Goal: Information Seeking & Learning: Compare options

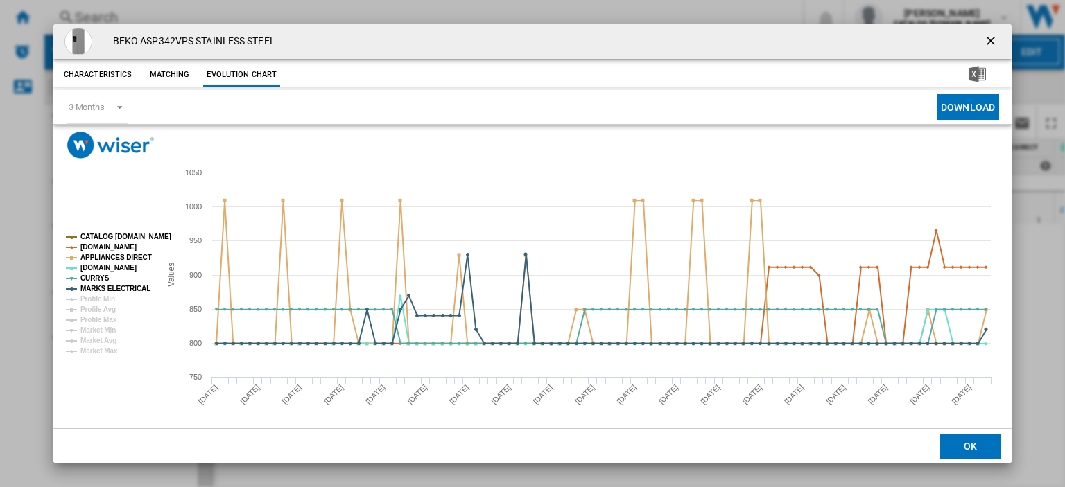
click at [984, 40] on ng-md-icon "getI18NText('BUTTONS.CLOSE_DIALOG')" at bounding box center [992, 42] width 17 height 17
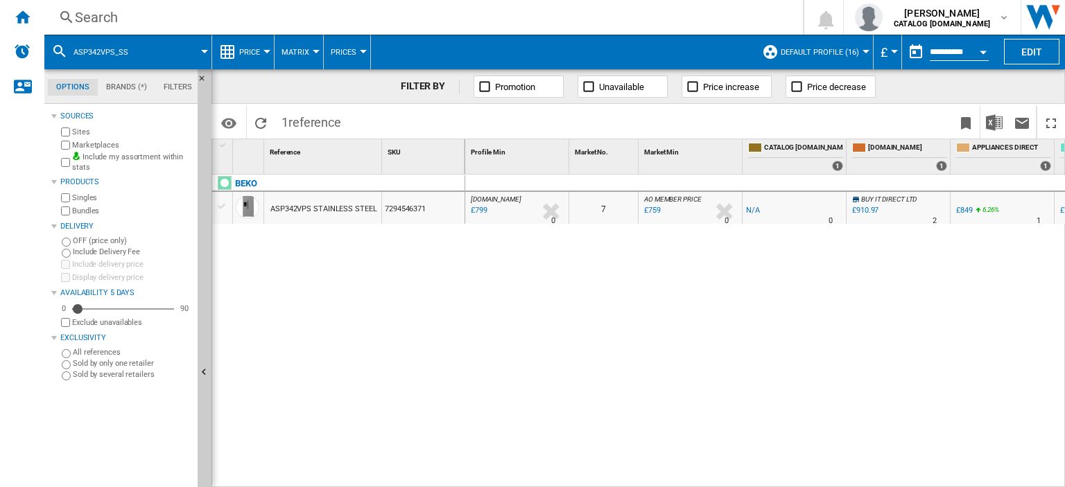
click at [122, 18] on div "Search" at bounding box center [421, 17] width 692 height 19
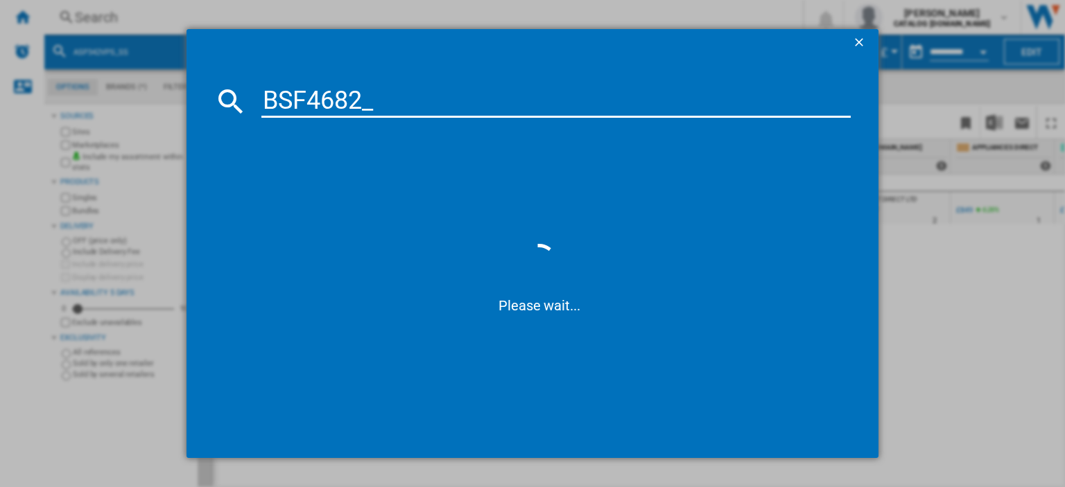
type input "BSF4682"
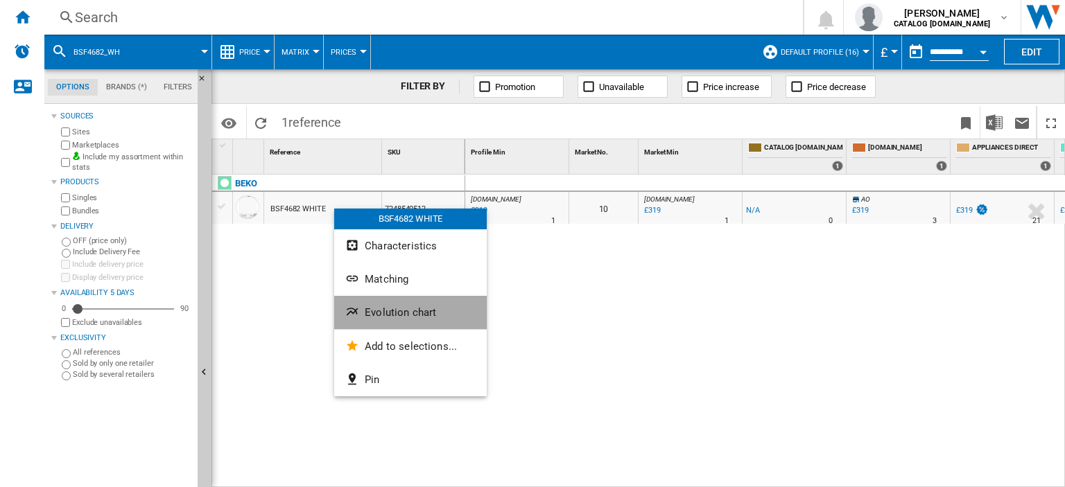
click at [379, 311] on span "Evolution chart" at bounding box center [400, 312] width 71 height 12
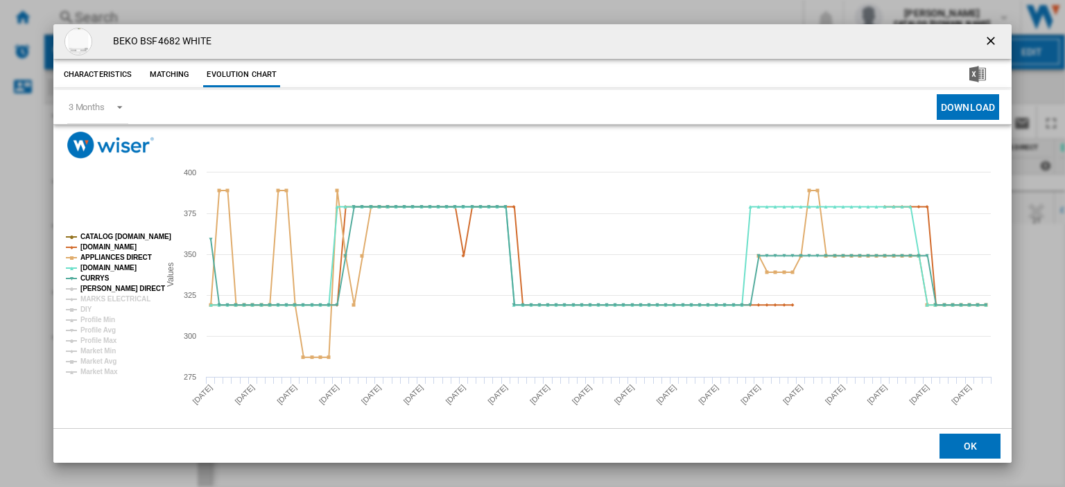
click at [126, 291] on tspan "[PERSON_NAME] DIRECT" at bounding box center [122, 289] width 85 height 8
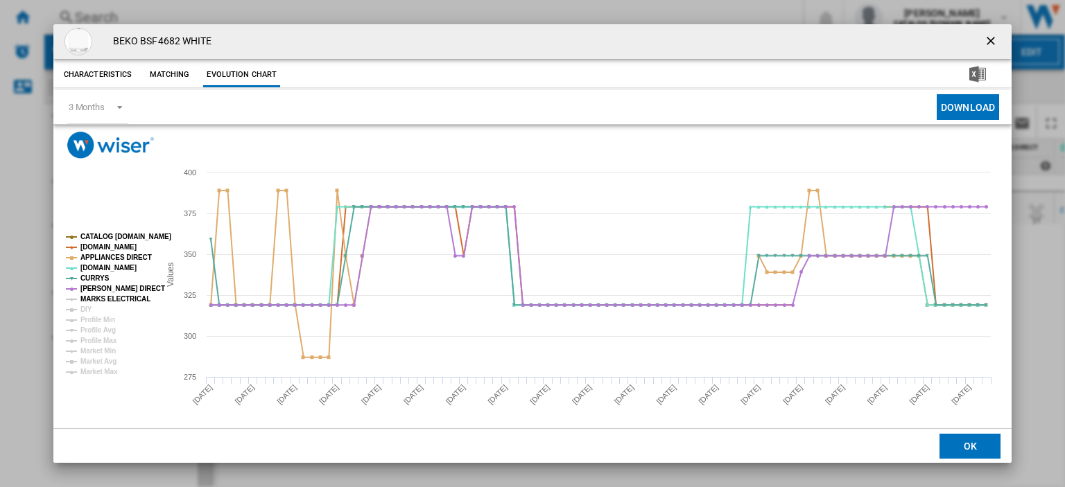
click at [122, 300] on tspan "MARKS ELECTRICAL" at bounding box center [115, 299] width 70 height 8
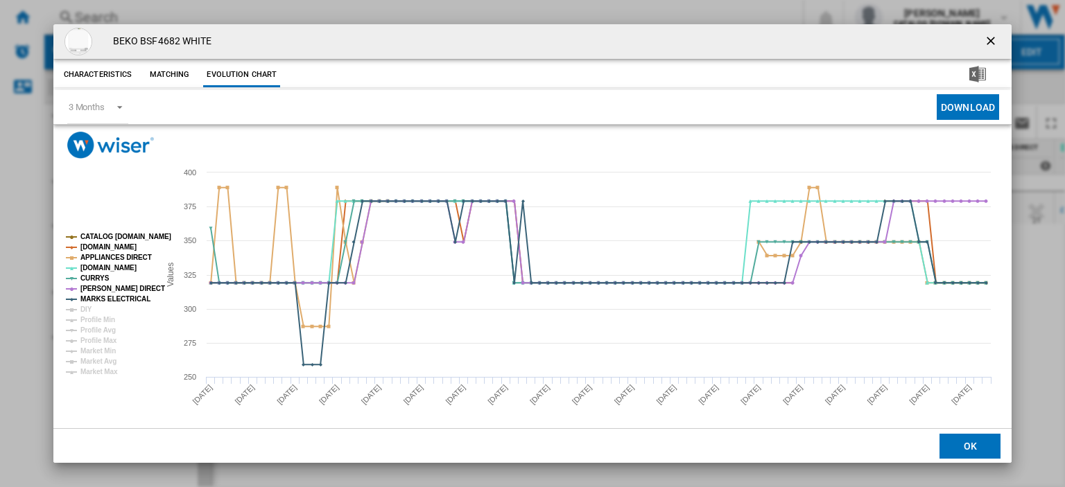
click at [984, 35] on ng-md-icon "getI18NText('BUTTONS.CLOSE_DIALOG')" at bounding box center [992, 42] width 17 height 17
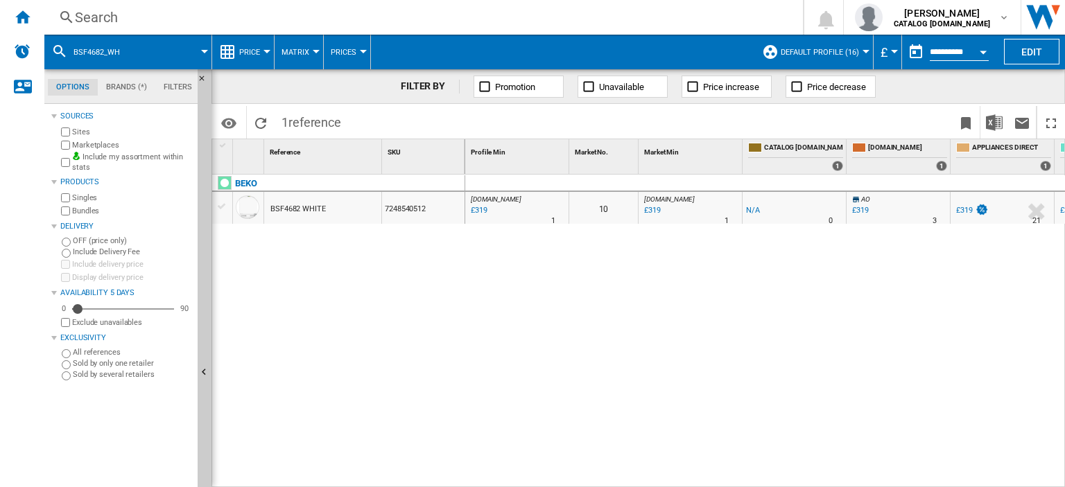
click at [89, 13] on div "Search" at bounding box center [421, 17] width 692 height 19
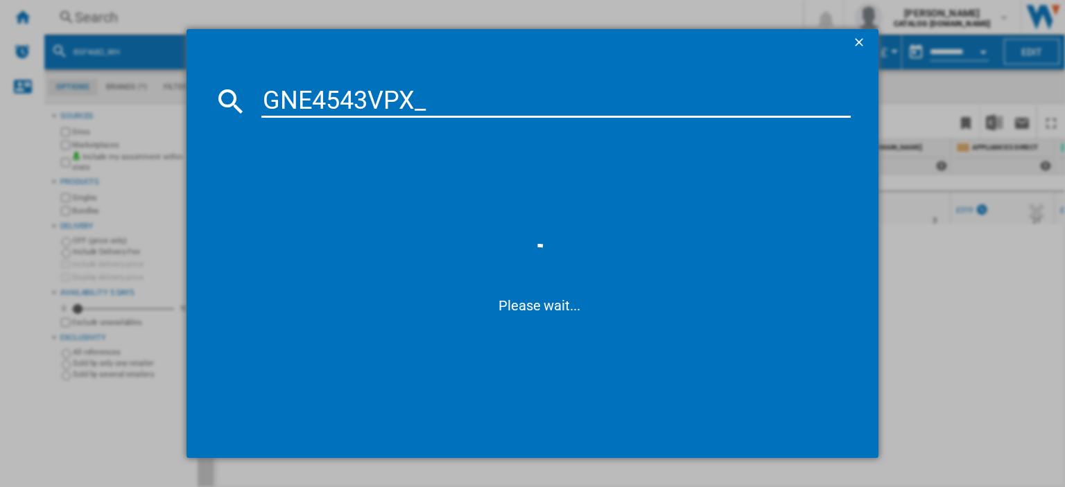
type input "GNE4543VPX"
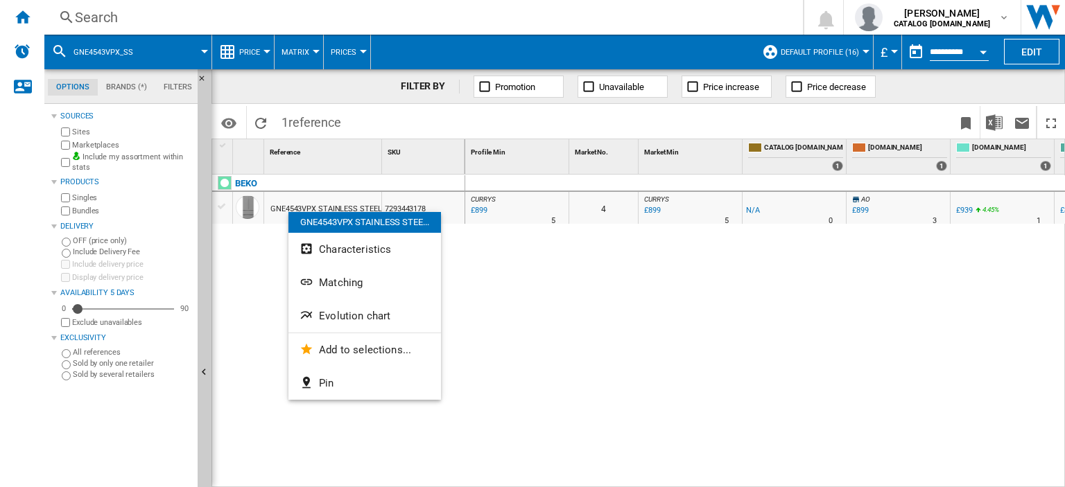
click at [343, 317] on span "Evolution chart" at bounding box center [354, 316] width 71 height 12
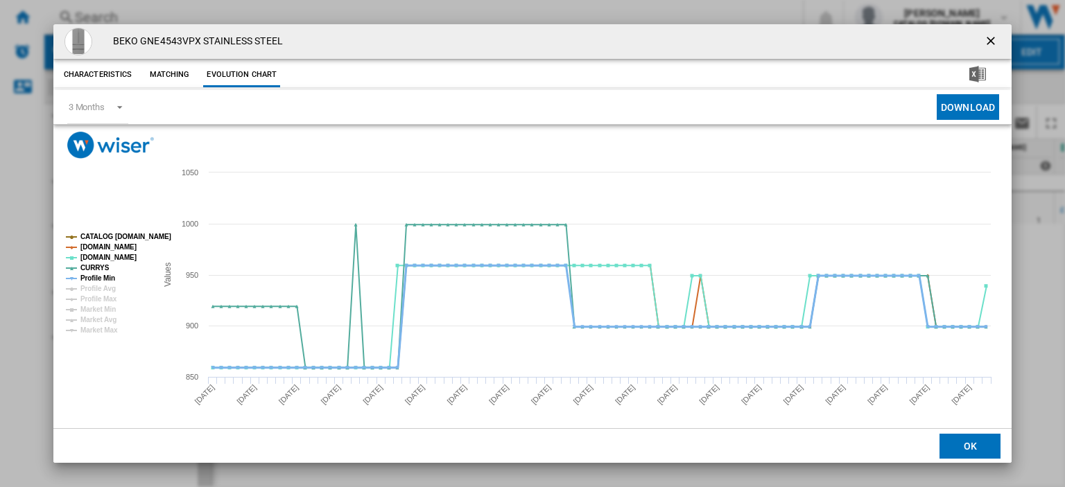
click at [90, 275] on tspan "Profile Min" at bounding box center [97, 279] width 35 height 8
click at [984, 40] on ng-md-icon "getI18NText('BUTTONS.CLOSE_DIALOG')" at bounding box center [992, 42] width 17 height 17
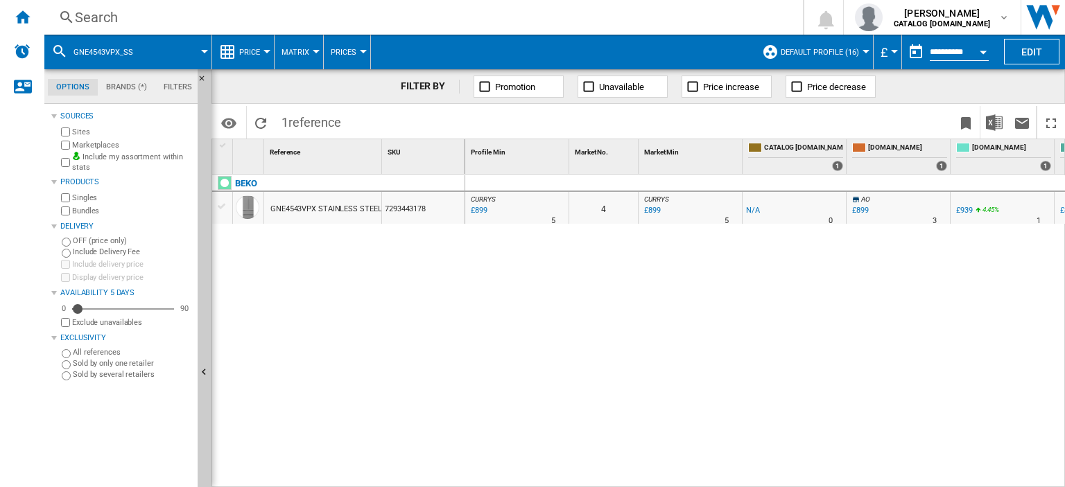
click at [83, 13] on div "Search" at bounding box center [421, 17] width 692 height 19
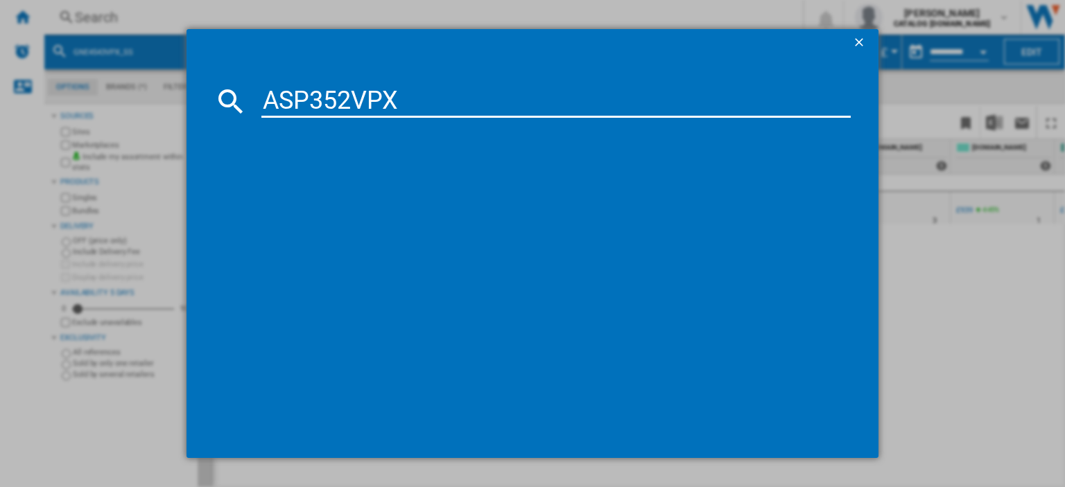
type input "ASP352VPX"
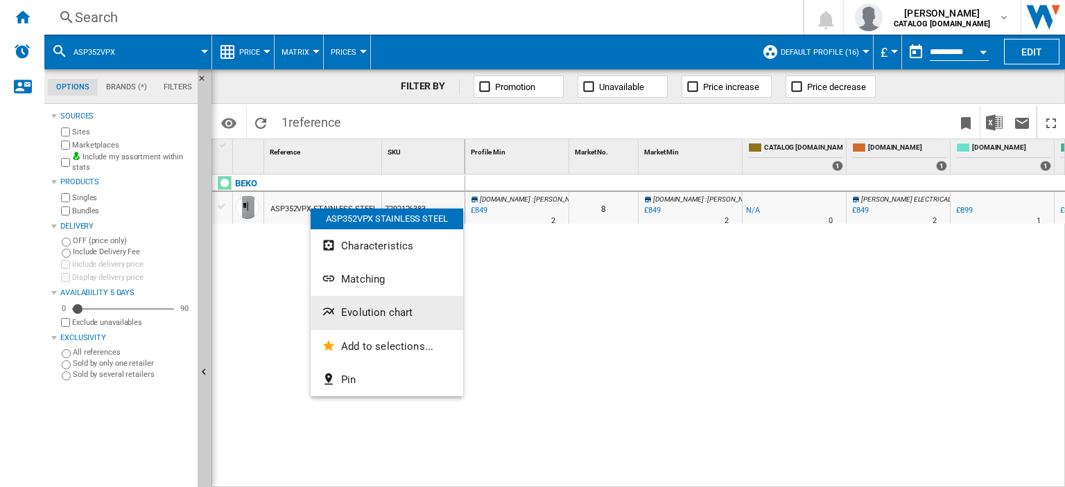
click at [386, 309] on span "Evolution chart" at bounding box center [376, 312] width 71 height 12
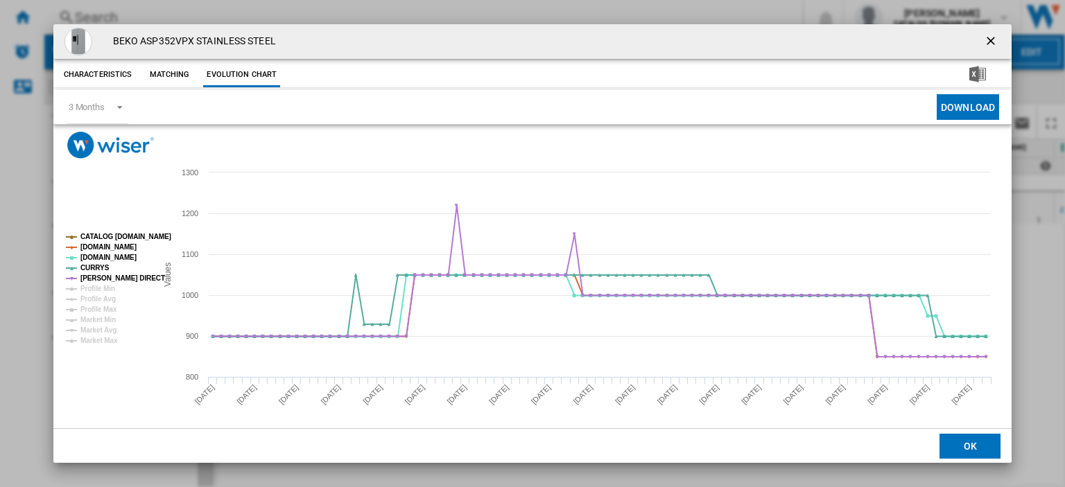
click at [986, 39] on ng-md-icon "getI18NText('BUTTONS.CLOSE_DIALOG')" at bounding box center [992, 42] width 17 height 17
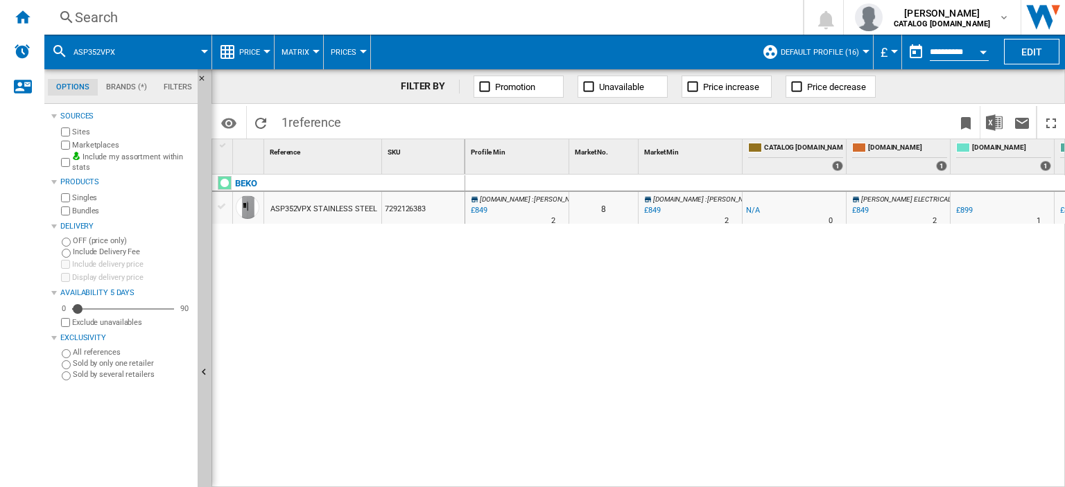
click at [87, 18] on div "Search" at bounding box center [421, 17] width 692 height 19
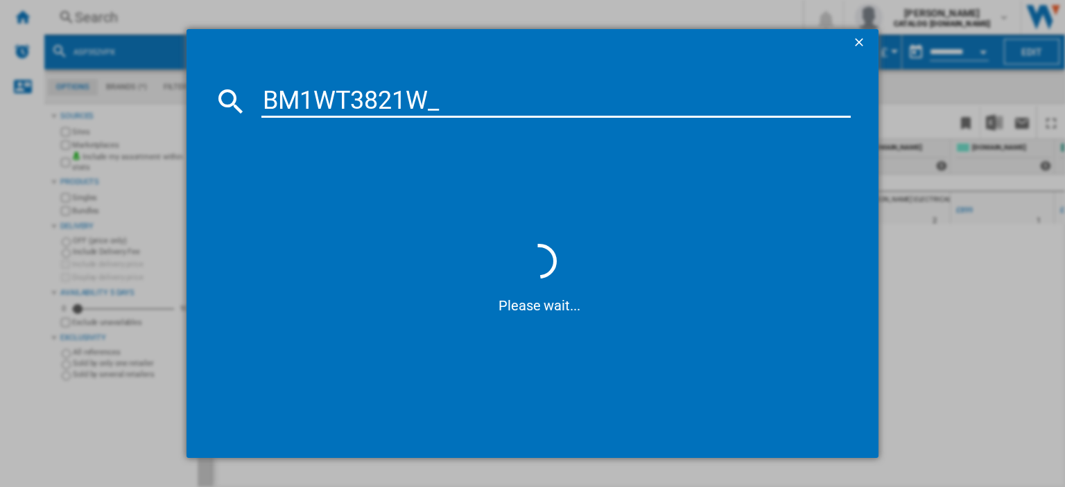
type input "BM1WT3821W"
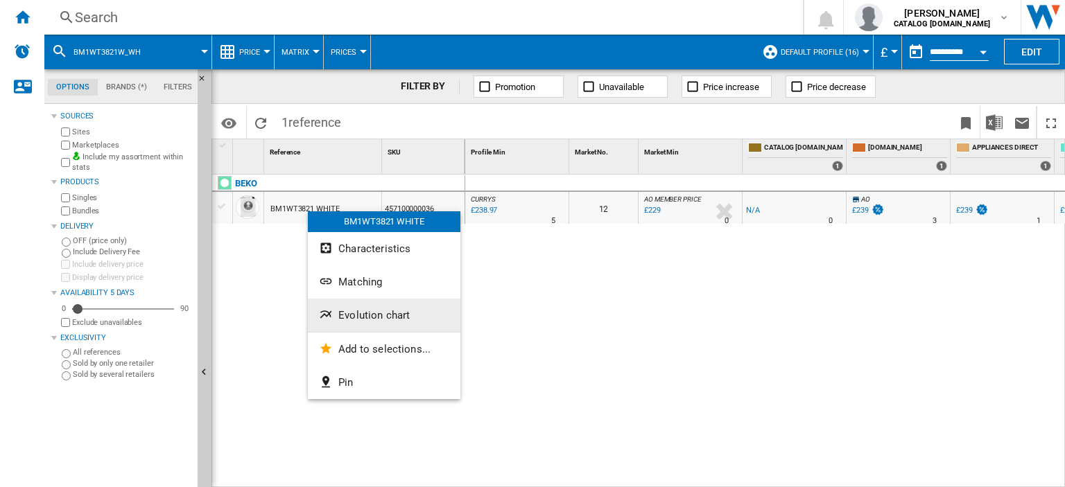
click at [368, 316] on span "Evolution chart" at bounding box center [373, 315] width 71 height 12
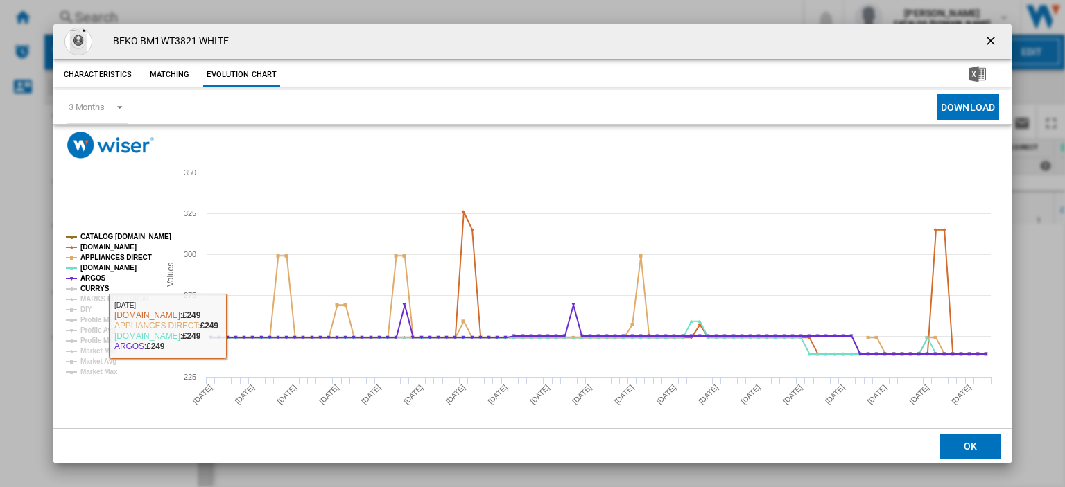
click at [92, 285] on tspan "CURRYS" at bounding box center [94, 289] width 29 height 8
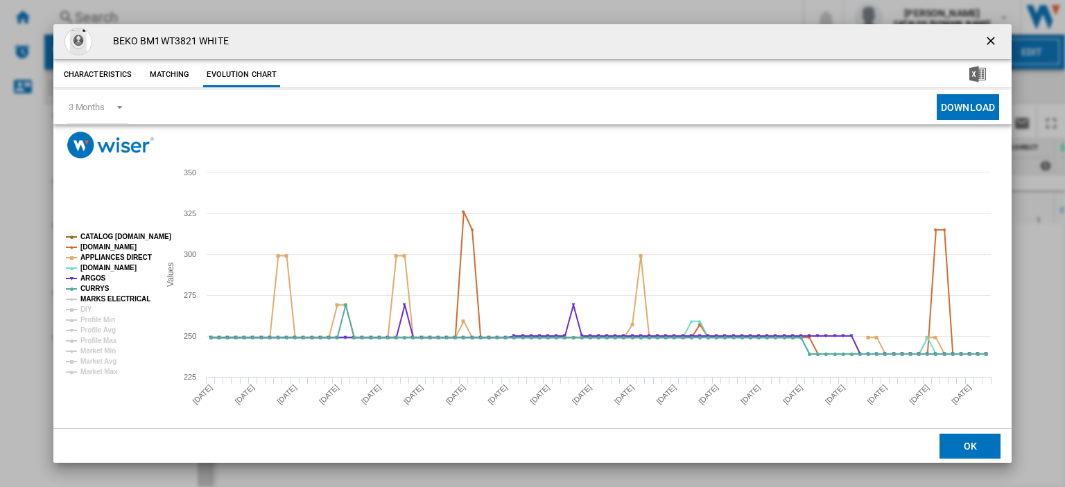
click at [97, 295] on tspan "MARKS ELECTRICAL" at bounding box center [115, 299] width 70 height 8
click at [984, 39] on ng-md-icon "getI18NText('BUTTONS.CLOSE_DIALOG')" at bounding box center [992, 42] width 17 height 17
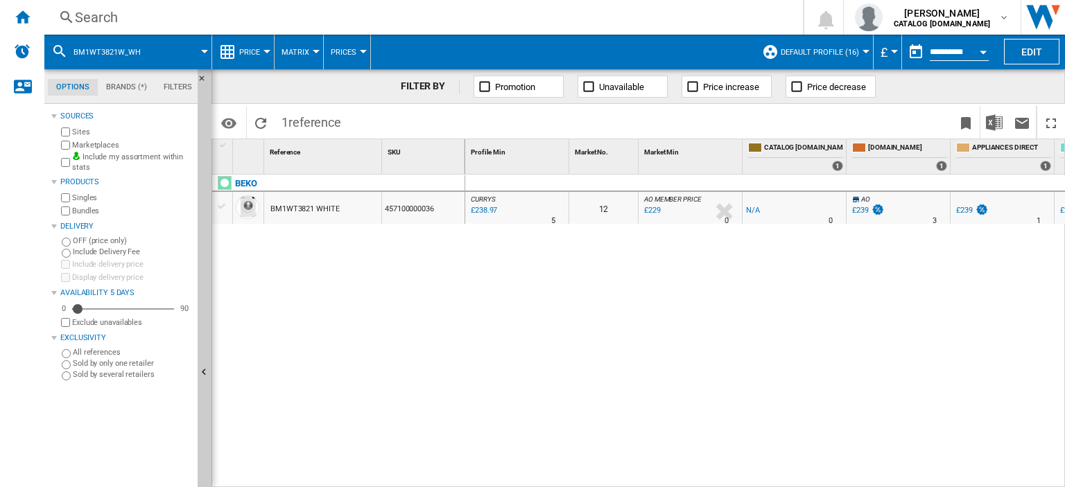
click at [103, 16] on div "Search" at bounding box center [421, 17] width 692 height 19
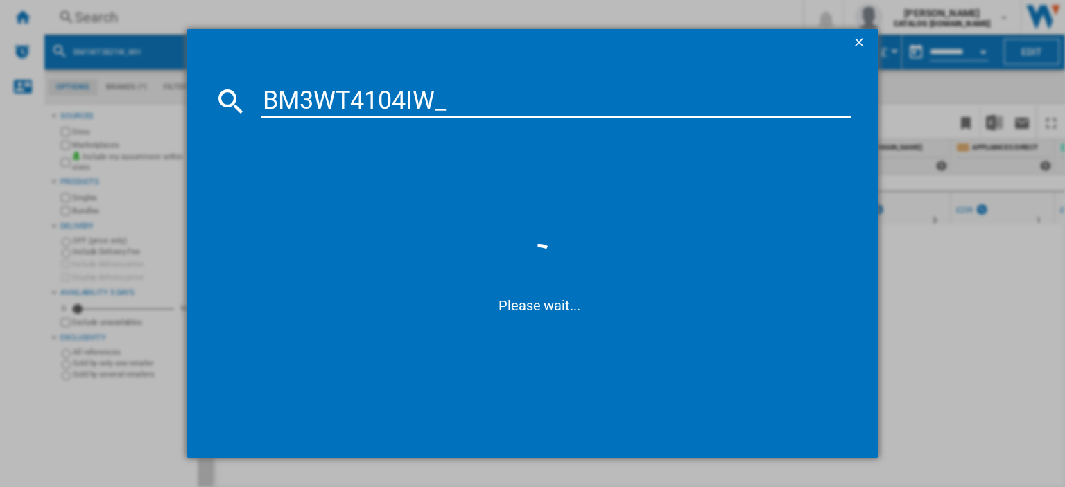
type input "BM3WT4104IW"
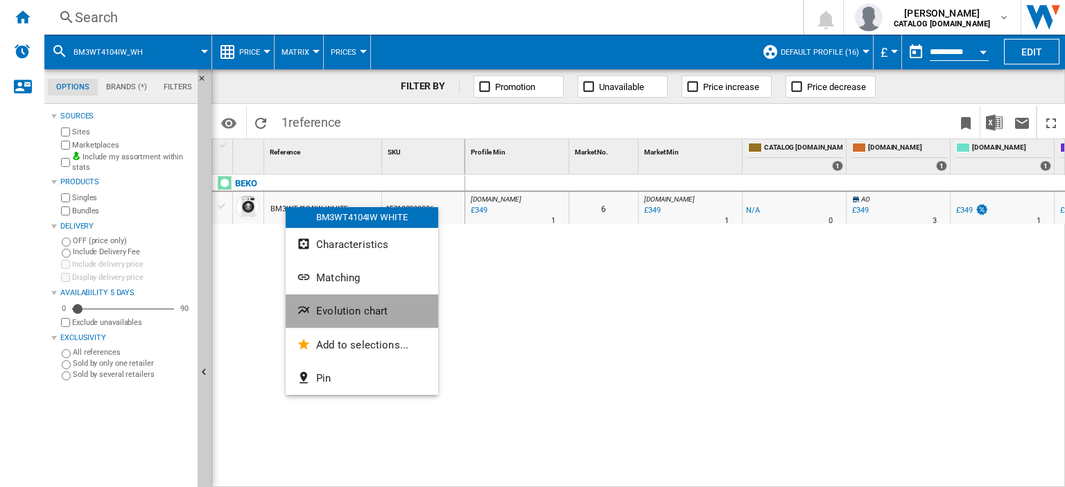
click at [342, 314] on span "Evolution chart" at bounding box center [351, 311] width 71 height 12
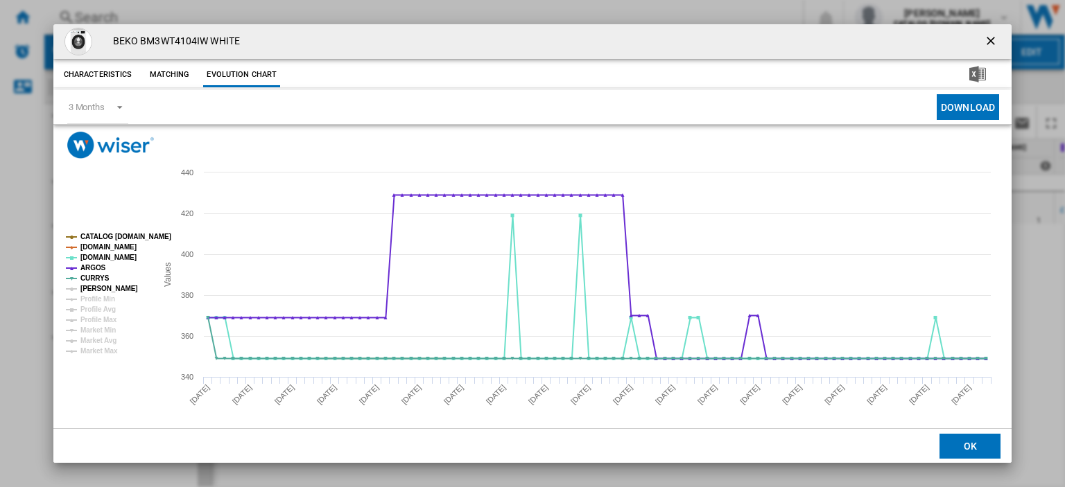
click at [103, 286] on tspan "[PERSON_NAME]" at bounding box center [109, 289] width 58 height 8
click at [984, 39] on ng-md-icon "getI18NText('BUTTONS.CLOSE_DIALOG')" at bounding box center [992, 42] width 17 height 17
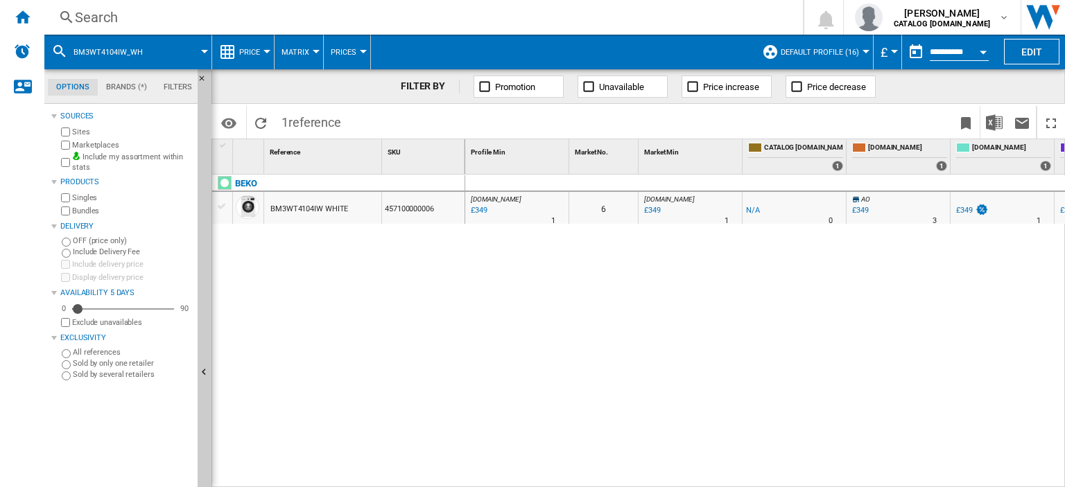
click at [92, 19] on div "Search" at bounding box center [421, 17] width 692 height 19
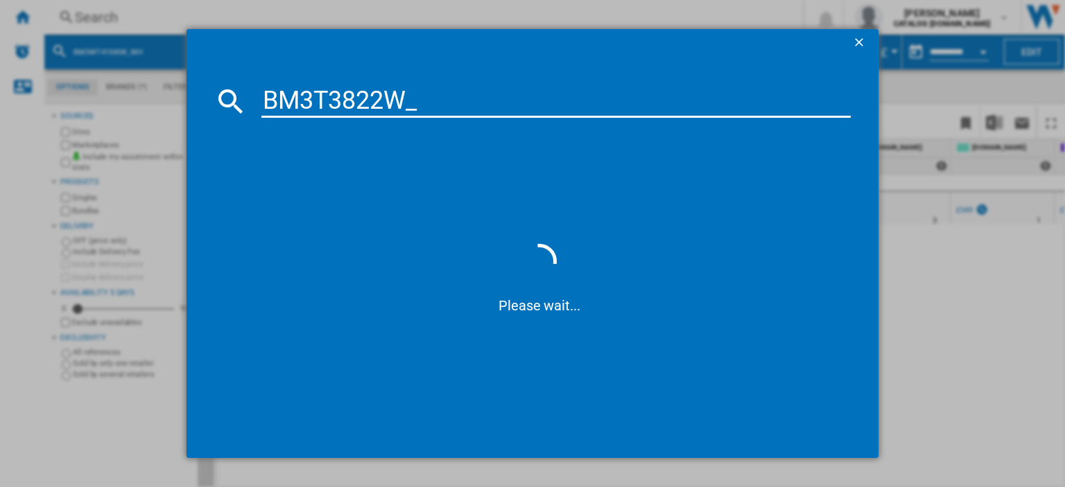
type input "BM3T3822W"
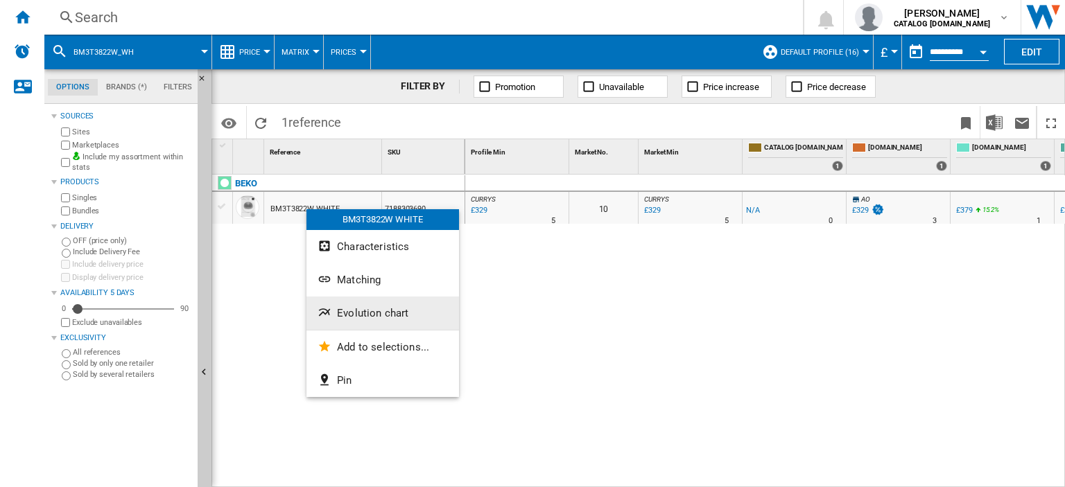
click at [353, 316] on span "Evolution chart" at bounding box center [372, 313] width 71 height 12
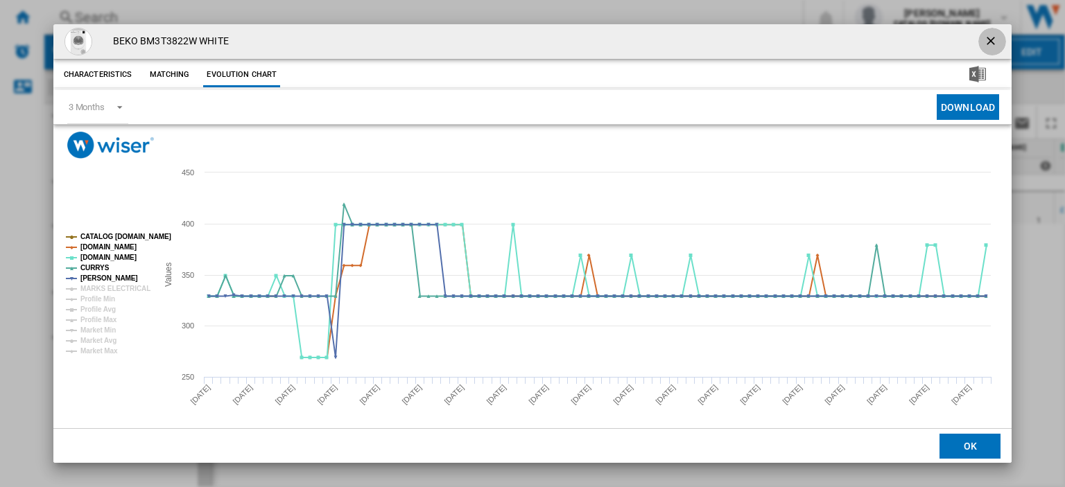
click at [984, 40] on ng-md-icon "getI18NText('BUTTONS.CLOSE_DIALOG')" at bounding box center [992, 42] width 17 height 17
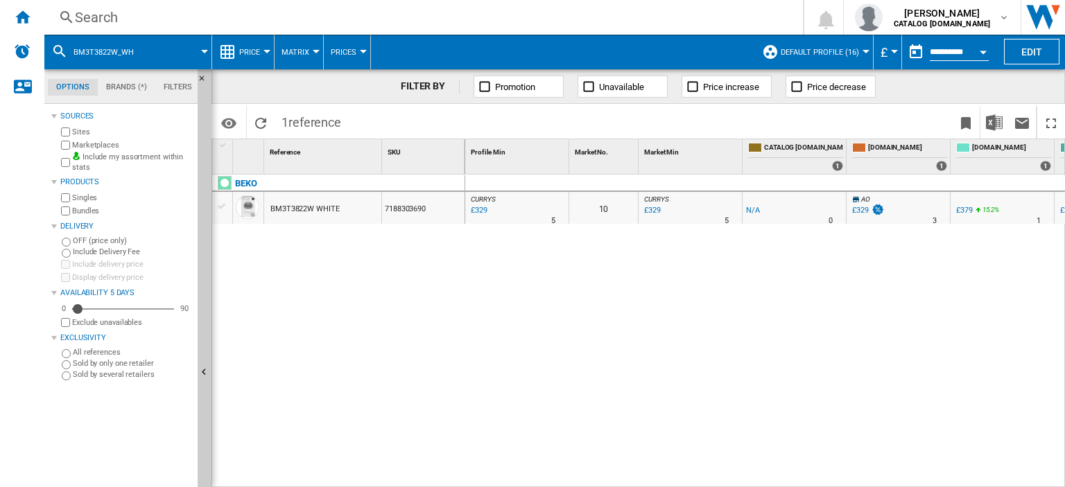
click at [83, 12] on div "Search" at bounding box center [421, 17] width 692 height 19
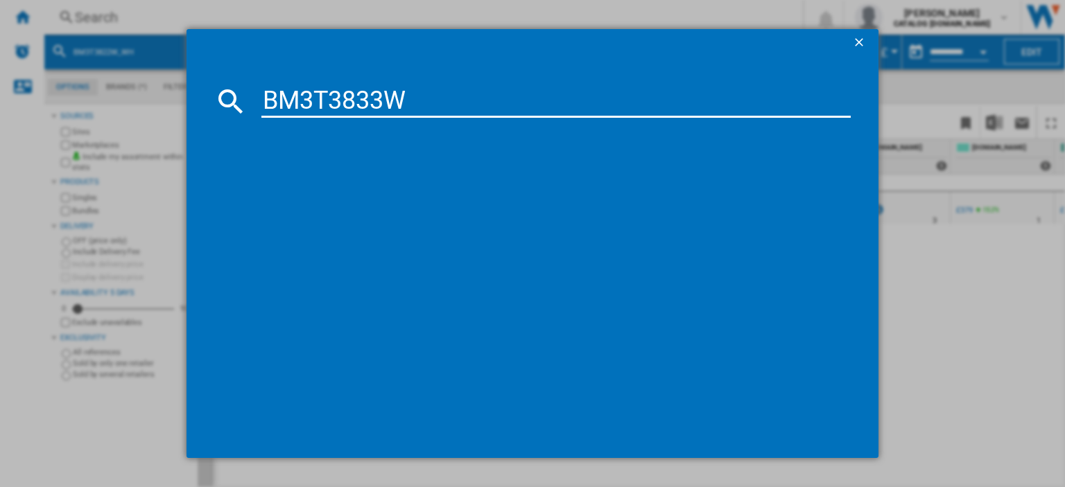
type input "BM3T3833W"
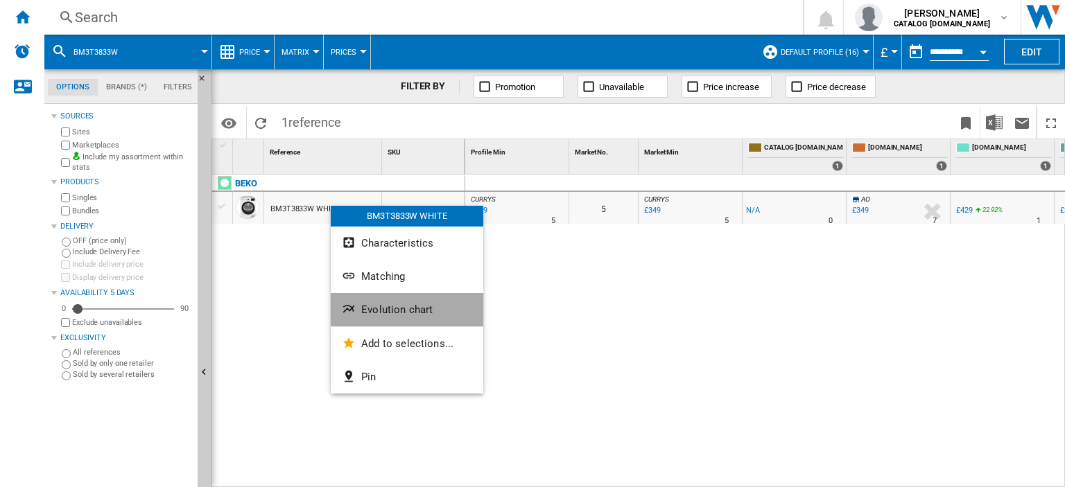
click at [377, 312] on span "Evolution chart" at bounding box center [396, 310] width 71 height 12
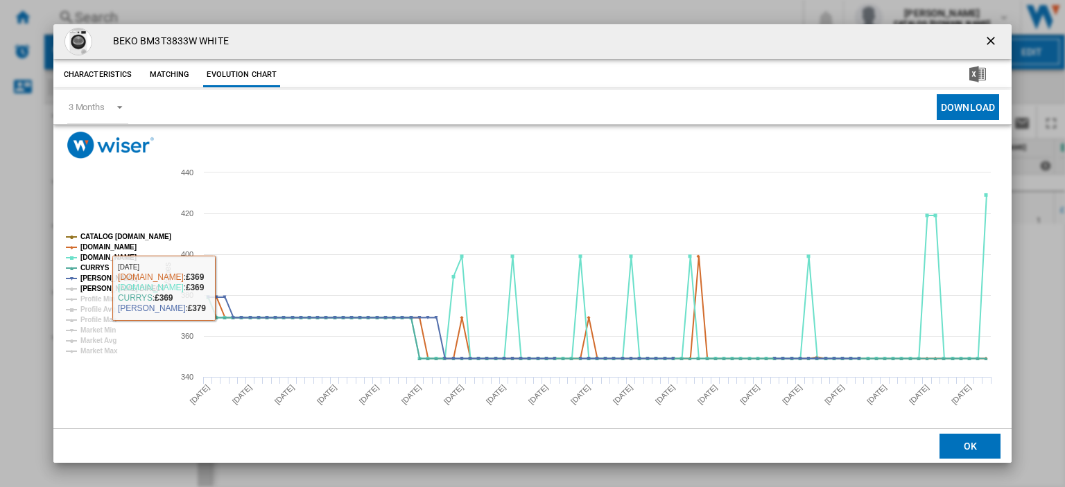
click at [107, 288] on tspan "[PERSON_NAME] DIRECT" at bounding box center [122, 289] width 85 height 8
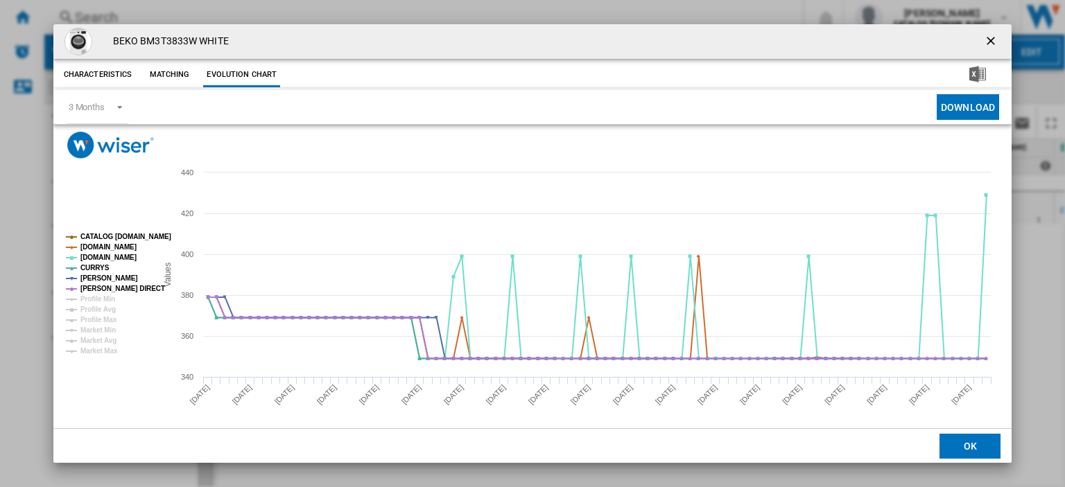
click at [397, 35] on div "BEKO BM3T3833W WHITE" at bounding box center [532, 41] width 958 height 35
click at [985, 39] on ng-md-icon "getI18NText('BUTTONS.CLOSE_DIALOG')" at bounding box center [992, 42] width 17 height 17
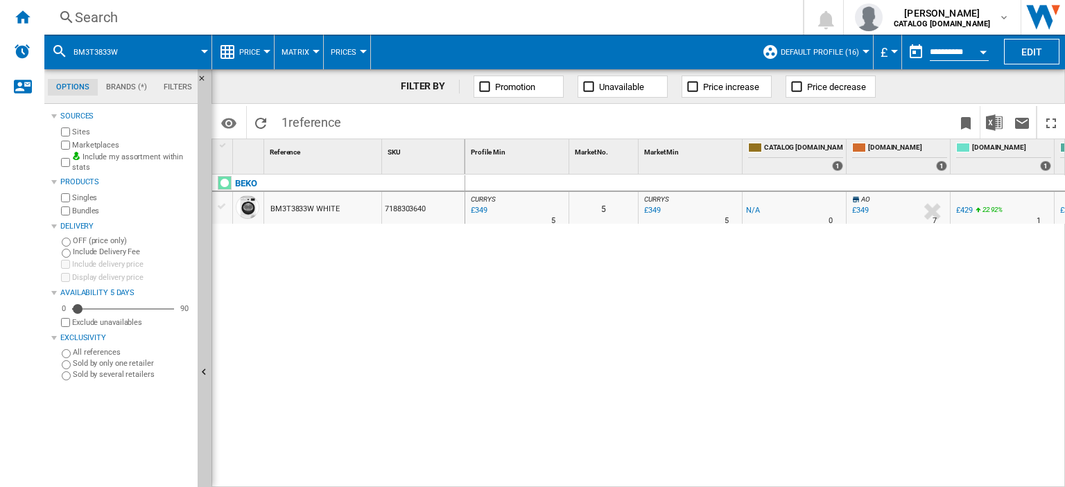
click at [97, 19] on div "Search" at bounding box center [421, 17] width 692 height 19
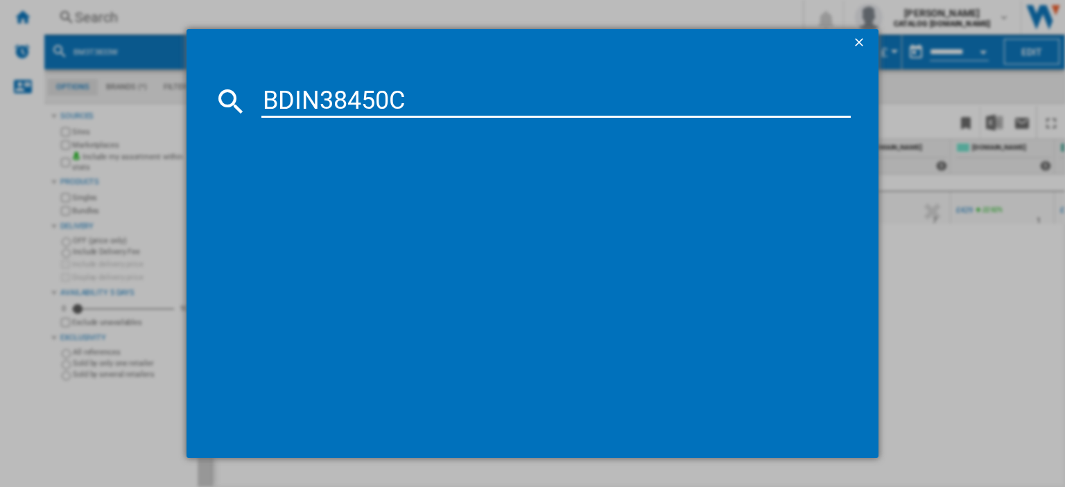
type input "BDIN38450C"
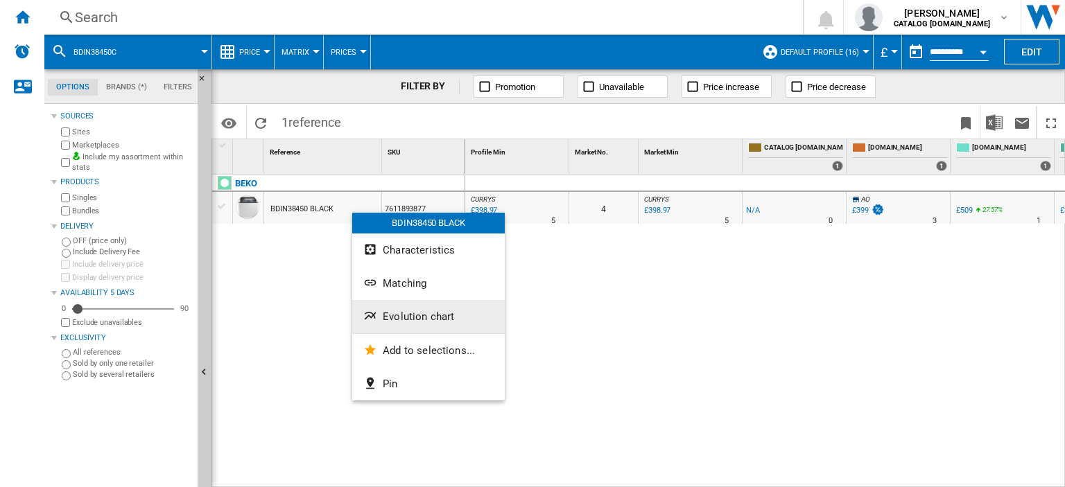
click at [404, 316] on span "Evolution chart" at bounding box center [418, 317] width 71 height 12
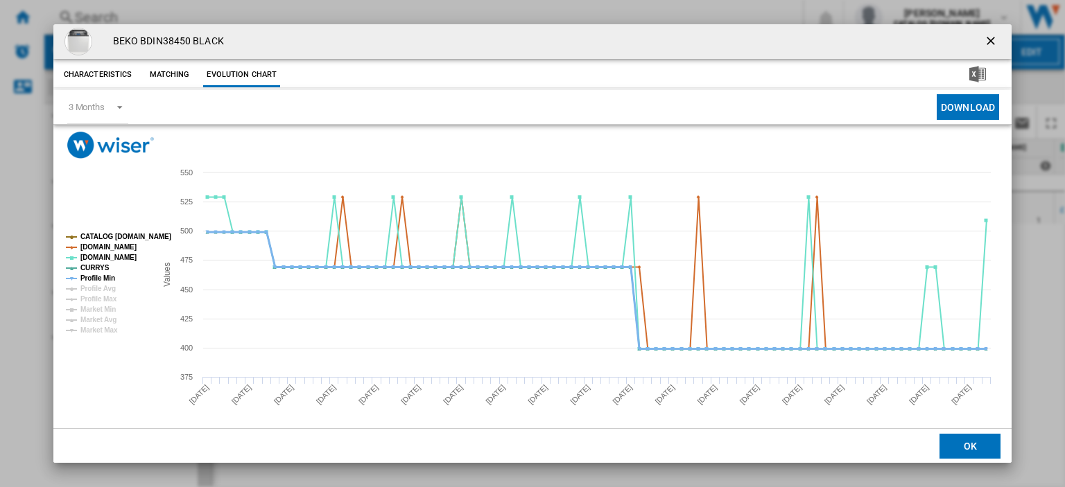
click at [102, 275] on tspan "Profile Min" at bounding box center [97, 279] width 35 height 8
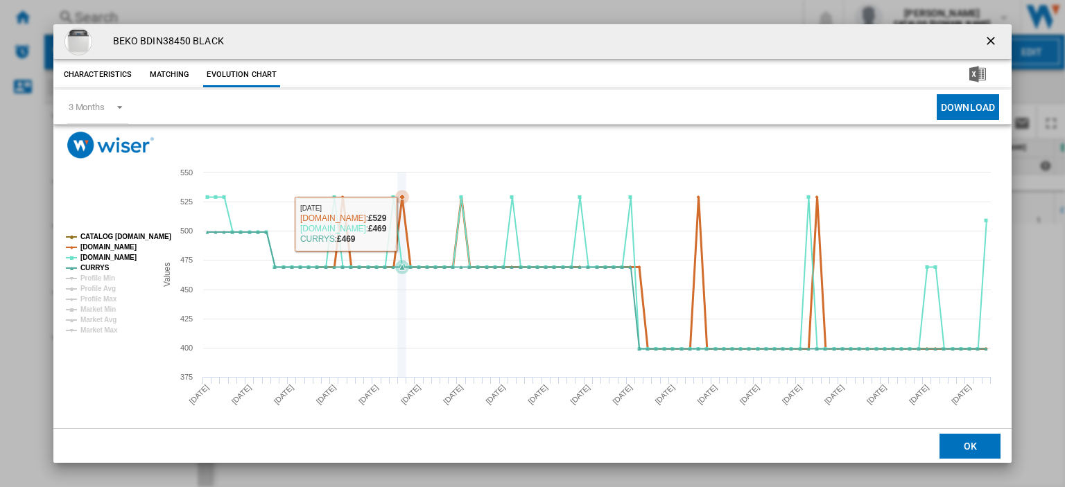
click at [402, 230] on icon "Product popup" at bounding box center [596, 274] width 793 height 152
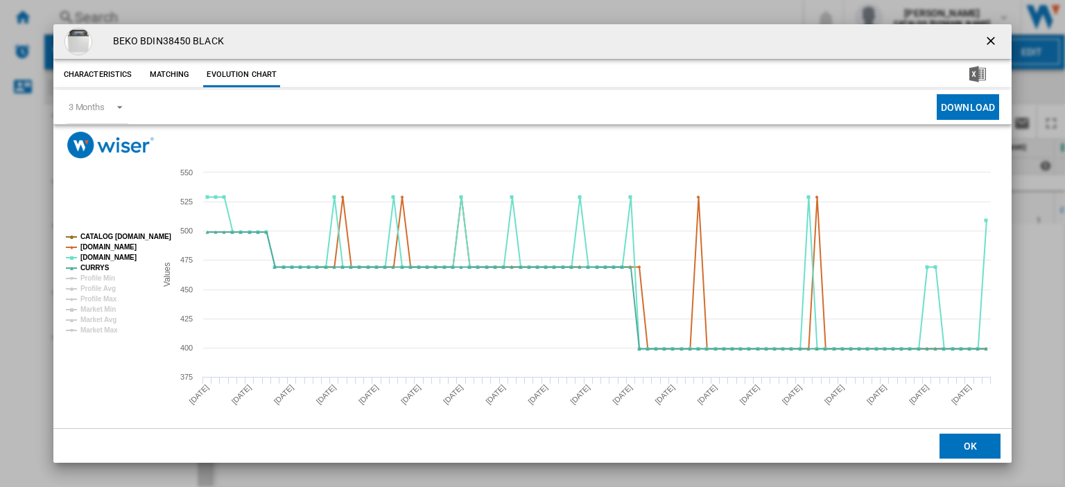
click at [984, 41] on ng-md-icon "getI18NText('BUTTONS.CLOSE_DIALOG')" at bounding box center [992, 42] width 17 height 17
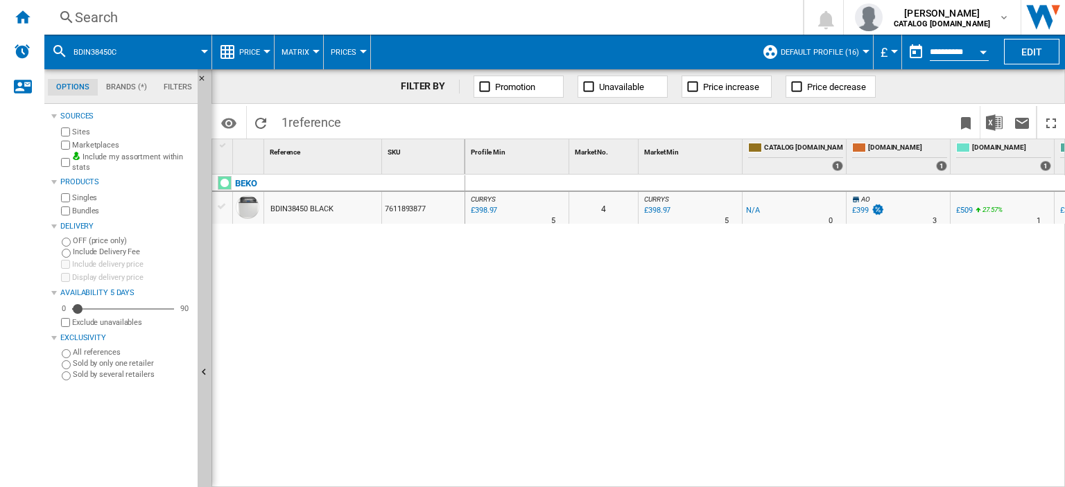
click at [95, 16] on div "Search" at bounding box center [421, 17] width 692 height 19
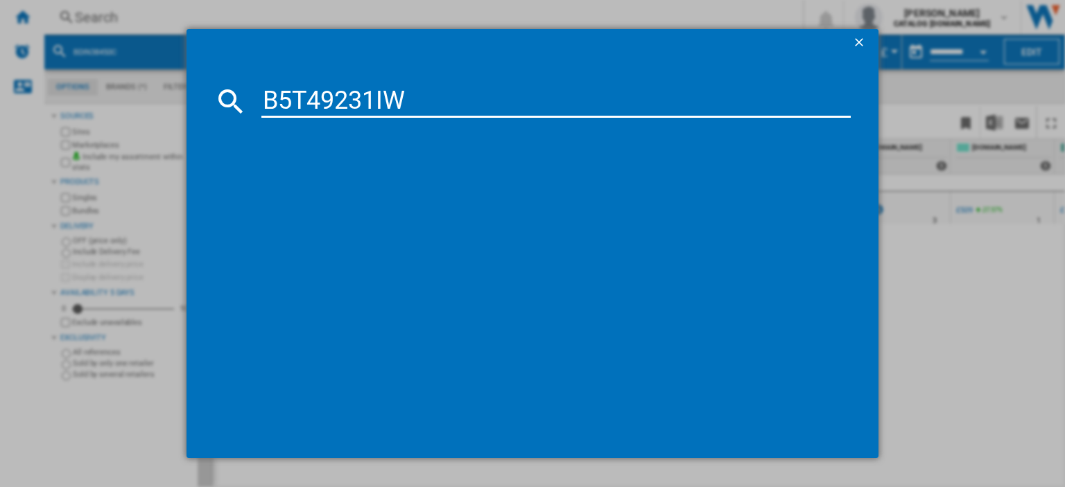
type input "B5T49231IW"
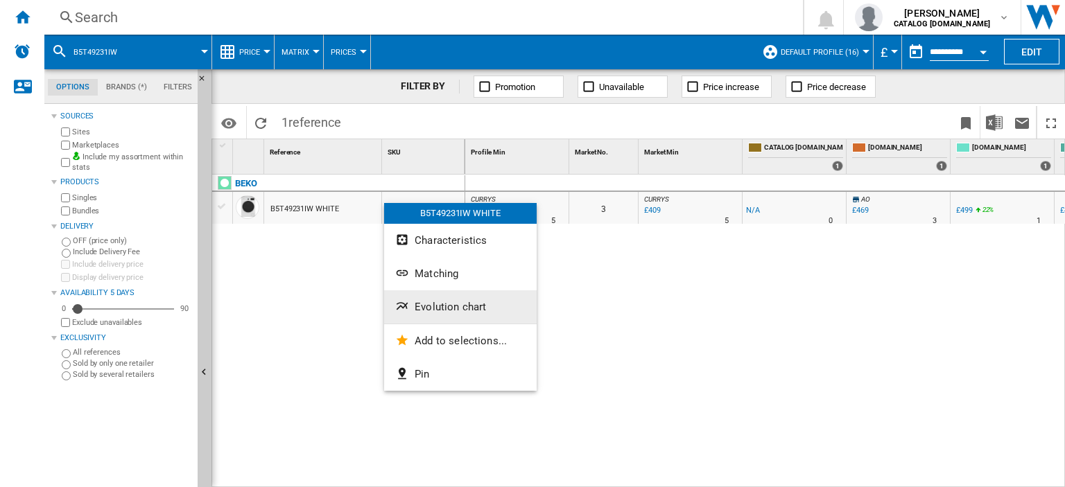
click at [445, 310] on span "Evolution chart" at bounding box center [450, 307] width 71 height 12
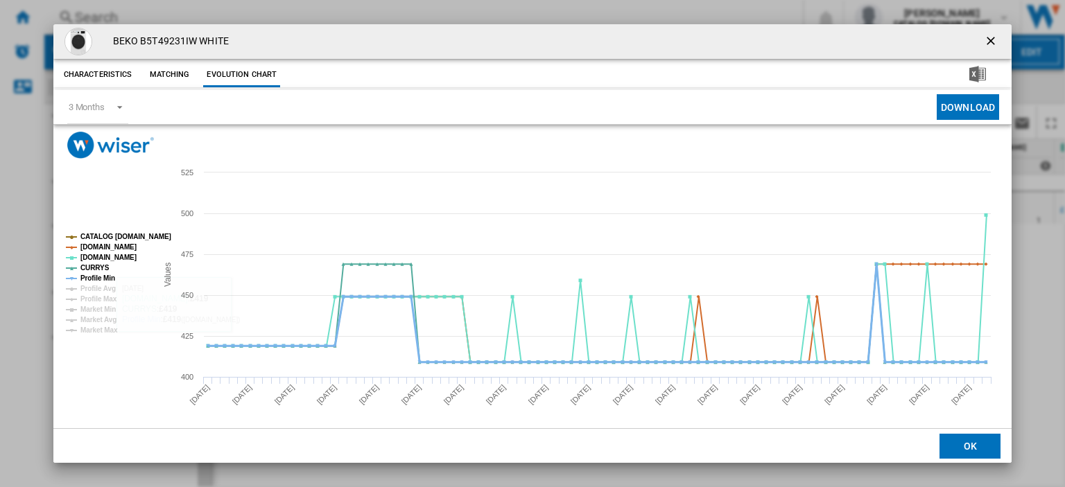
click at [87, 277] on tspan "Profile Min" at bounding box center [97, 279] width 35 height 8
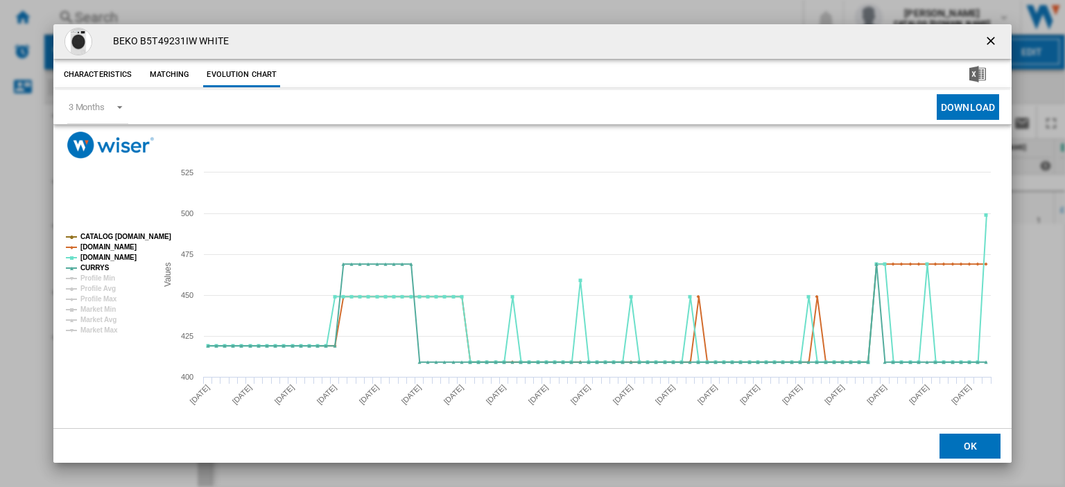
click at [986, 46] on ng-md-icon "getI18NText('BUTTONS.CLOSE_DIALOG')" at bounding box center [992, 42] width 17 height 17
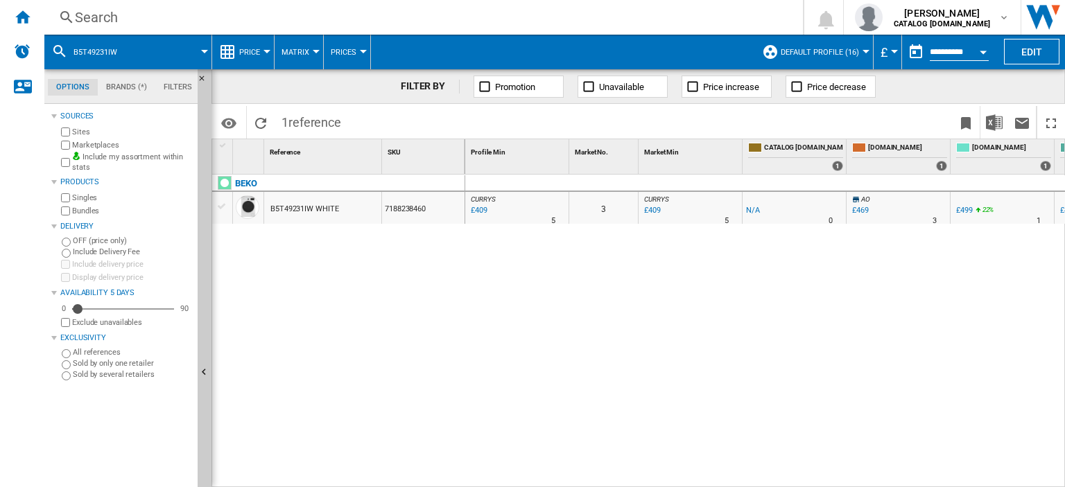
click at [92, 19] on div "Search" at bounding box center [421, 17] width 692 height 19
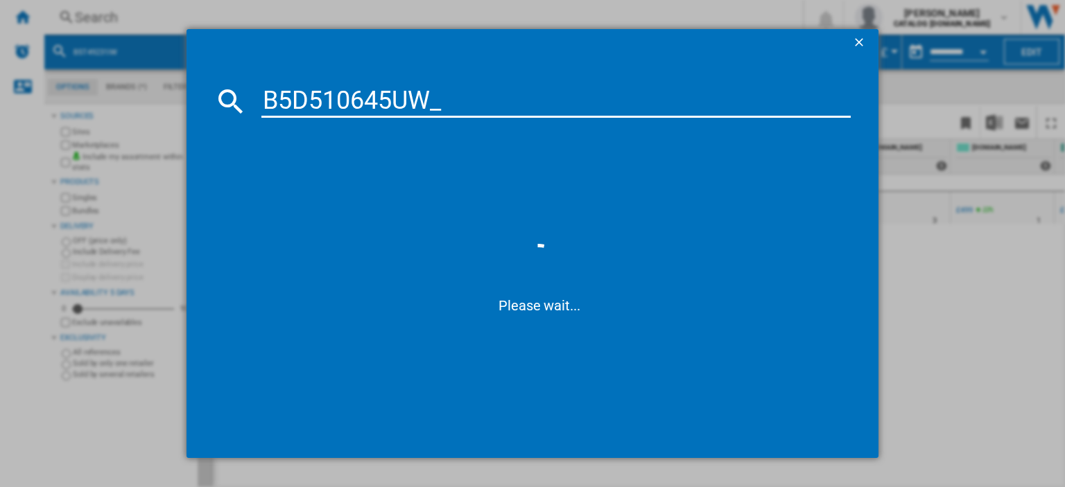
type input "B5D510645UW"
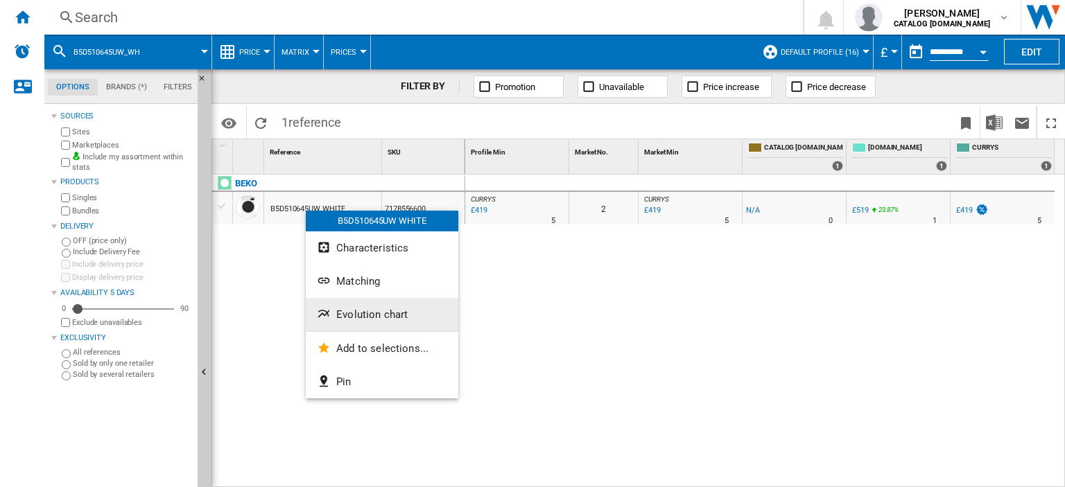
click at [357, 319] on span "Evolution chart" at bounding box center [371, 315] width 71 height 12
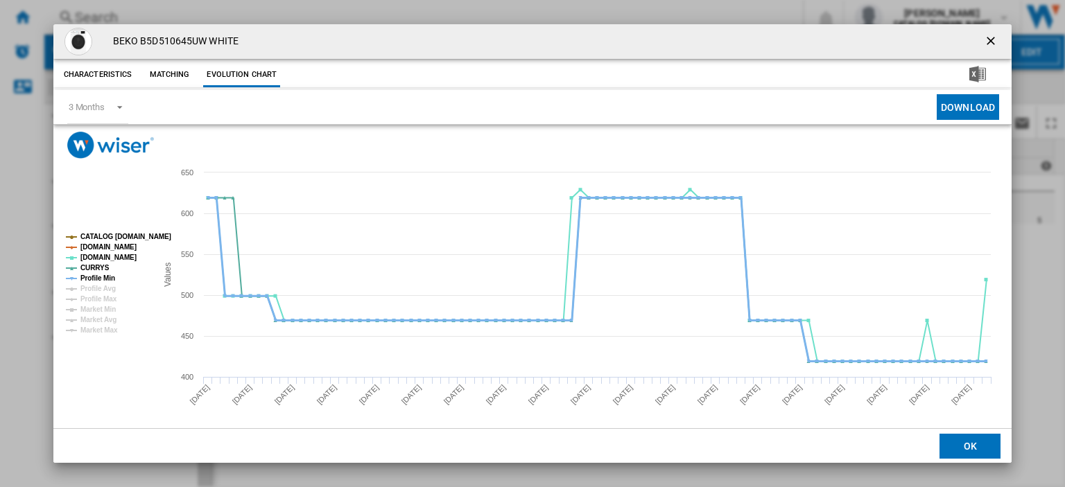
click at [101, 275] on tspan "Profile Min" at bounding box center [97, 279] width 35 height 8
drag, startPoint x: 141, startPoint y: 40, endPoint x: 203, endPoint y: 39, distance: 62.4
click at [203, 39] on h4 "BEKO B5D510645UW WHITE" at bounding box center [172, 42] width 132 height 14
copy h4 "B5D510645UW"
click at [985, 41] on ng-md-icon "getI18NText('BUTTONS.CLOSE_DIALOG')" at bounding box center [992, 42] width 17 height 17
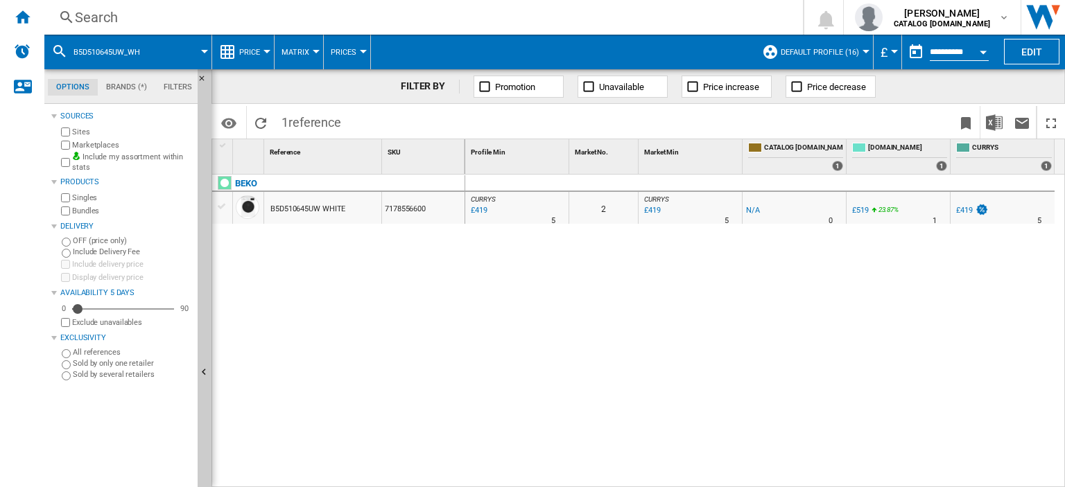
click at [106, 17] on div "Search" at bounding box center [421, 17] width 692 height 19
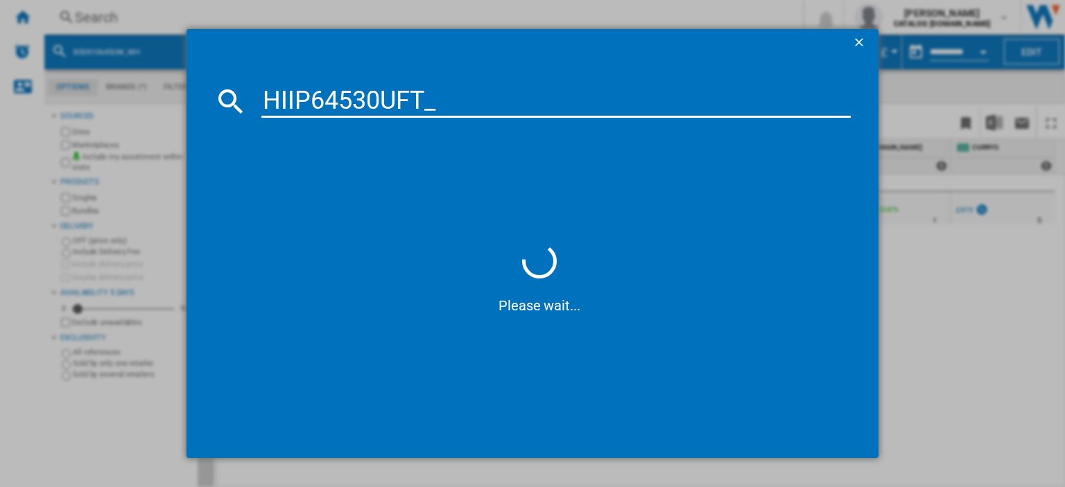
type input "HIIP64530UFT"
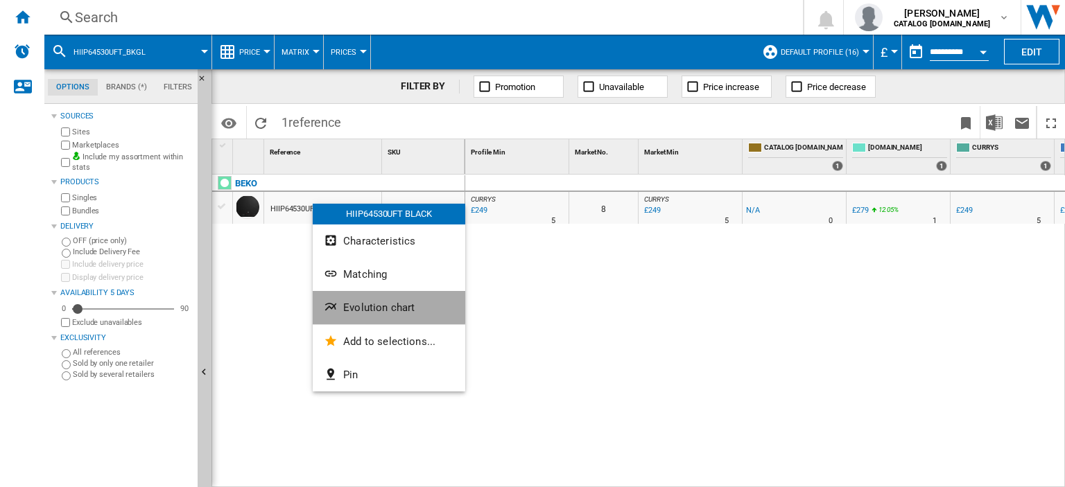
click at [371, 306] on span "Evolution chart" at bounding box center [378, 308] width 71 height 12
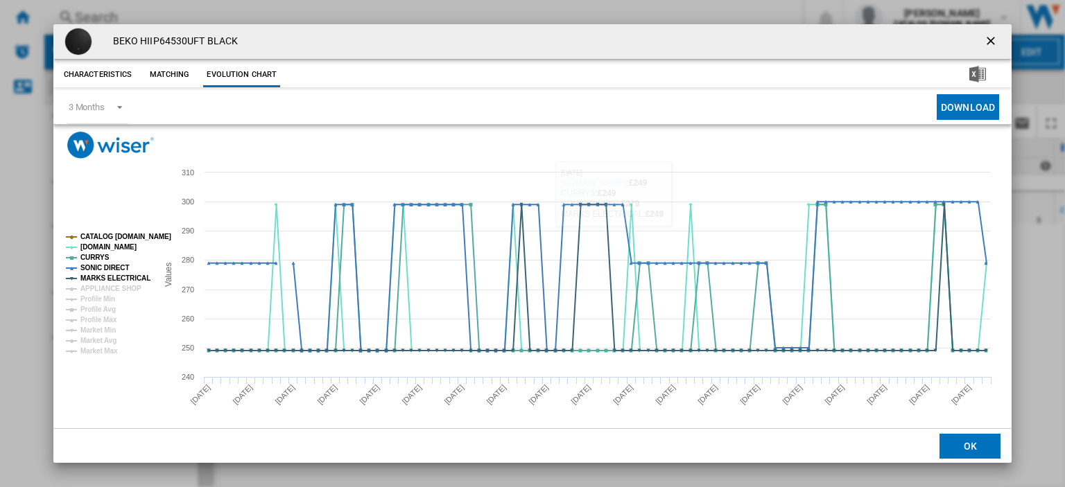
click at [984, 41] on ng-md-icon "getI18NText('BUTTONS.CLOSE_DIALOG')" at bounding box center [992, 42] width 17 height 17
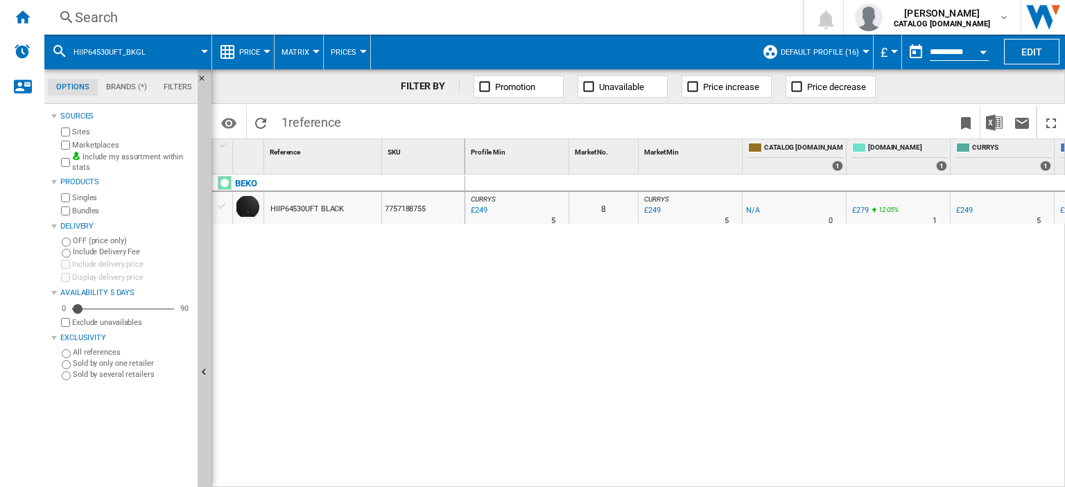
click at [92, 15] on div "Search" at bounding box center [421, 17] width 692 height 19
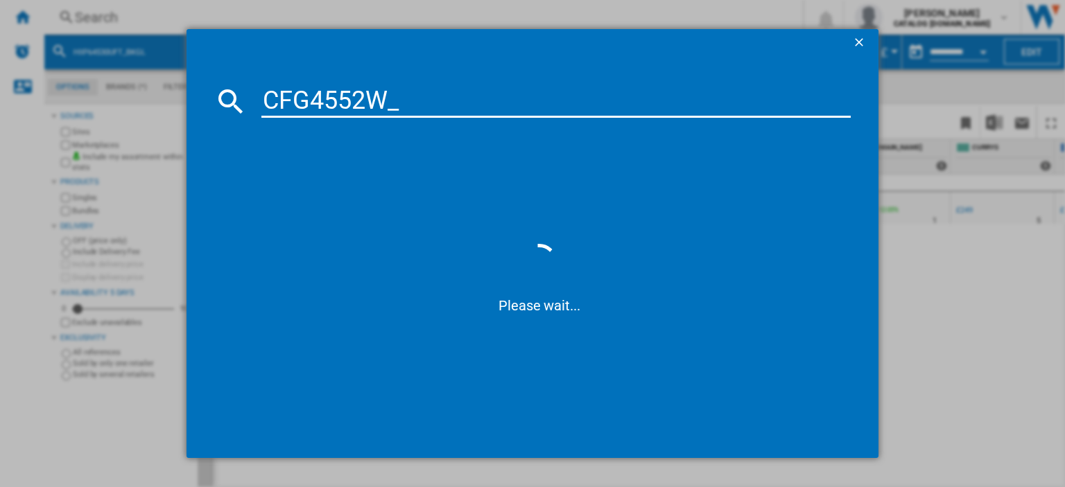
type input "CFG4552W"
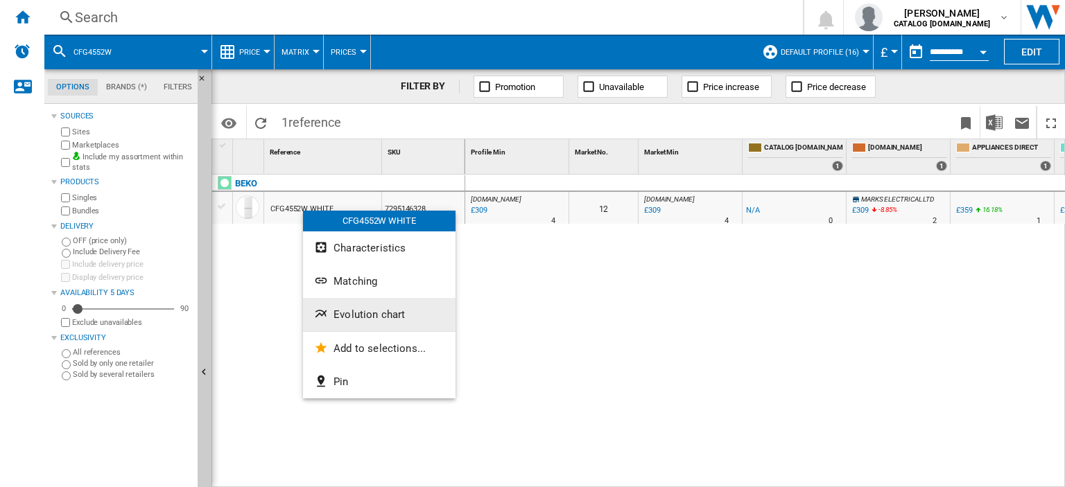
click at [346, 313] on span "Evolution chart" at bounding box center [369, 315] width 71 height 12
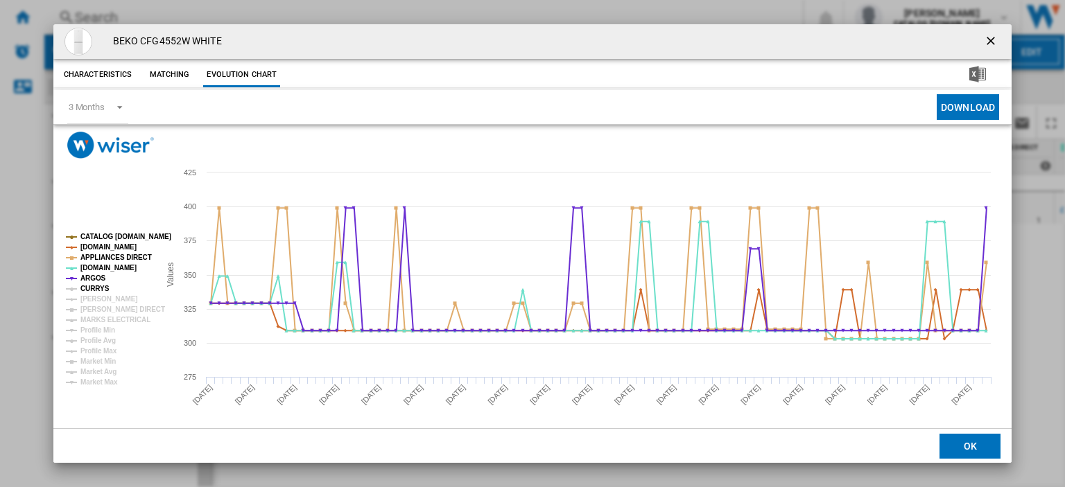
click at [87, 293] on tspan "CURRYS" at bounding box center [94, 289] width 29 height 8
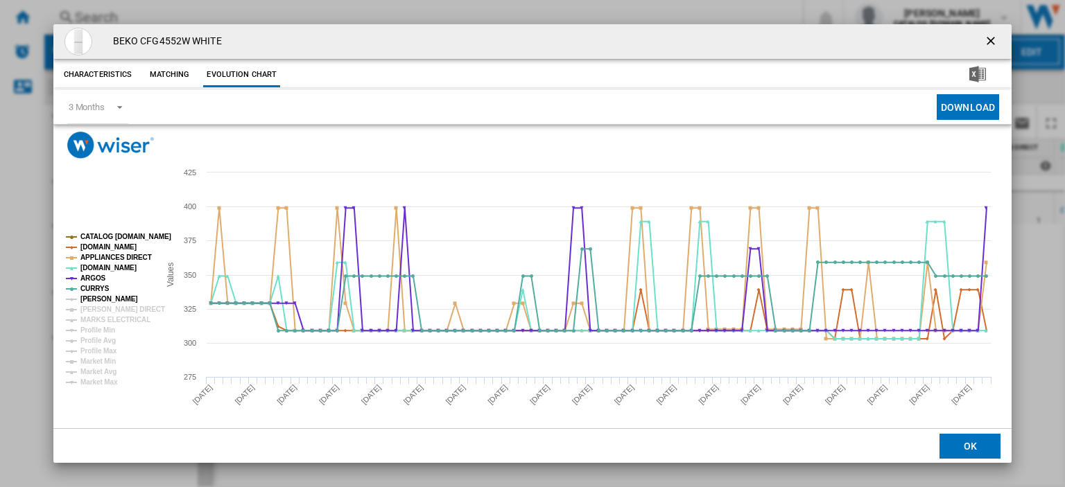
click at [91, 301] on tspan "[PERSON_NAME]" at bounding box center [109, 299] width 58 height 8
click at [96, 310] on tspan "[PERSON_NAME] DIRECT" at bounding box center [122, 310] width 85 height 8
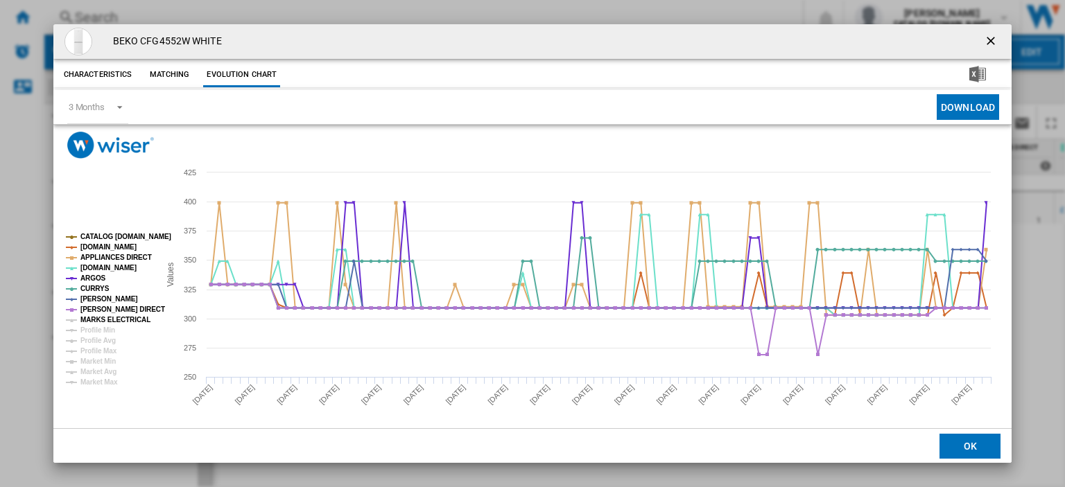
click at [95, 320] on tspan "MARKS ELECTRICAL" at bounding box center [115, 320] width 70 height 8
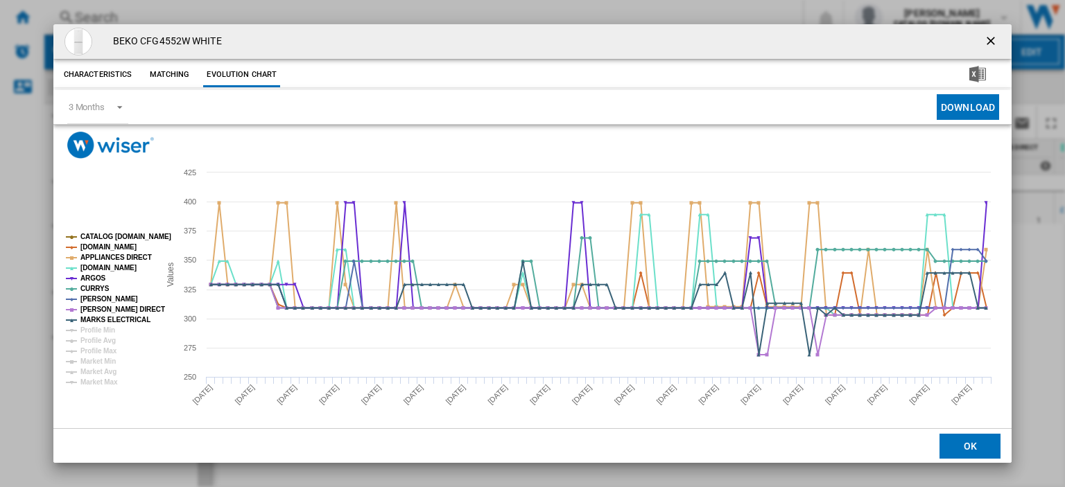
click at [985, 37] on ng-md-icon "getI18NText('BUTTONS.CLOSE_DIALOG')" at bounding box center [992, 42] width 17 height 17
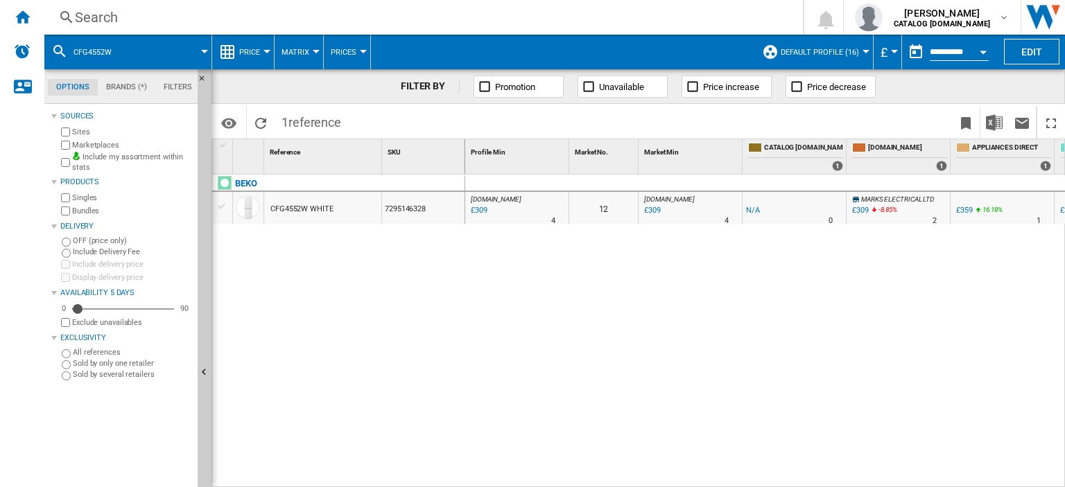
click at [94, 18] on div "Search" at bounding box center [421, 17] width 692 height 19
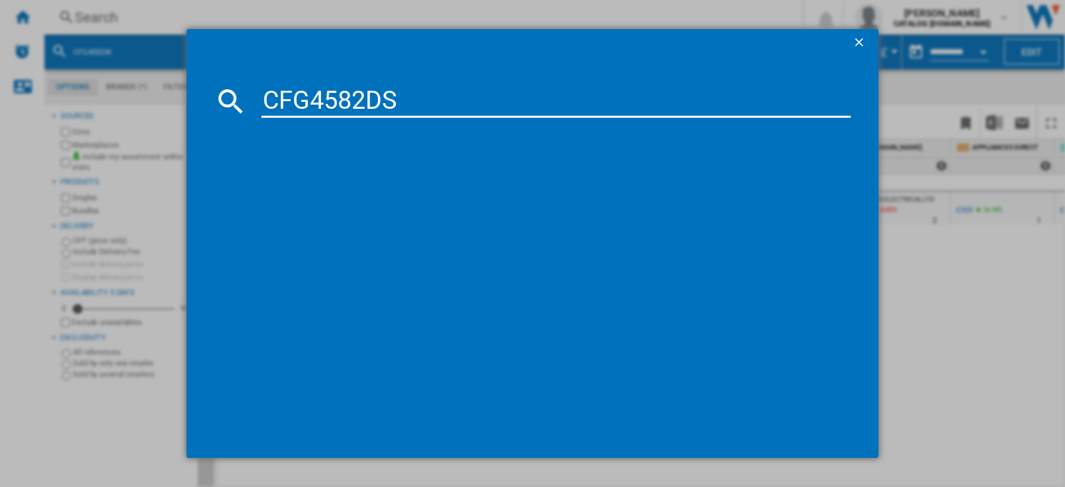
type input "CFG4582DS"
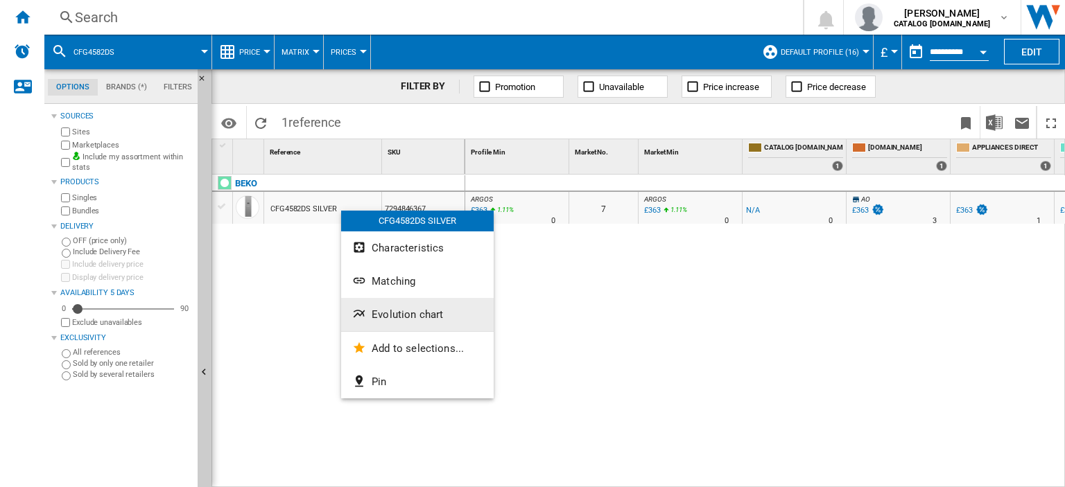
click at [415, 324] on button "Evolution chart" at bounding box center [417, 314] width 153 height 33
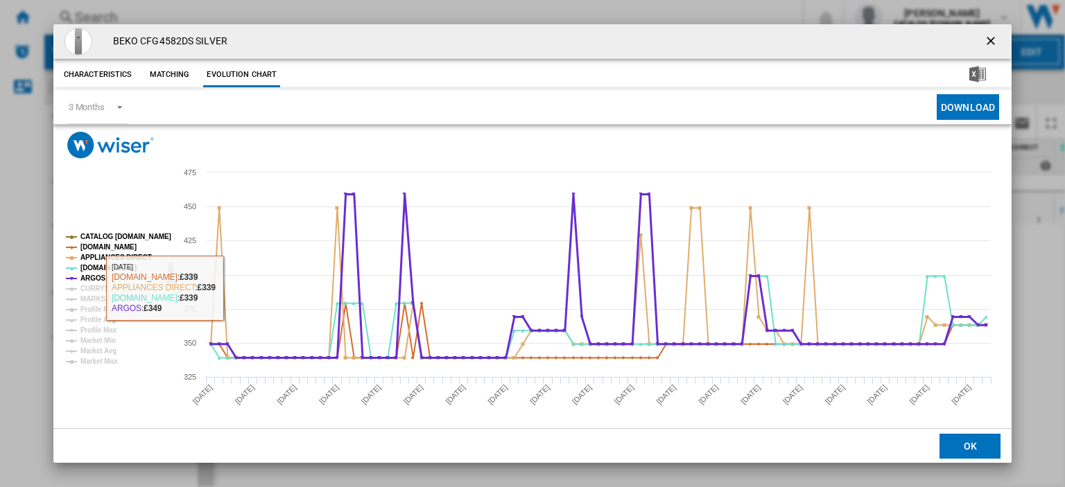
click at [86, 282] on tspan "ARGOS" at bounding box center [93, 279] width 26 height 8
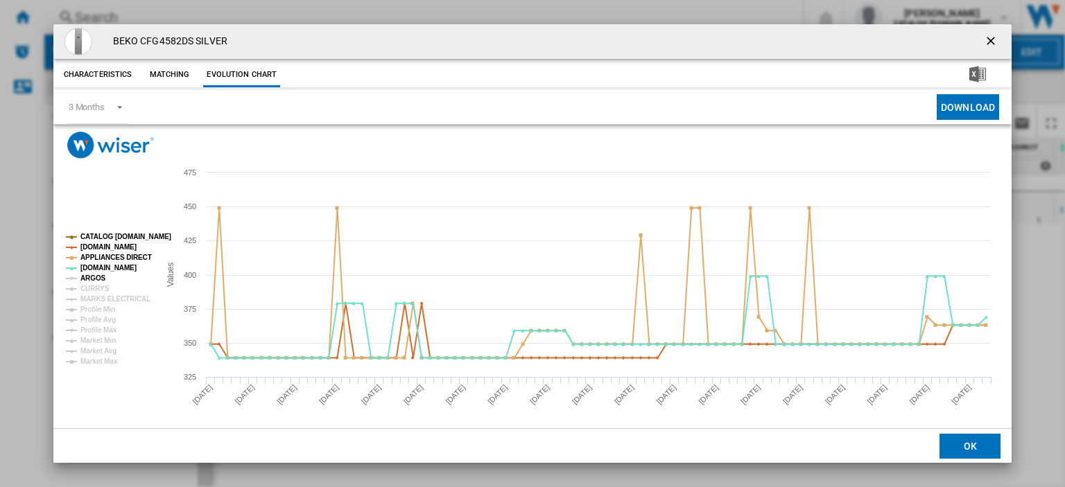
click at [93, 279] on tspan "ARGOS" at bounding box center [93, 279] width 26 height 8
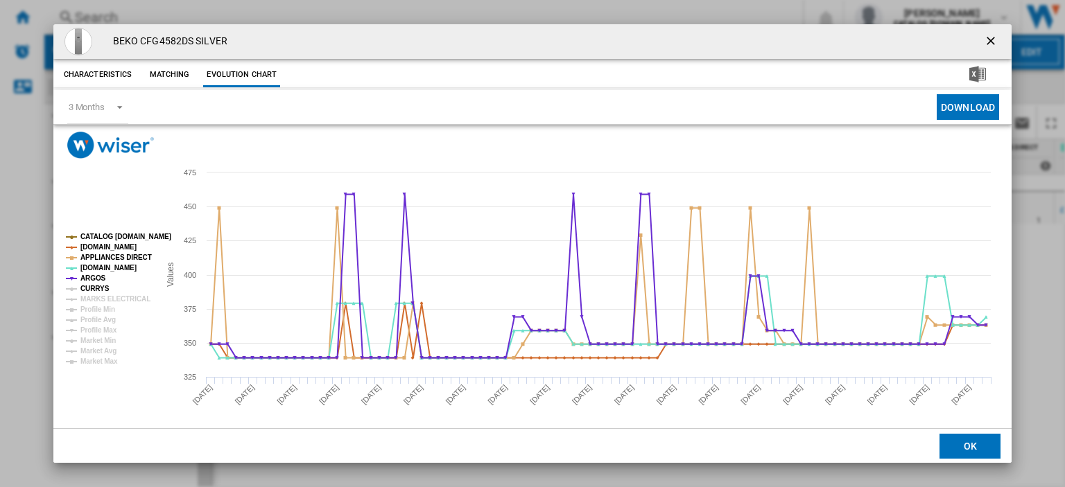
click at [92, 286] on tspan "CURRYS" at bounding box center [94, 289] width 29 height 8
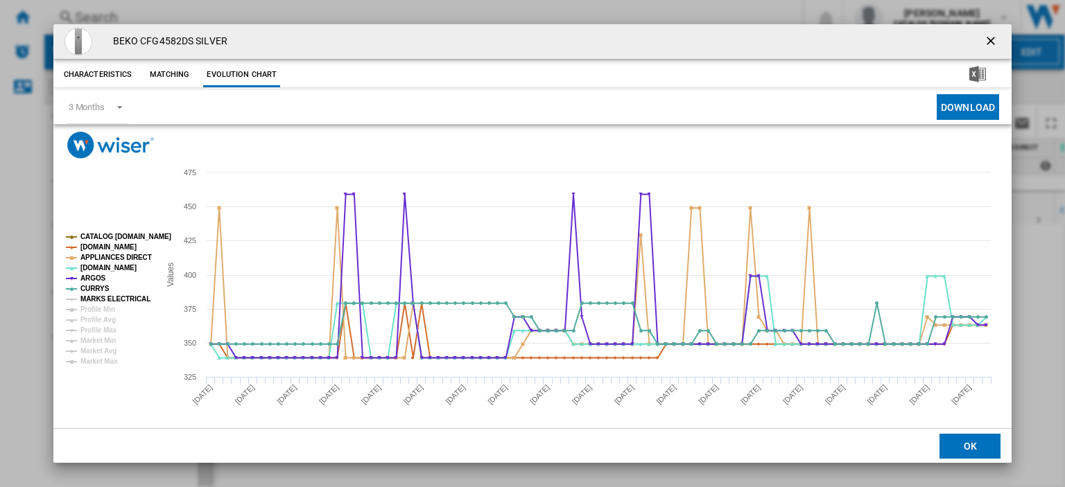
click at [94, 298] on tspan "MARKS ELECTRICAL" at bounding box center [115, 299] width 70 height 8
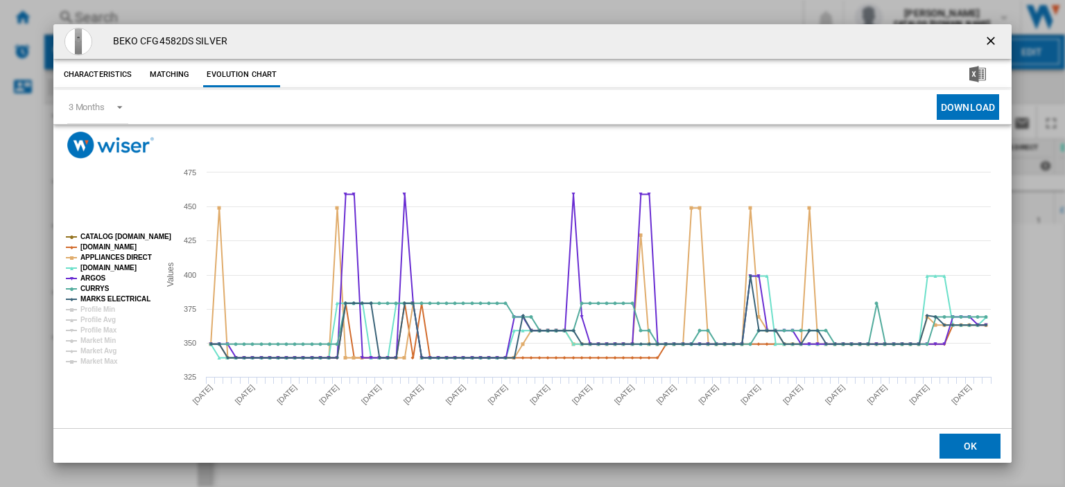
click at [984, 40] on ng-md-icon "getI18NText('BUTTONS.CLOSE_DIALOG')" at bounding box center [992, 42] width 17 height 17
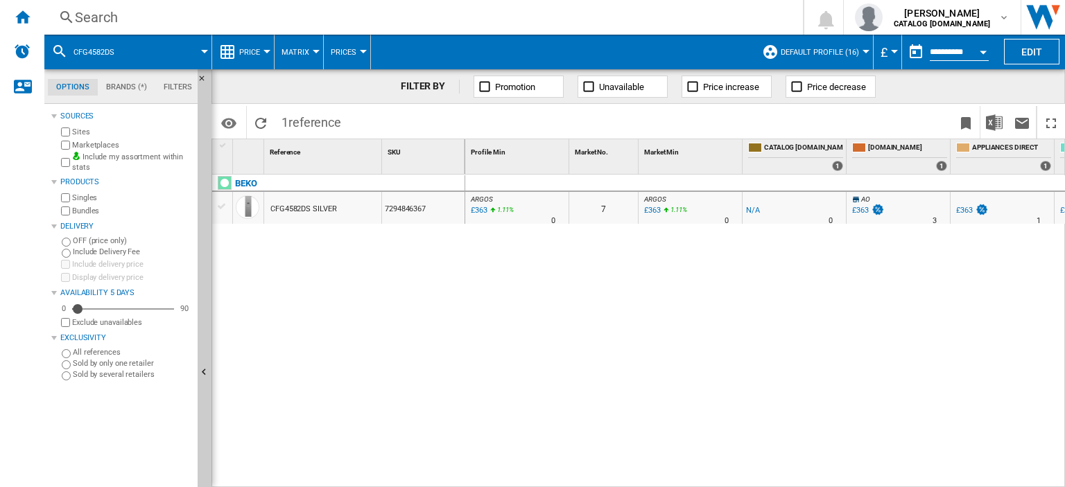
click at [91, 17] on div "Search" at bounding box center [421, 17] width 692 height 19
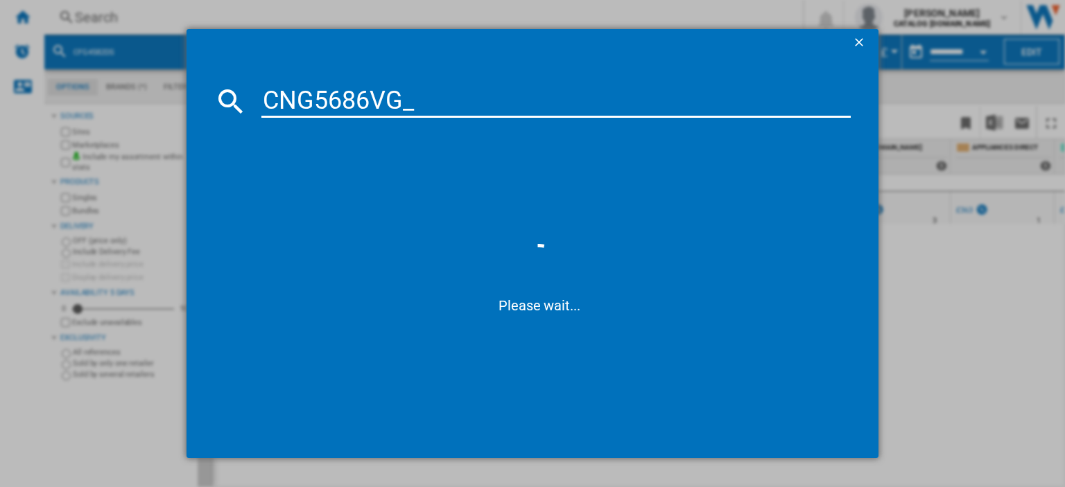
type input "CNG5686VG"
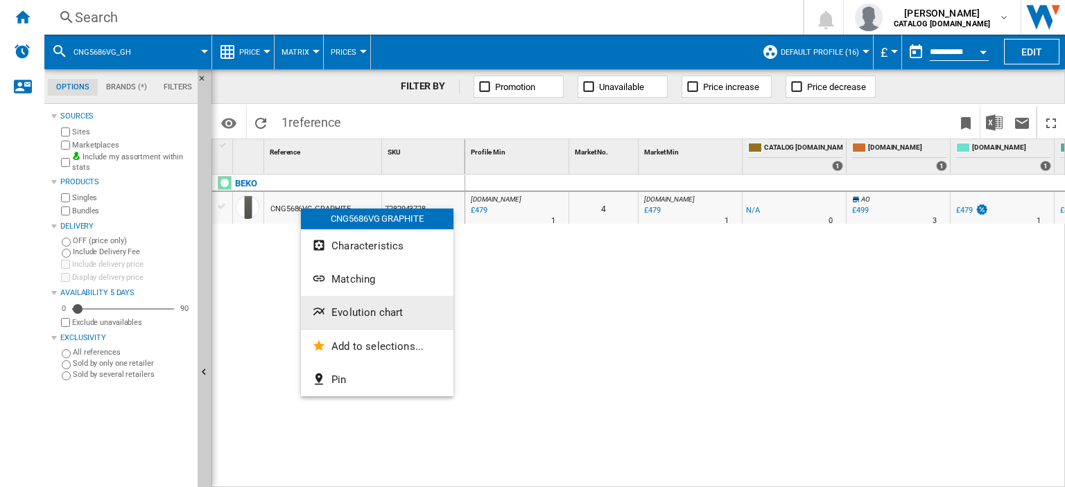
click at [338, 314] on span "Evolution chart" at bounding box center [366, 312] width 71 height 12
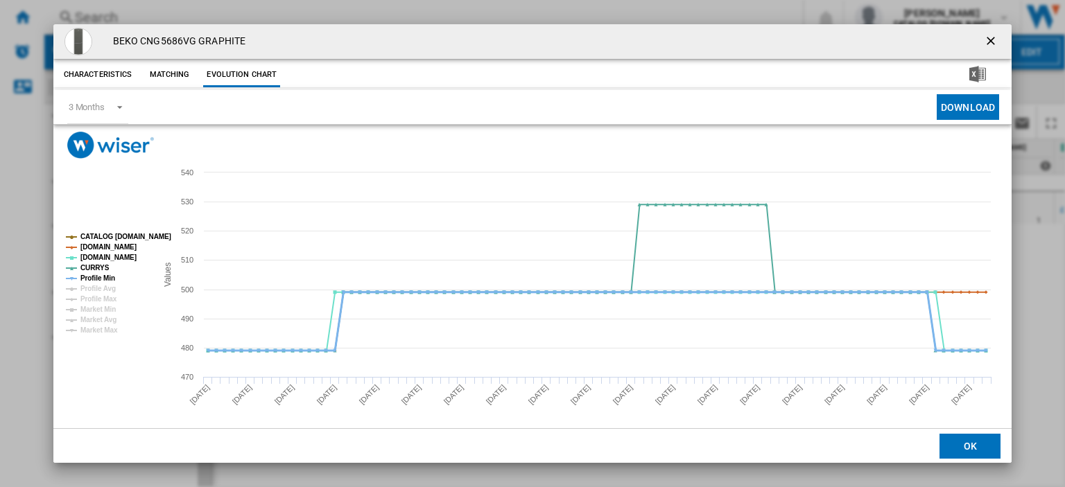
click at [105, 277] on tspan "Profile Min" at bounding box center [97, 279] width 35 height 8
click at [472, 169] on rect "Product popup" at bounding box center [528, 297] width 951 height 277
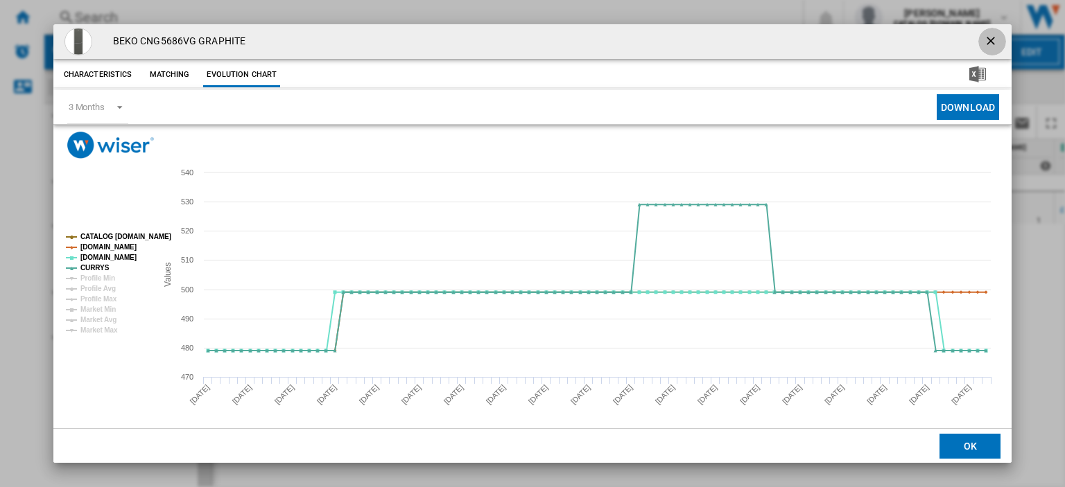
click at [985, 44] on ng-md-icon "getI18NText('BUTTONS.CLOSE_DIALOG')" at bounding box center [992, 42] width 17 height 17
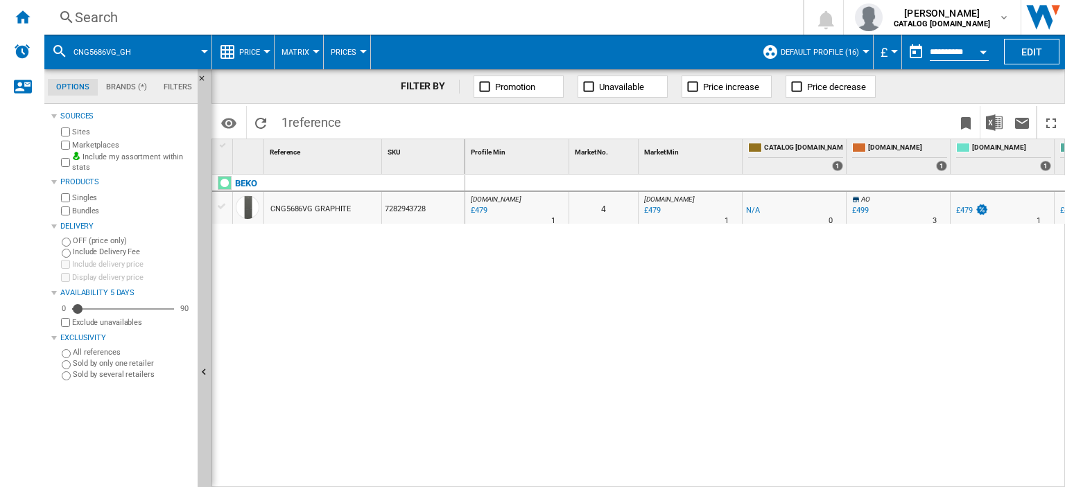
click at [103, 20] on div "Search" at bounding box center [421, 17] width 692 height 19
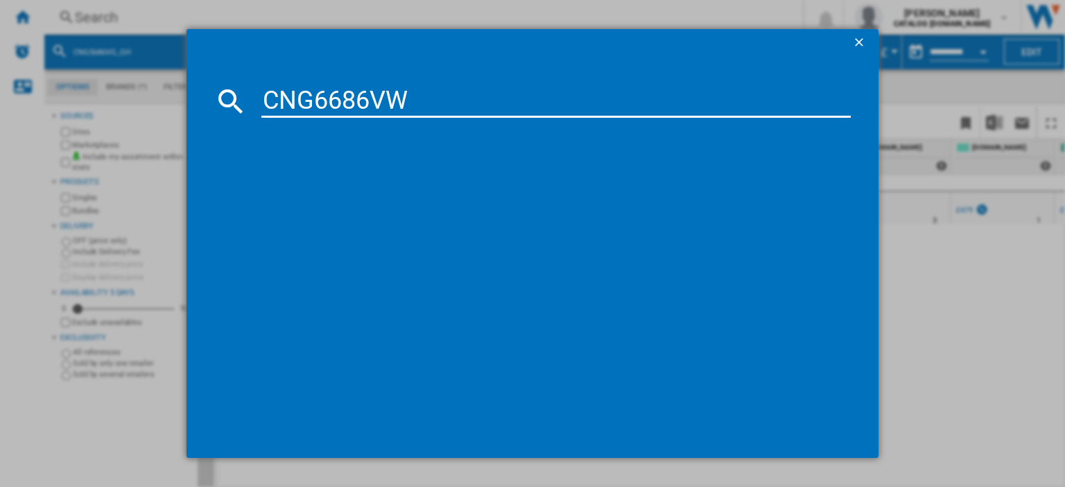
type input "CNG6686VW"
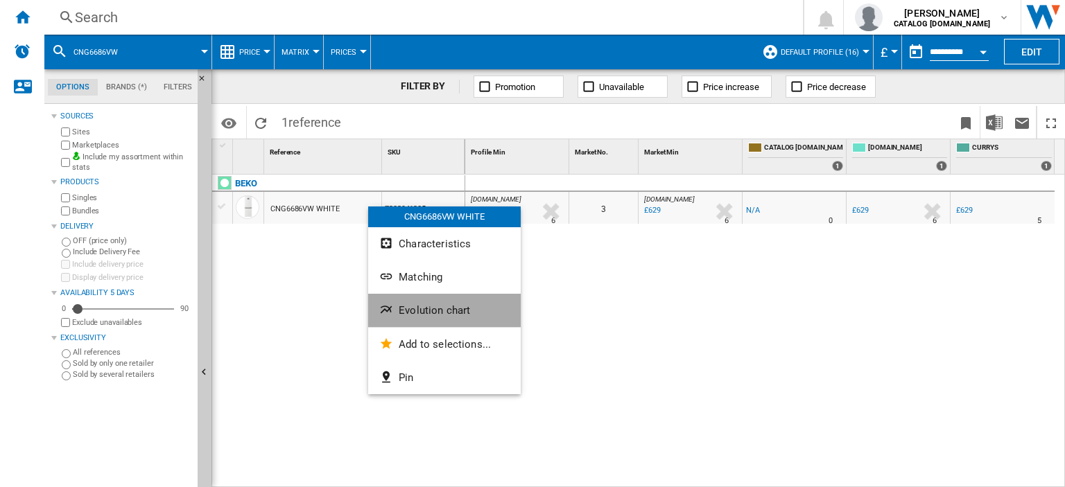
click at [414, 306] on span "Evolution chart" at bounding box center [434, 310] width 71 height 12
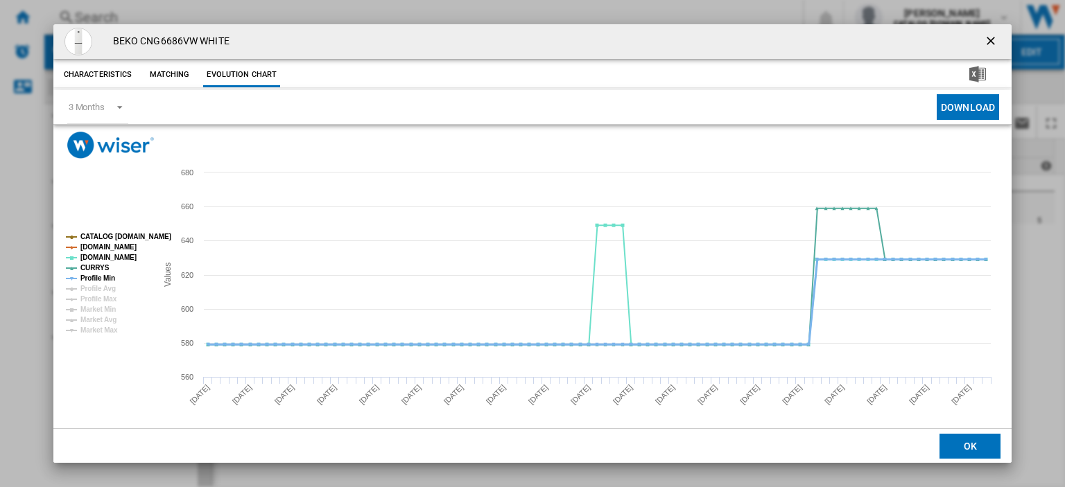
click at [85, 279] on tspan "Profile Min" at bounding box center [97, 279] width 35 height 8
drag, startPoint x: 983, startPoint y: 41, endPoint x: 114, endPoint y: 36, distance: 868.9
click at [984, 42] on ng-md-icon "getI18NText('BUTTONS.CLOSE_DIALOG')" at bounding box center [992, 42] width 17 height 17
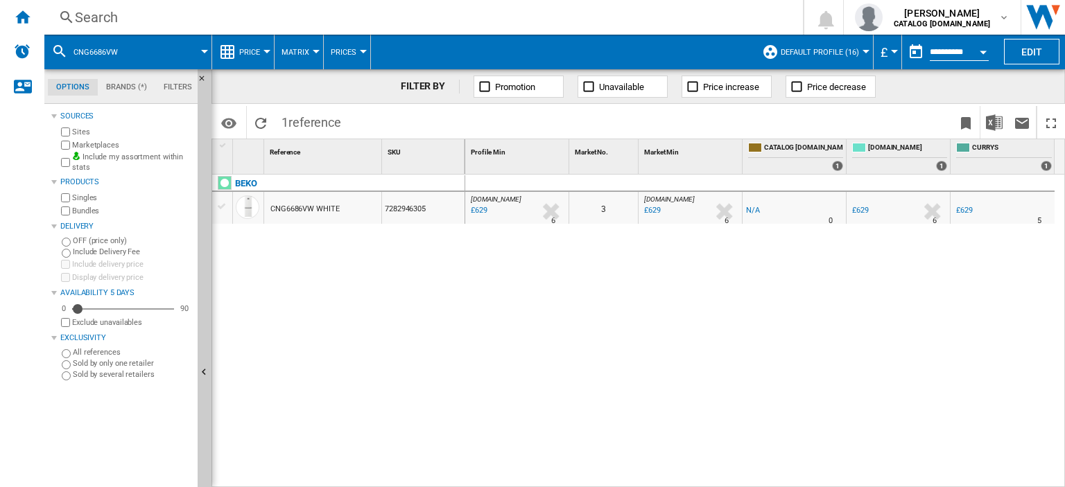
click at [97, 18] on div "Search" at bounding box center [421, 17] width 692 height 19
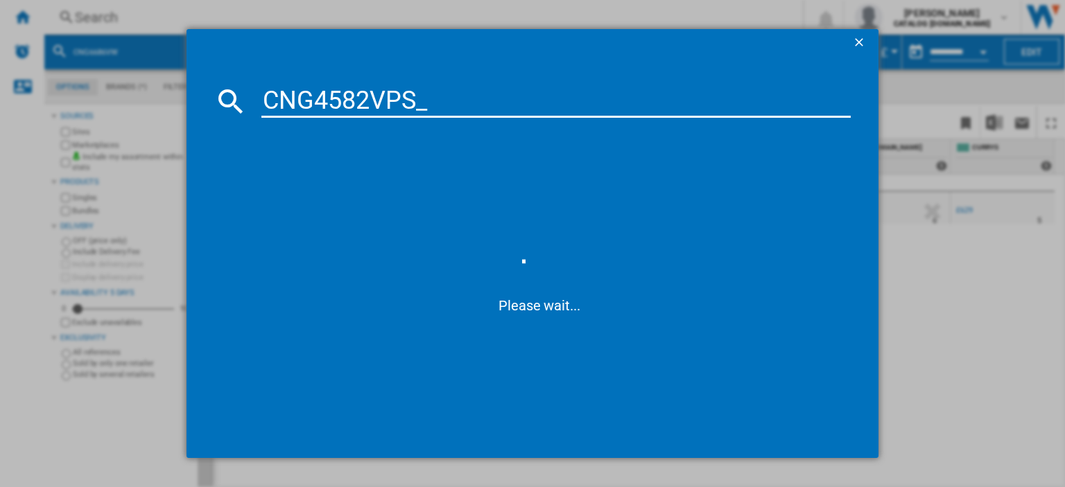
type input "CNG4582VPS"
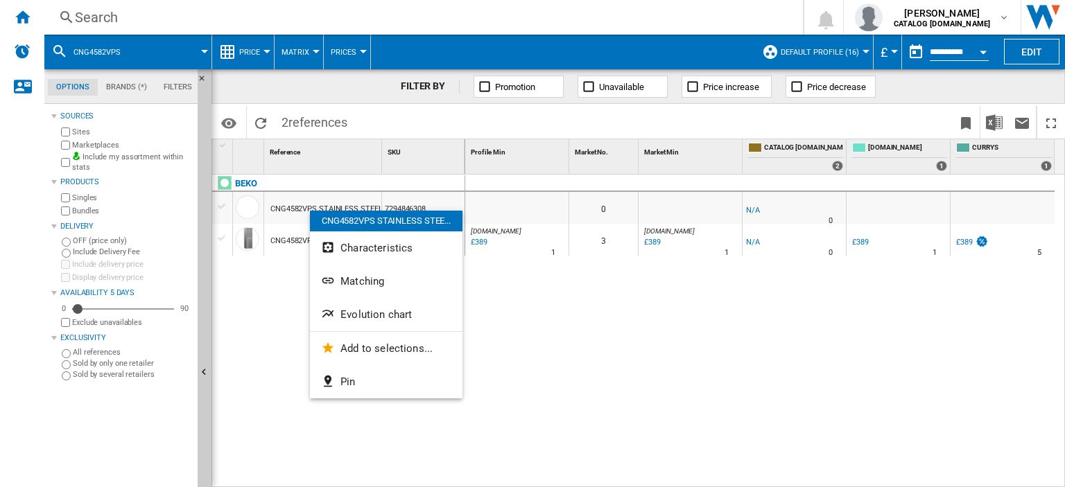
click at [564, 307] on div at bounding box center [532, 243] width 1065 height 487
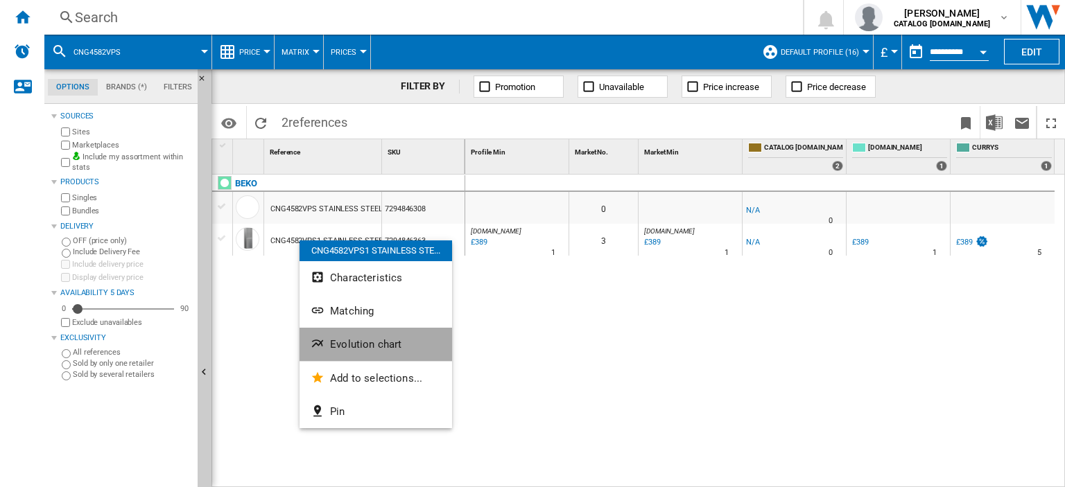
click at [347, 345] on span "Evolution chart" at bounding box center [365, 344] width 71 height 12
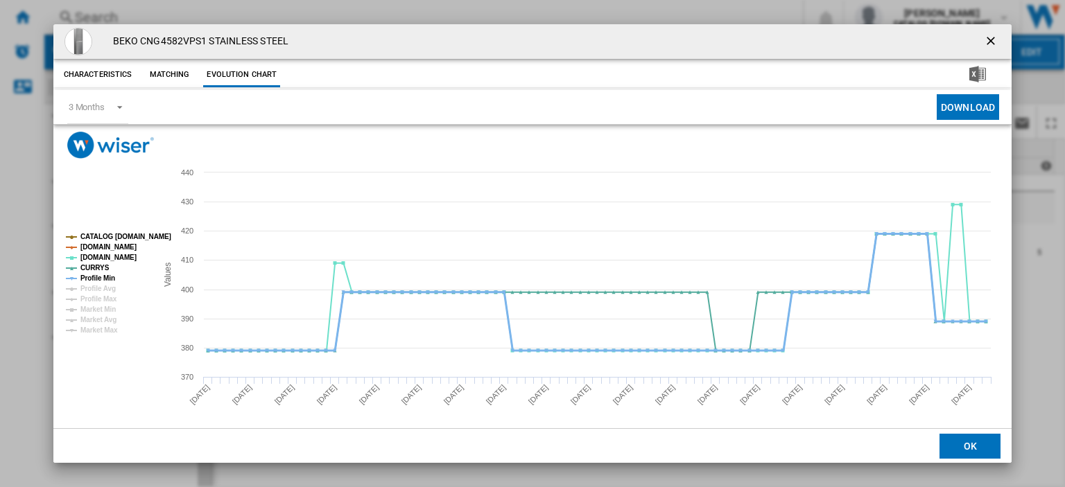
click at [97, 278] on tspan "Profile Min" at bounding box center [97, 279] width 35 height 8
click at [985, 40] on ng-md-icon "getI18NText('BUTTONS.CLOSE_DIALOG')" at bounding box center [992, 42] width 17 height 17
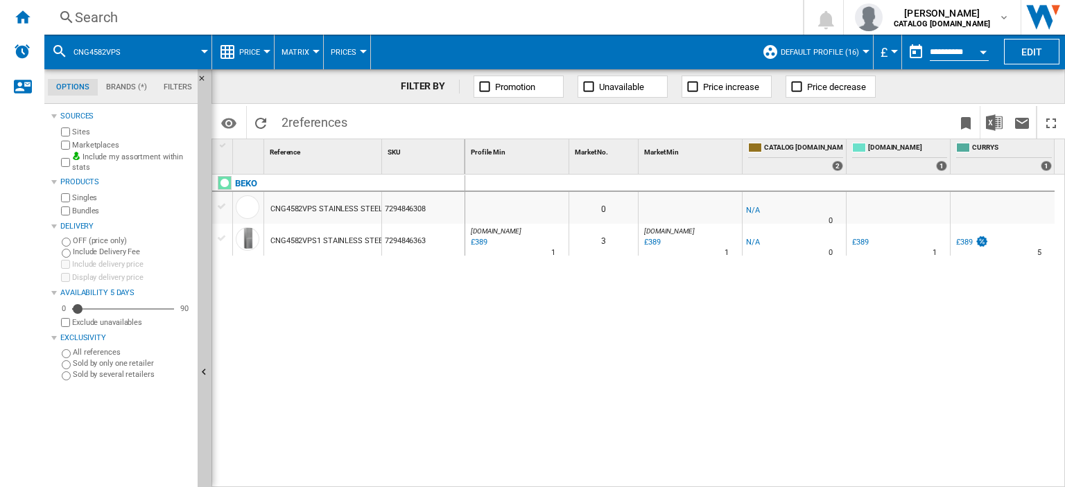
click at [88, 19] on div "Search" at bounding box center [421, 17] width 692 height 19
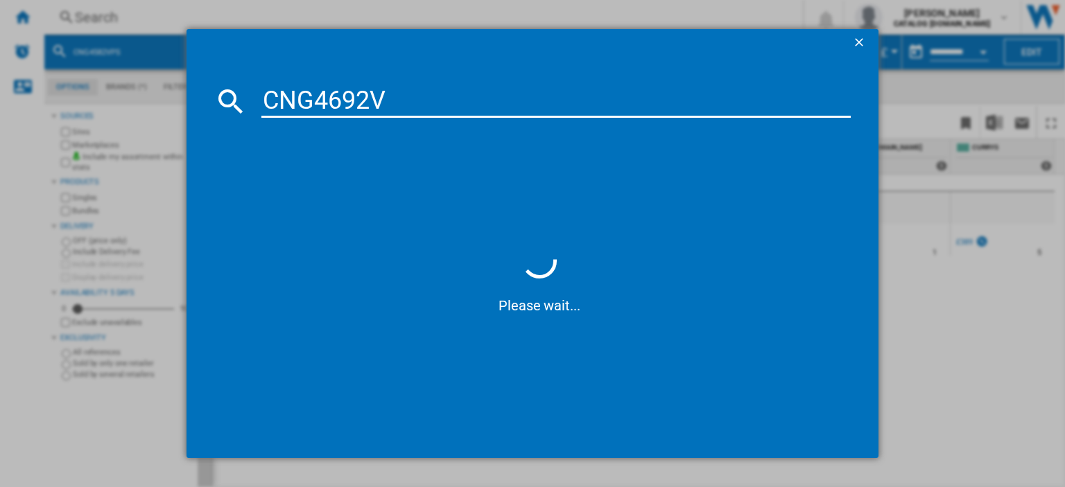
type input "CNG4692Vw"
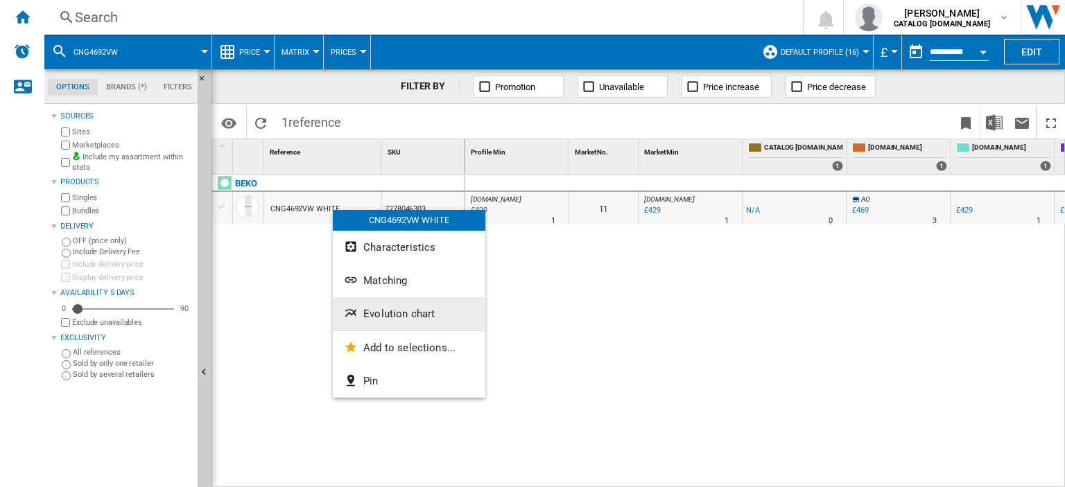
click at [418, 313] on span "Evolution chart" at bounding box center [398, 314] width 71 height 12
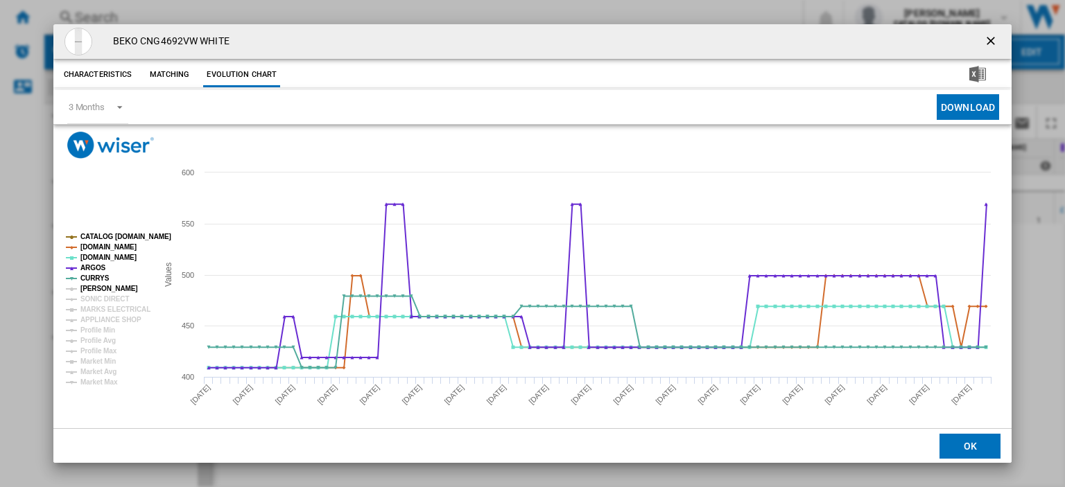
click at [89, 287] on tspan "[PERSON_NAME]" at bounding box center [109, 289] width 58 height 8
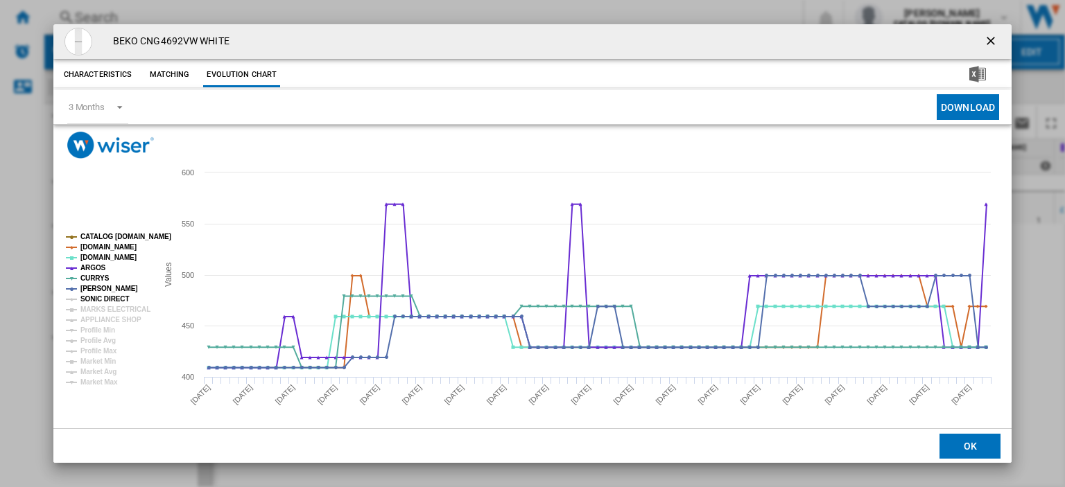
click at [97, 298] on tspan "SONIC DIRECT" at bounding box center [104, 299] width 49 height 8
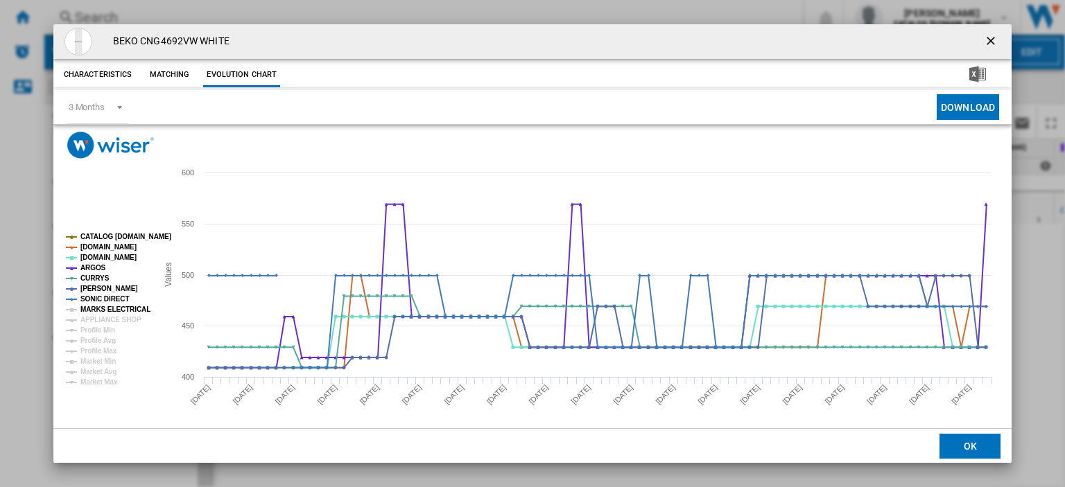
click at [97, 306] on tspan "MARKS ELECTRICAL" at bounding box center [115, 310] width 70 height 8
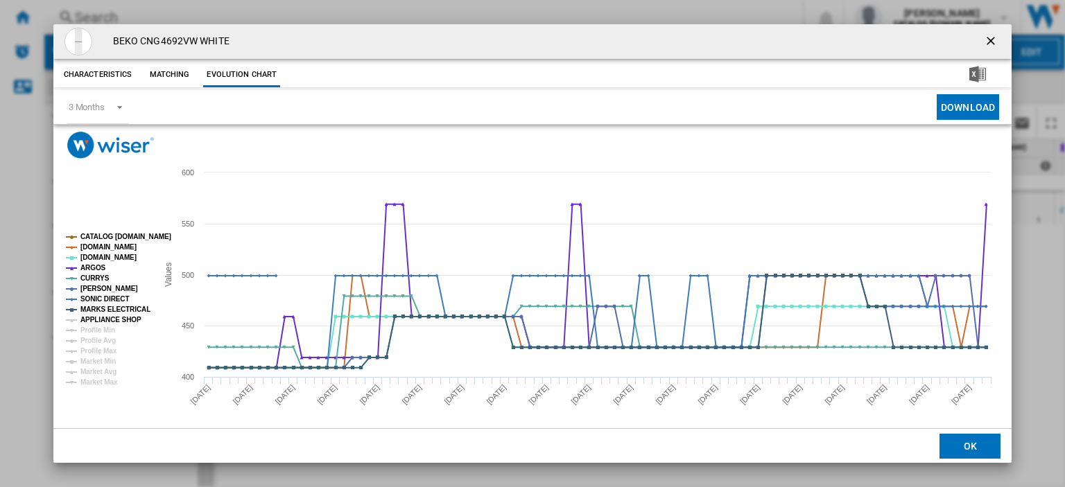
click at [94, 318] on tspan "APPLIANCE SHOP" at bounding box center [110, 320] width 61 height 8
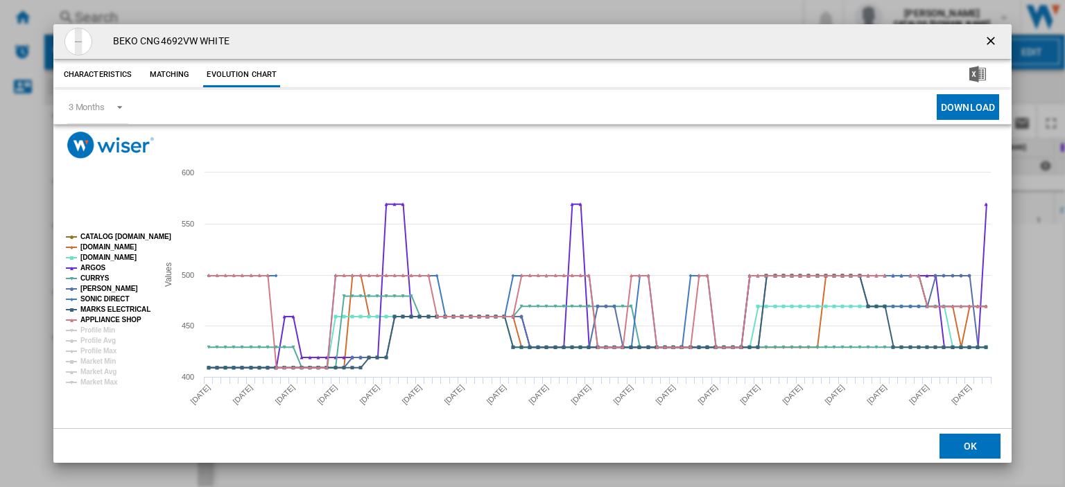
click at [987, 41] on ng-md-icon "getI18NText('BUTTONS.CLOSE_DIALOG')" at bounding box center [992, 42] width 17 height 17
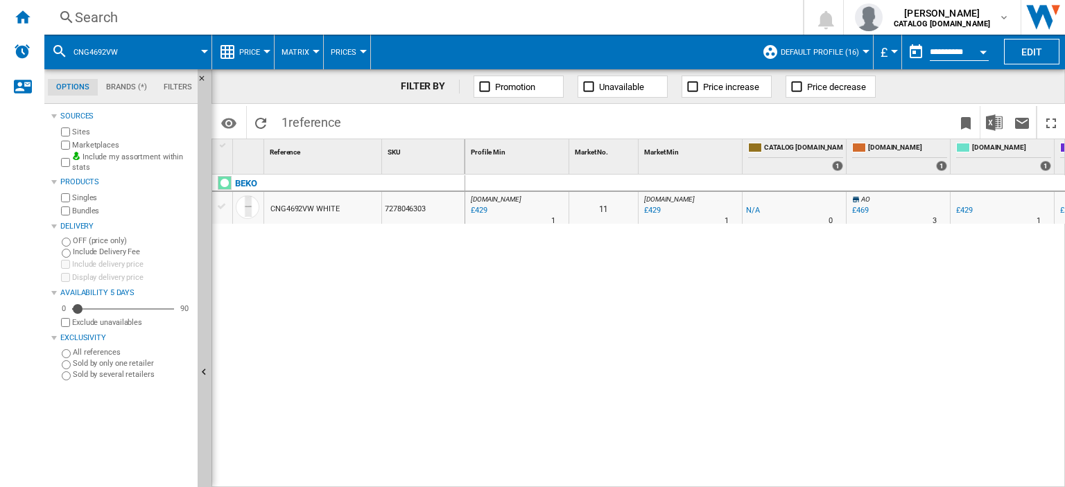
click at [93, 21] on div "Search" at bounding box center [421, 17] width 692 height 19
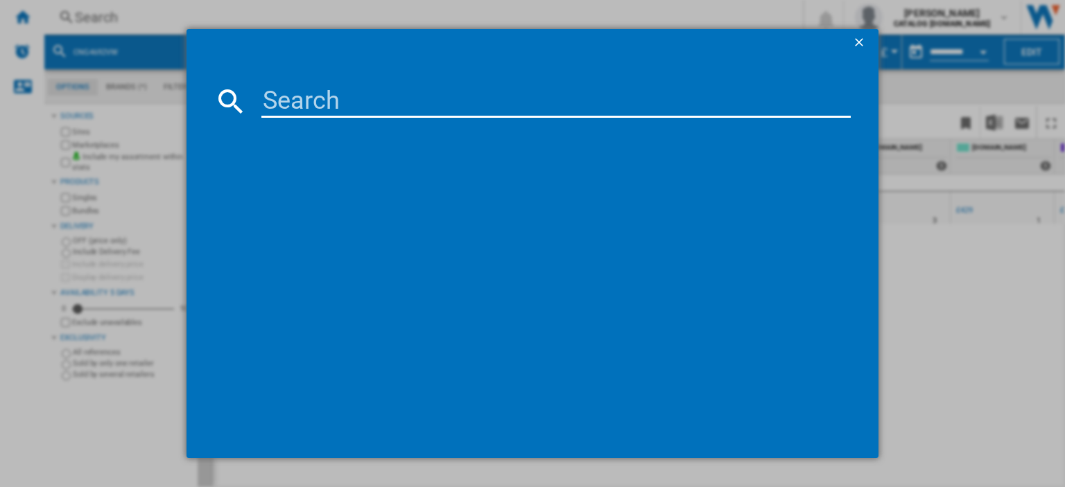
type input "BMN3T3823W"
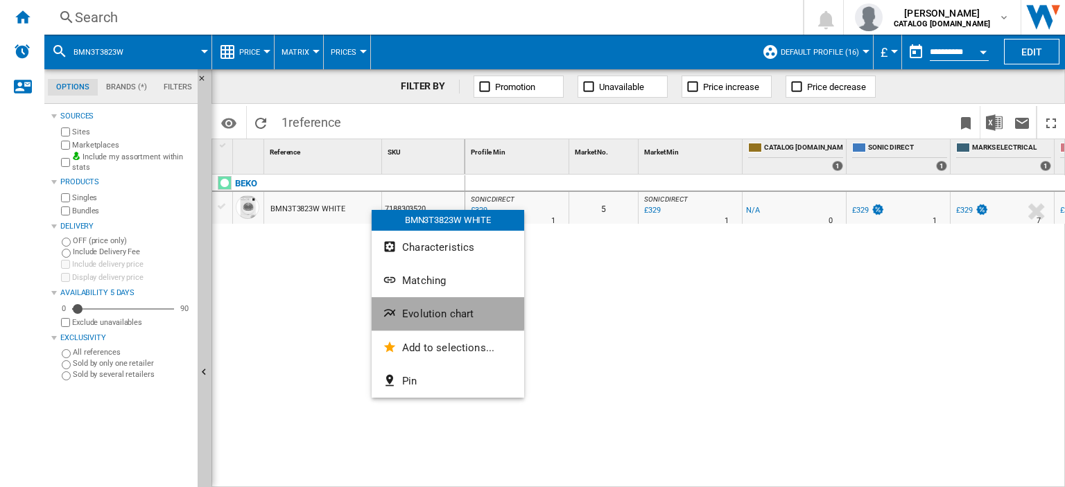
click at [429, 310] on span "Evolution chart" at bounding box center [437, 314] width 71 height 12
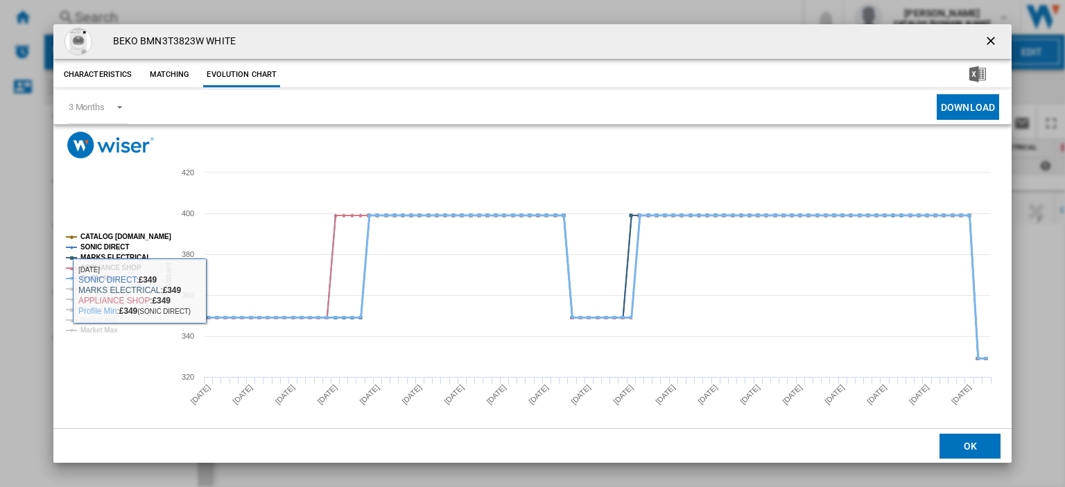
click at [99, 276] on tspan "Profile Min" at bounding box center [97, 279] width 35 height 8
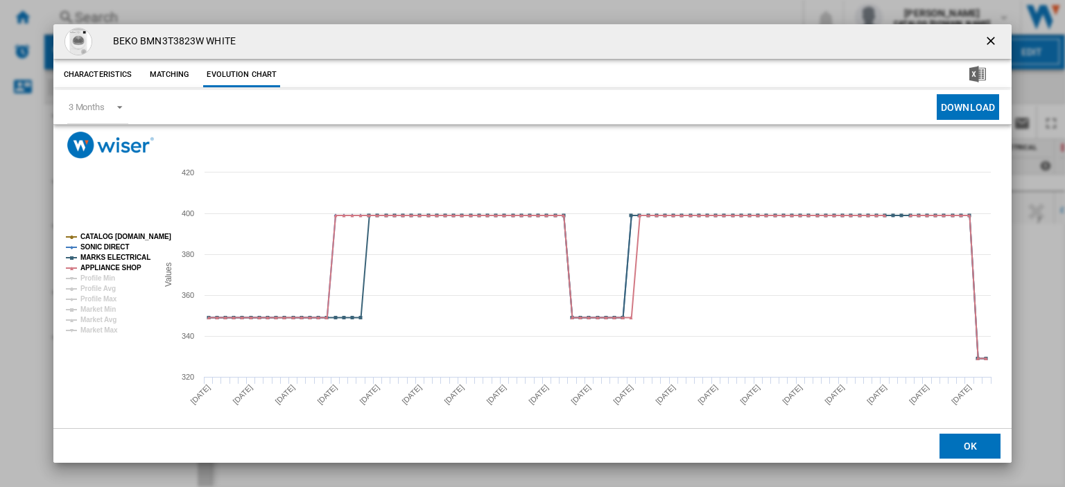
click at [984, 40] on ng-md-icon "getI18NText('BUTTONS.CLOSE_DIALOG')" at bounding box center [992, 42] width 17 height 17
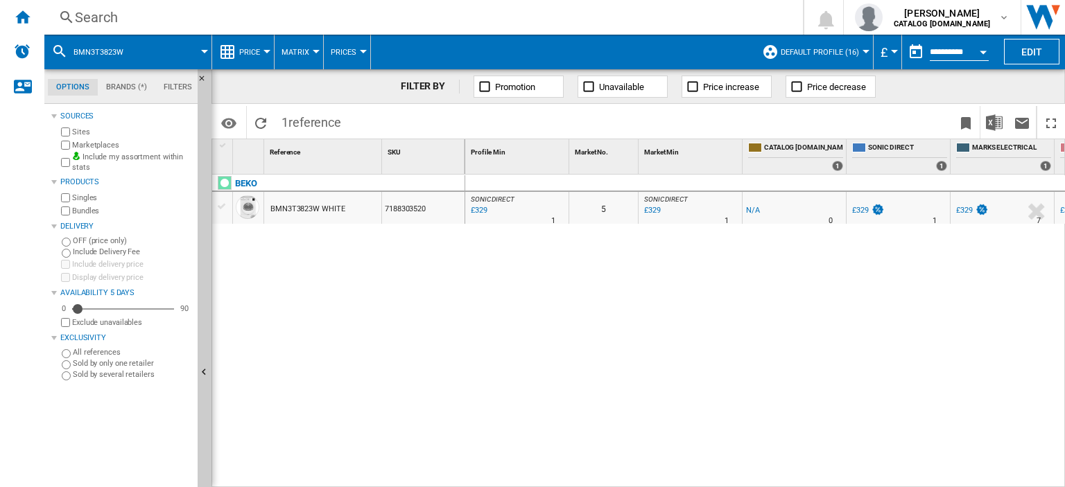
click at [101, 16] on div "Search" at bounding box center [421, 17] width 692 height 19
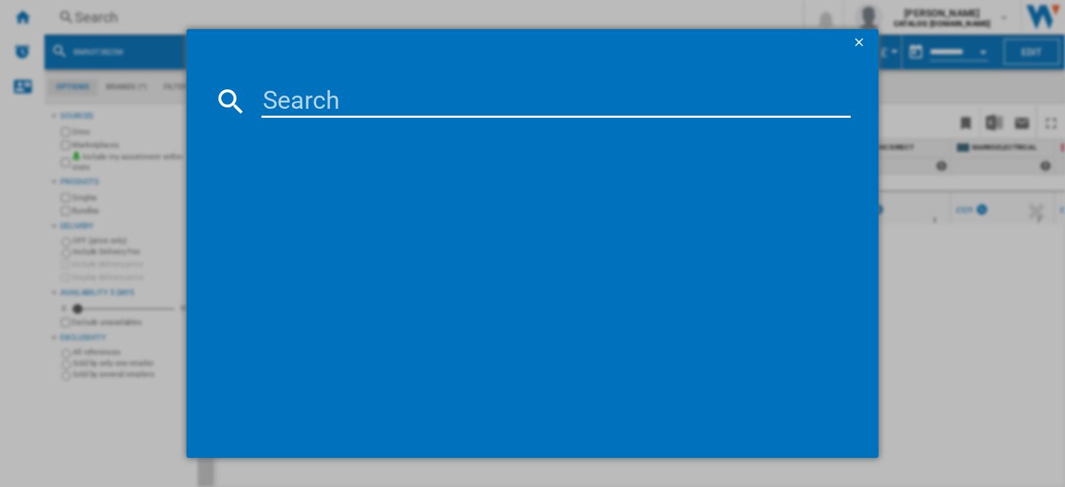
paste input "BMN3T3823W"
type input "BMN3T3823W"
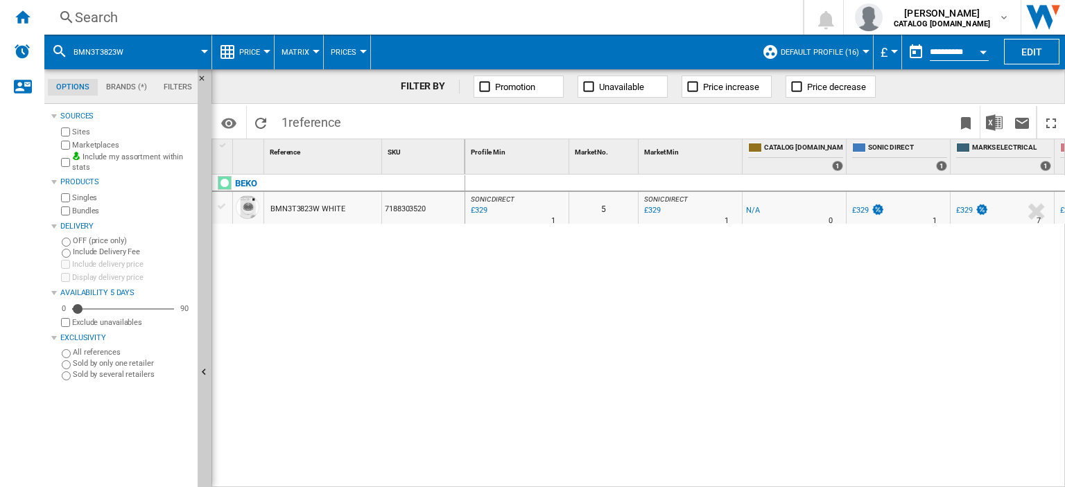
click at [101, 20] on div "Search" at bounding box center [421, 17] width 692 height 19
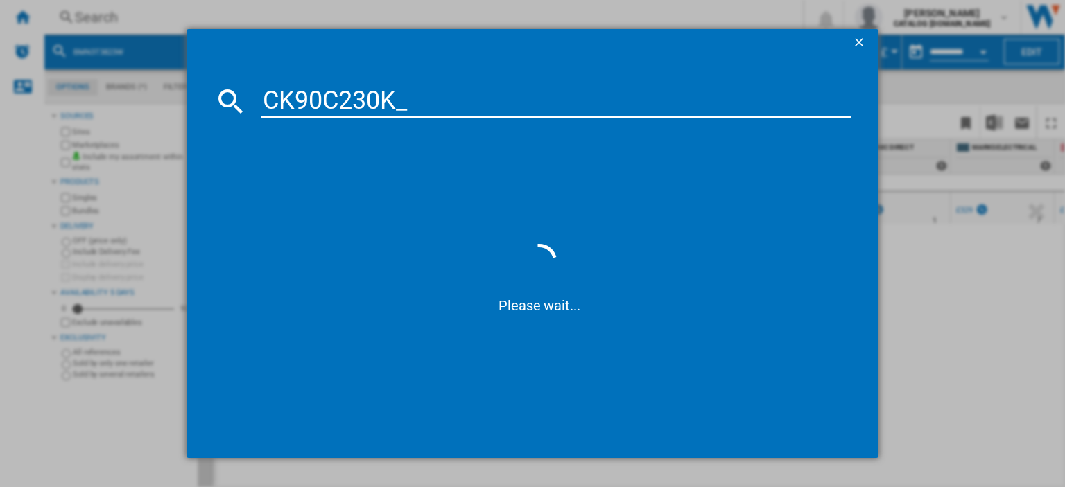
type input "CK90C230K"
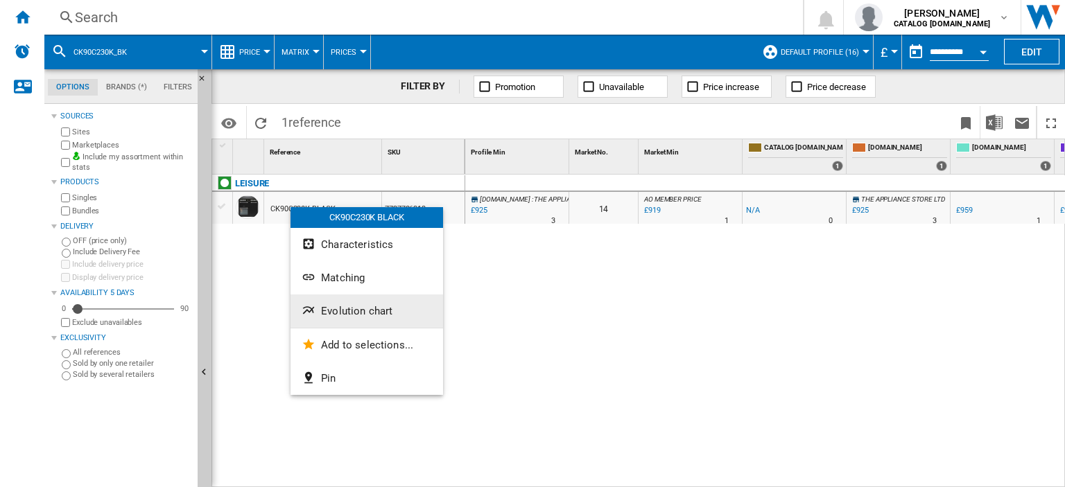
click at [360, 310] on span "Evolution chart" at bounding box center [356, 311] width 71 height 12
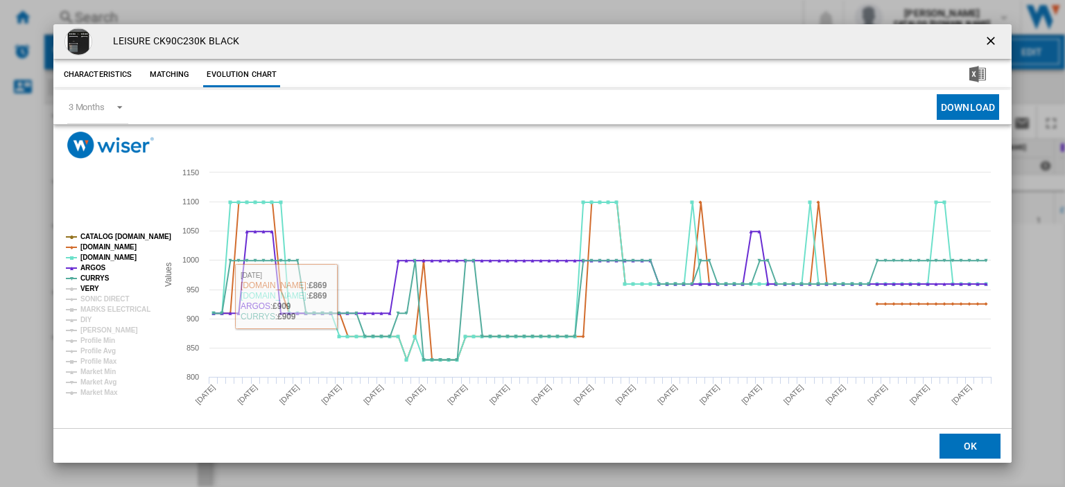
click at [94, 290] on tspan "VERY" at bounding box center [89, 289] width 19 height 8
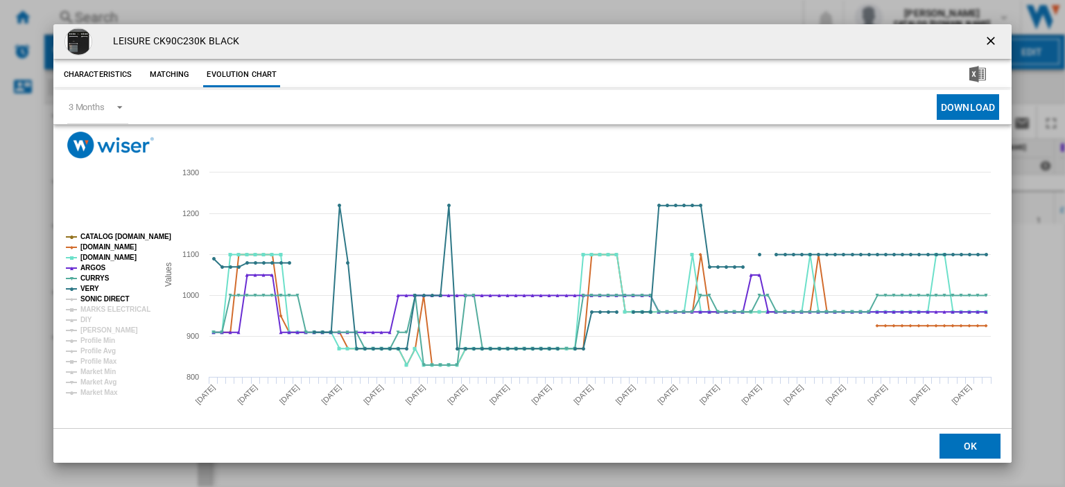
click at [94, 298] on tspan "SONIC DIRECT" at bounding box center [104, 299] width 49 height 8
click at [98, 311] on tspan "MARKS ELECTRICAL" at bounding box center [115, 310] width 70 height 8
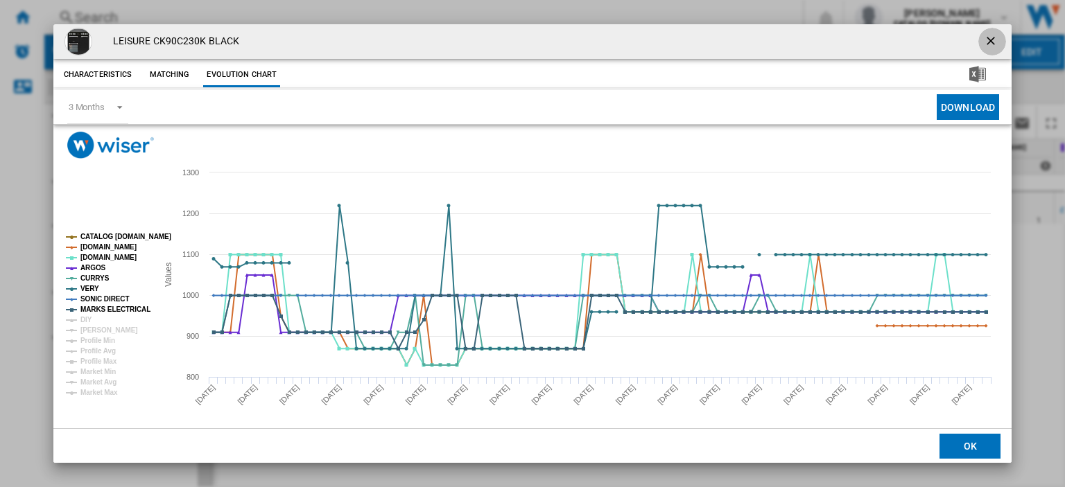
click at [986, 38] on ng-md-icon "getI18NText('BUTTONS.CLOSE_DIALOG')" at bounding box center [992, 42] width 17 height 17
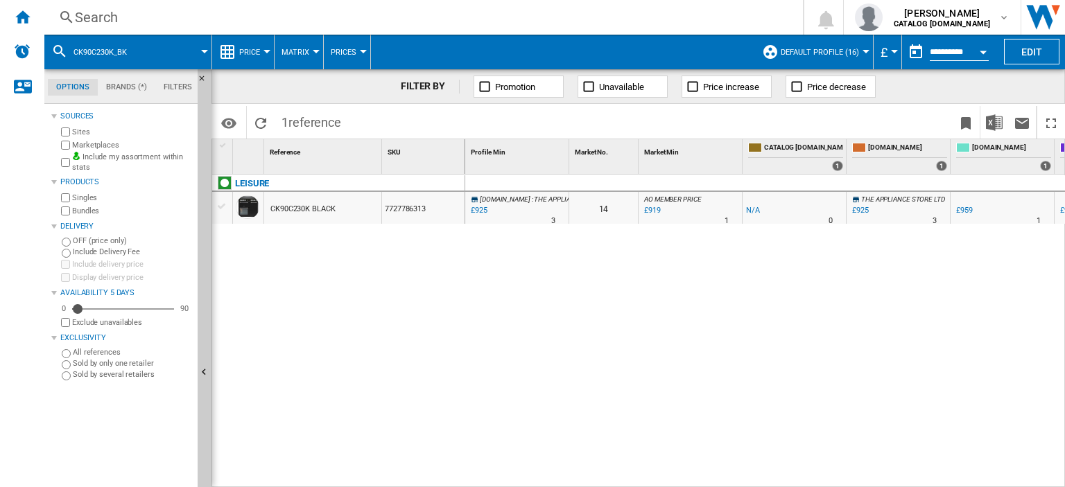
click at [480, 207] on div "£925" at bounding box center [478, 211] width 19 height 14
drag, startPoint x: 561, startPoint y: 481, endPoint x: 700, endPoint y: 484, distance: 139.4
click at [700, 484] on div "0 [DOMAIN_NAME] : THE APPLIANCE STORE LTD -1.0 % £925 % N/A 3 [DOMAIN_NAME] : T…" at bounding box center [765, 332] width 601 height 314
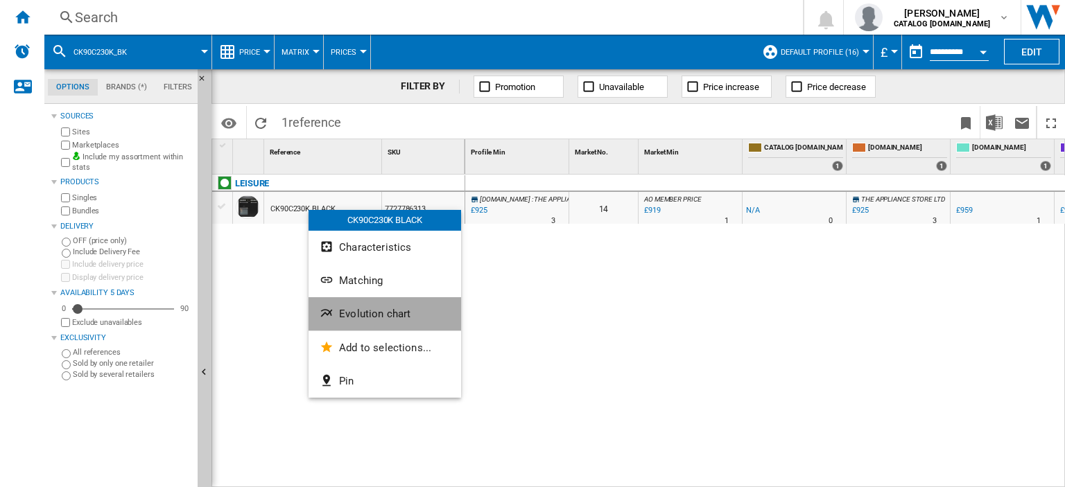
click at [356, 308] on span "Evolution chart" at bounding box center [374, 314] width 71 height 12
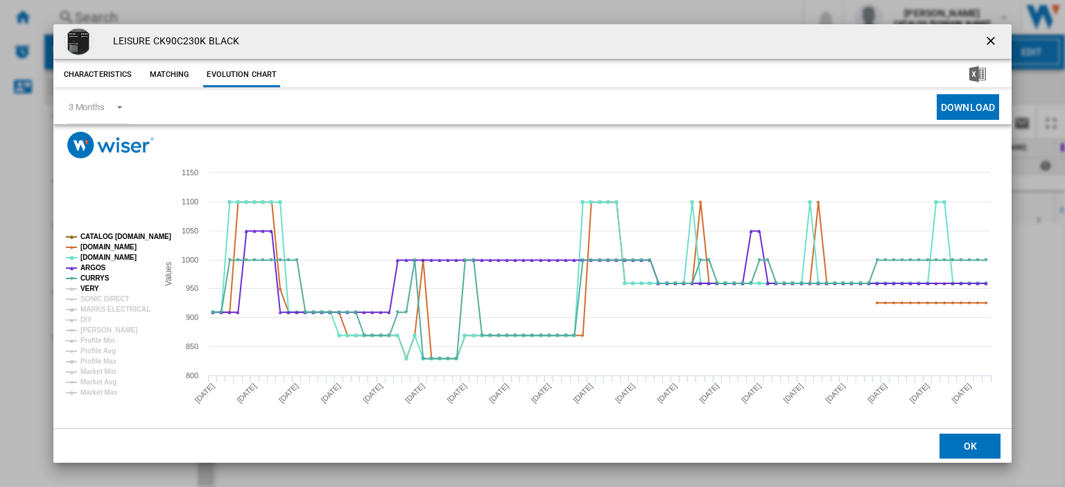
click at [85, 289] on tspan "VERY" at bounding box center [89, 289] width 19 height 8
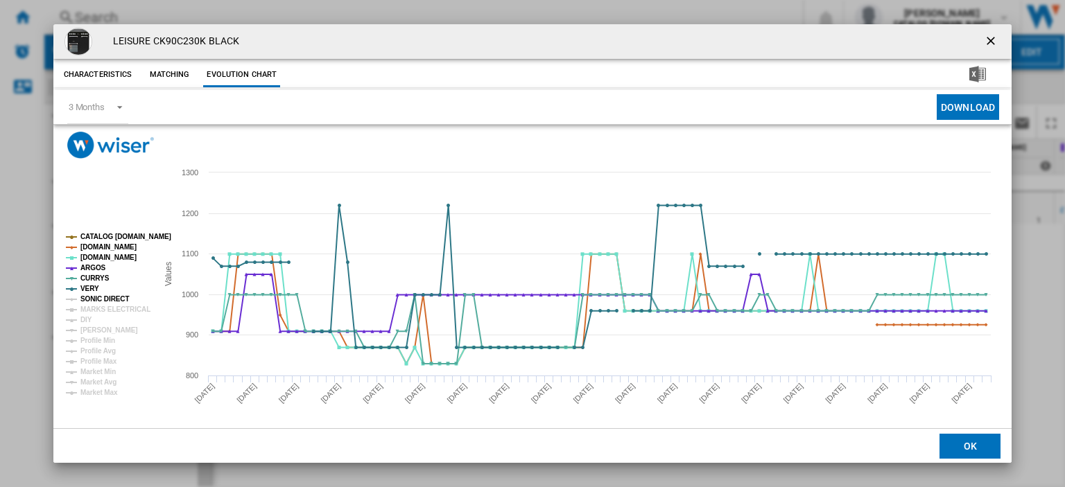
click at [89, 303] on tspan "SONIC DIRECT" at bounding box center [104, 299] width 49 height 8
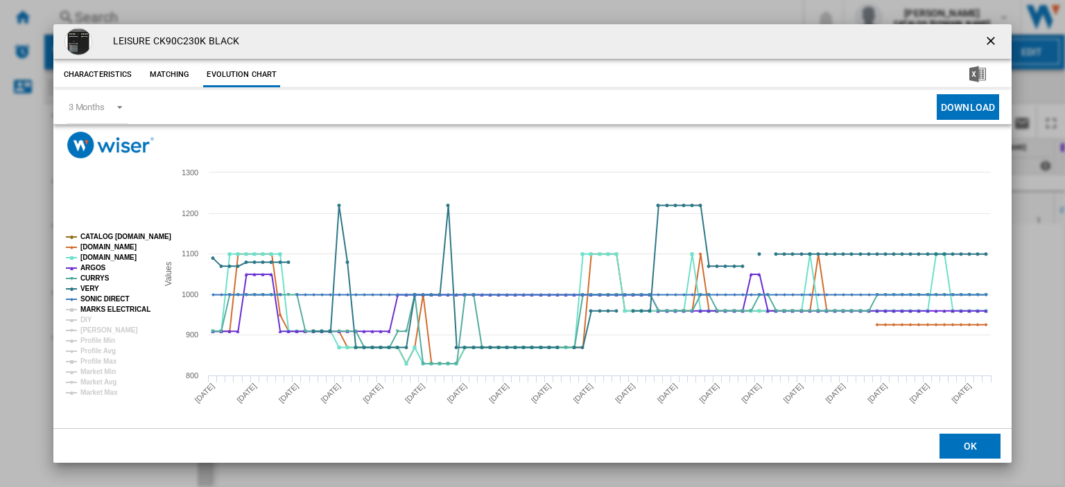
click at [90, 311] on tspan "MARKS ELECTRICAL" at bounding box center [115, 310] width 70 height 8
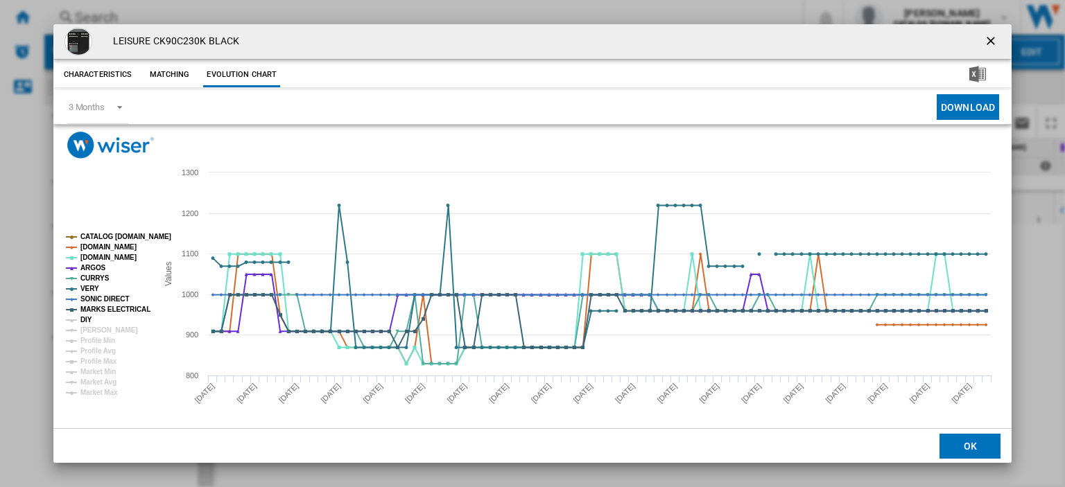
click at [86, 320] on tspan "DIY" at bounding box center [86, 320] width 12 height 8
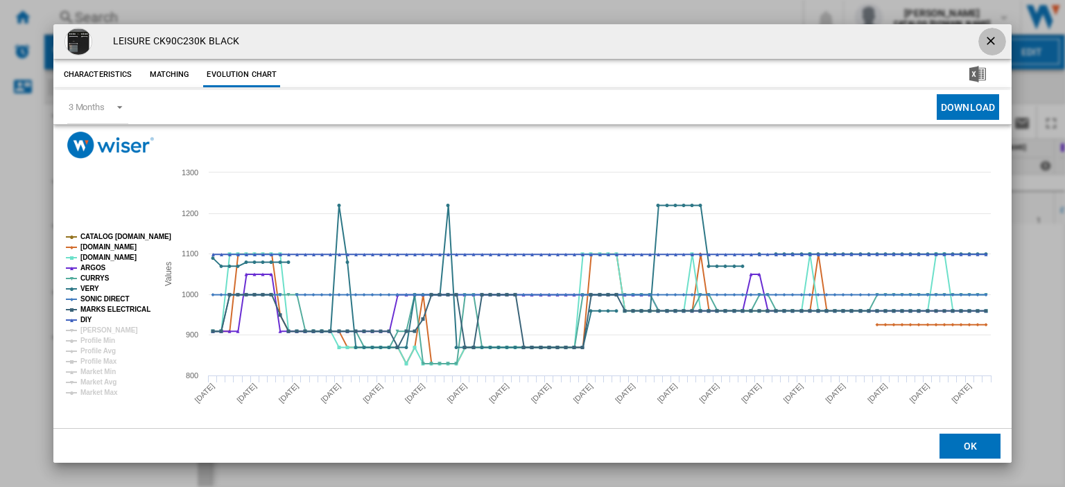
click at [985, 39] on ng-md-icon "getI18NText('BUTTONS.CLOSE_DIALOG')" at bounding box center [992, 42] width 17 height 17
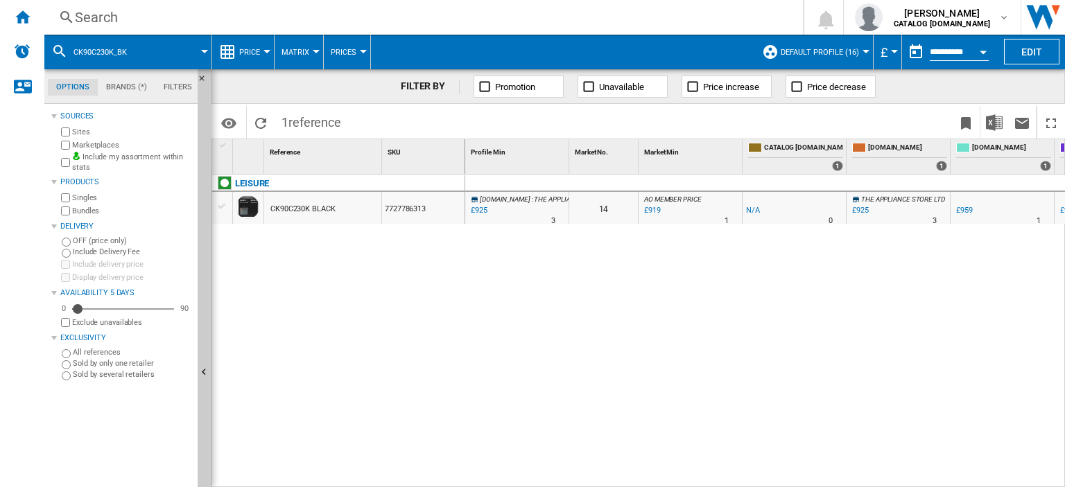
click at [94, 16] on div "Search" at bounding box center [421, 17] width 692 height 19
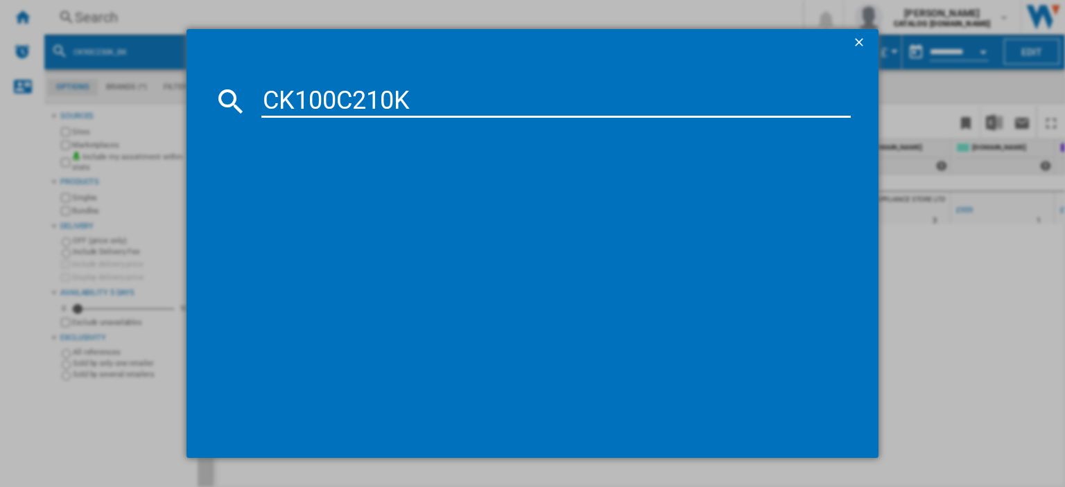
type input "CK100C210K"
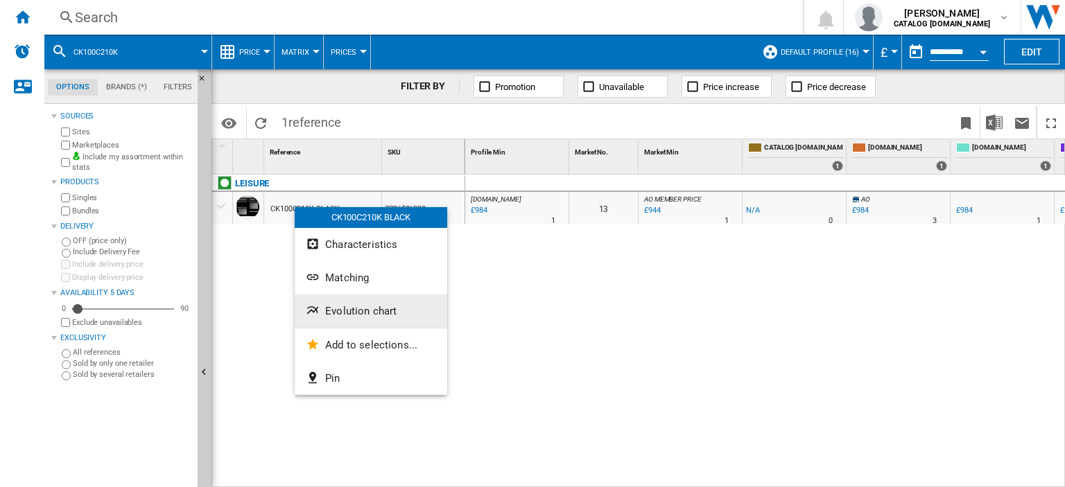
click at [338, 315] on span "Evolution chart" at bounding box center [360, 311] width 71 height 12
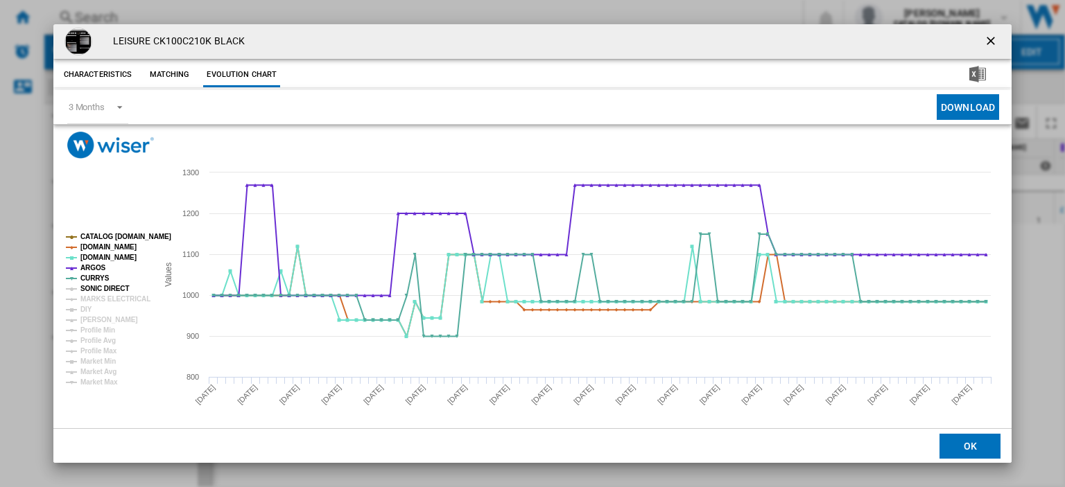
click at [108, 285] on tspan "SONIC DIRECT" at bounding box center [104, 289] width 49 height 8
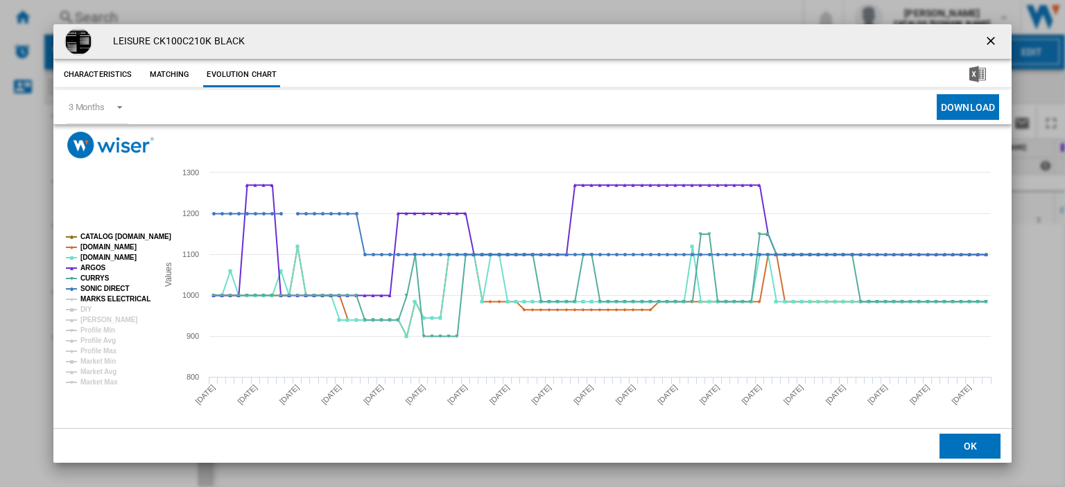
click at [107, 295] on tspan "MARKS ELECTRICAL" at bounding box center [115, 299] width 70 height 8
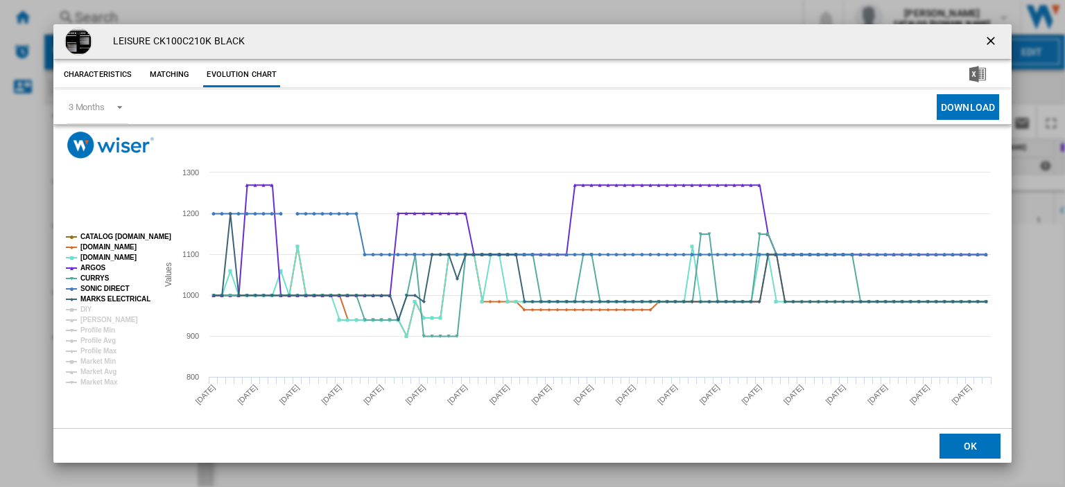
click at [990, 41] on ng-md-icon "getI18NText('BUTTONS.CLOSE_DIALOG')" at bounding box center [992, 42] width 17 height 17
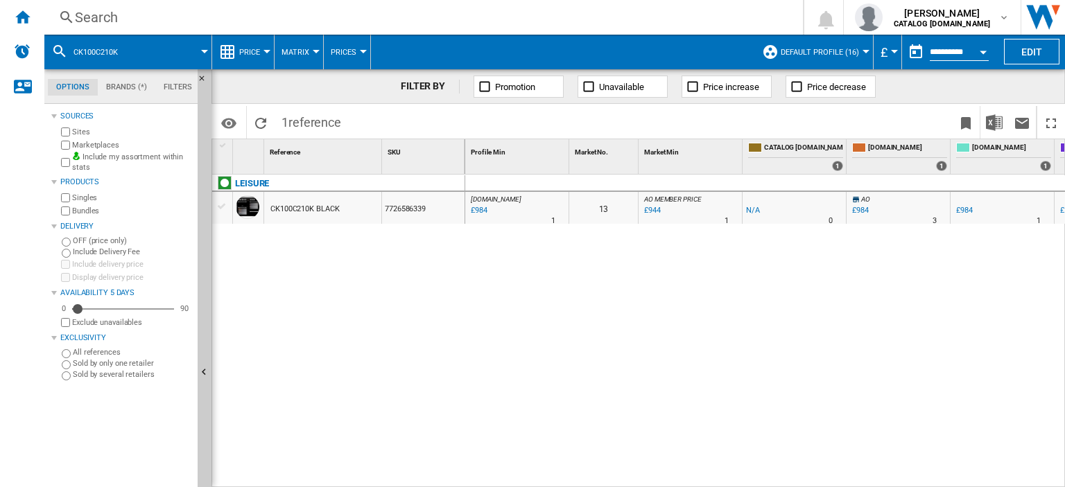
click at [92, 12] on div "Search" at bounding box center [421, 17] width 692 height 19
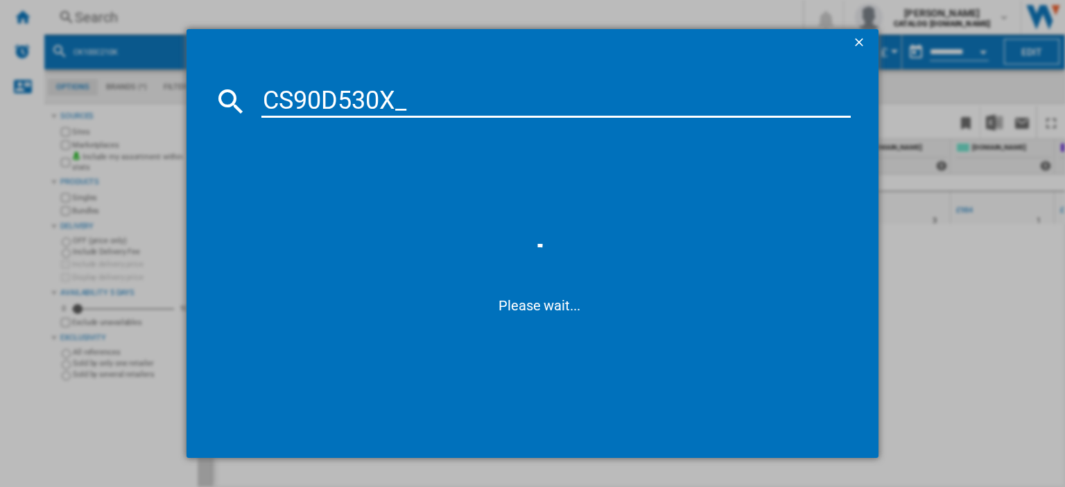
type input "CS90D530X"
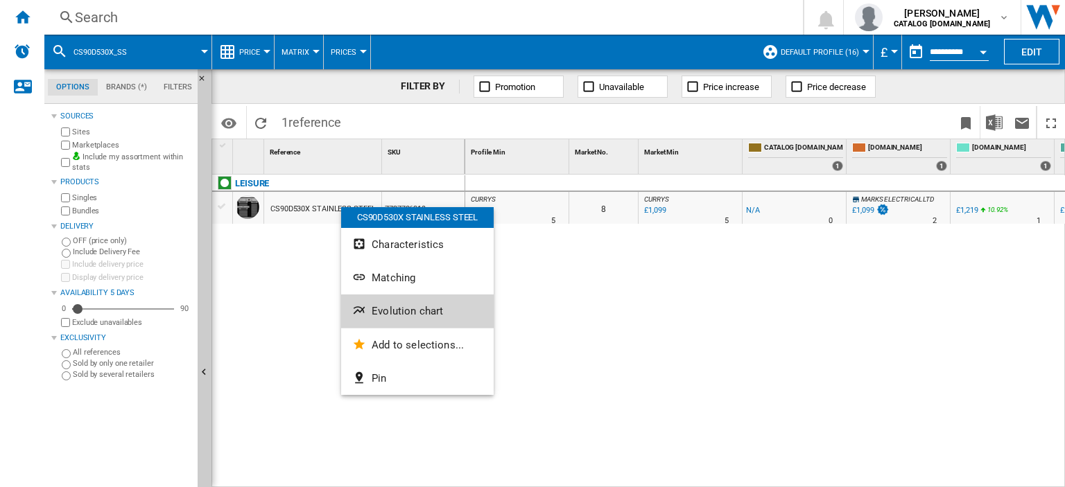
click at [397, 307] on span "Evolution chart" at bounding box center [407, 311] width 71 height 12
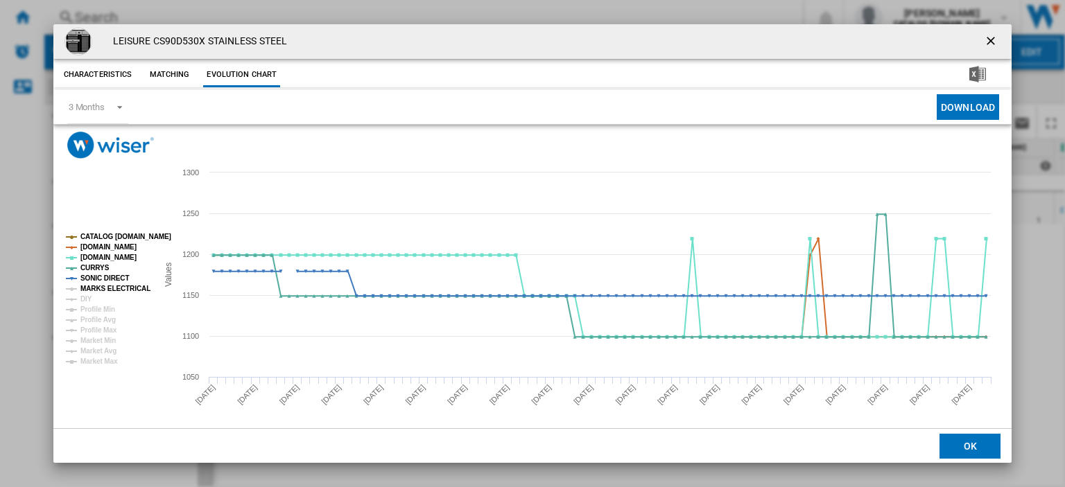
click at [89, 287] on tspan "MARKS ELECTRICAL" at bounding box center [115, 289] width 70 height 8
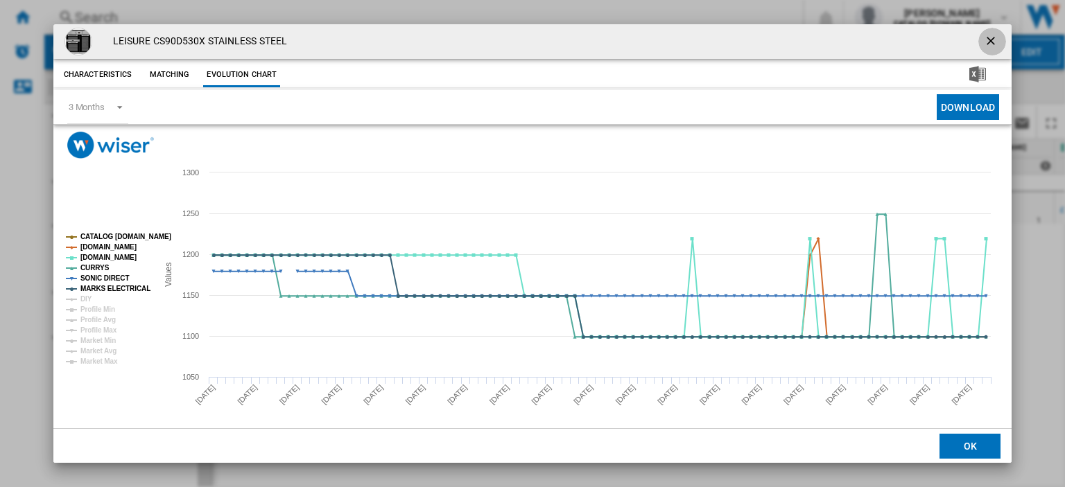
click at [984, 38] on ng-md-icon "getI18NText('BUTTONS.CLOSE_DIALOG')" at bounding box center [992, 42] width 17 height 17
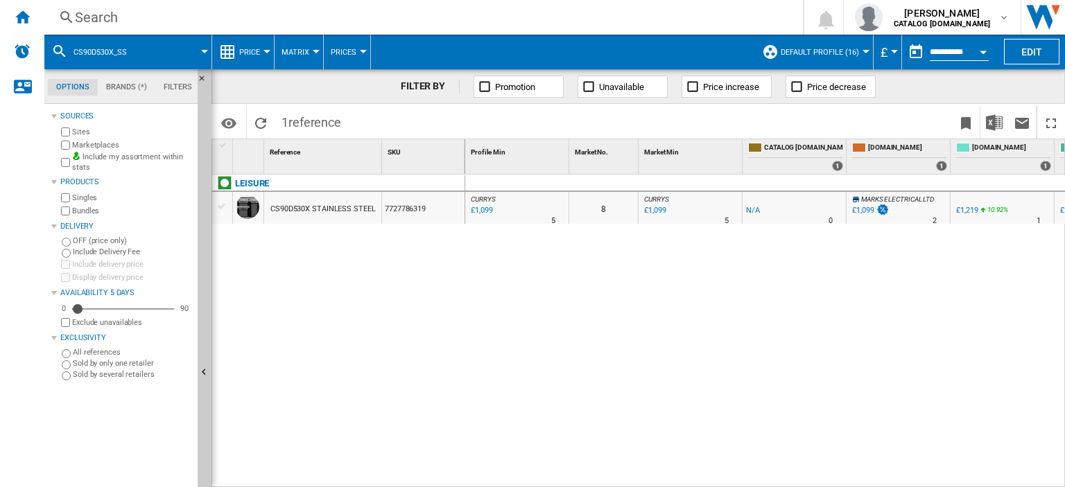
click at [86, 19] on div "Search" at bounding box center [421, 17] width 692 height 19
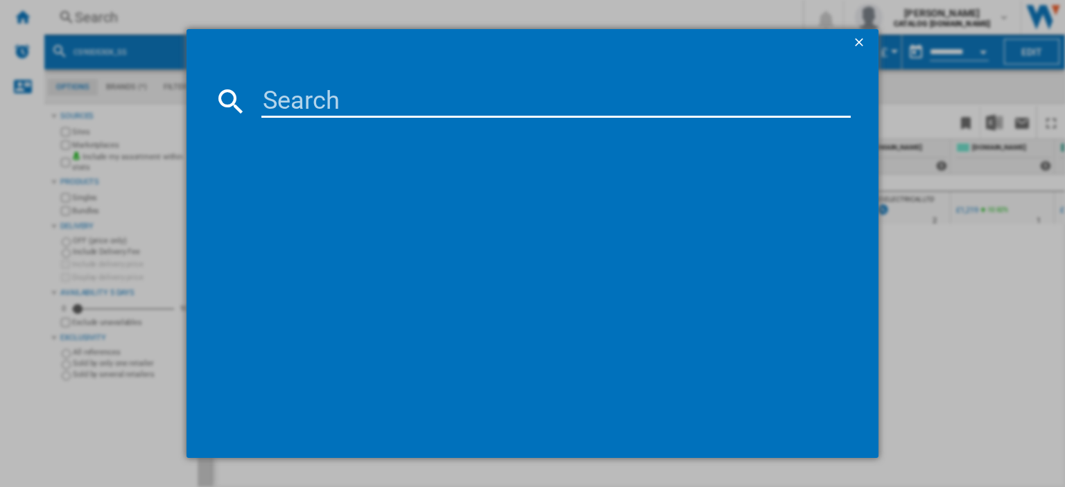
paste input "B5T48231IW_WH"
type input "B5T48231IW"
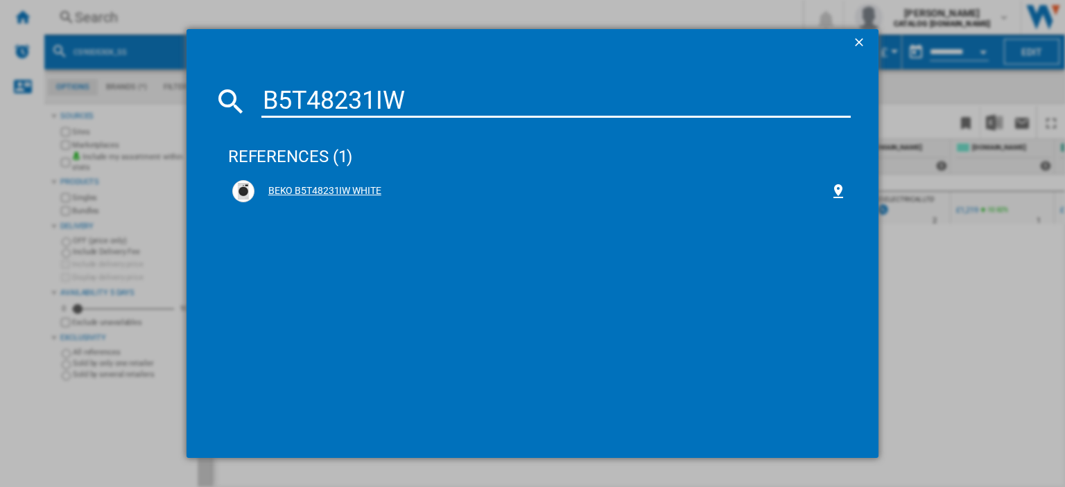
click at [298, 188] on div "BEKO B5T48231IW WHITE" at bounding box center [542, 191] width 576 height 14
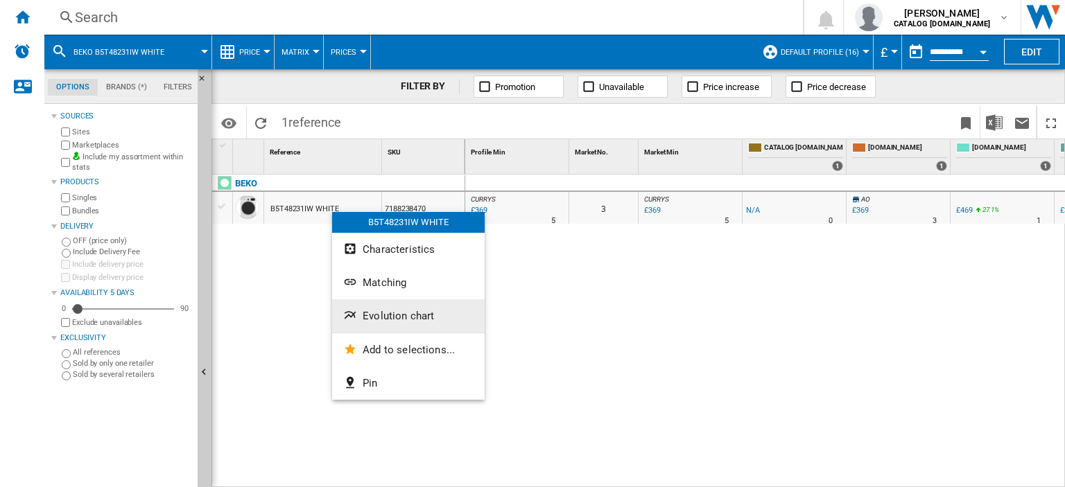
click at [391, 310] on span "Evolution chart" at bounding box center [398, 316] width 71 height 12
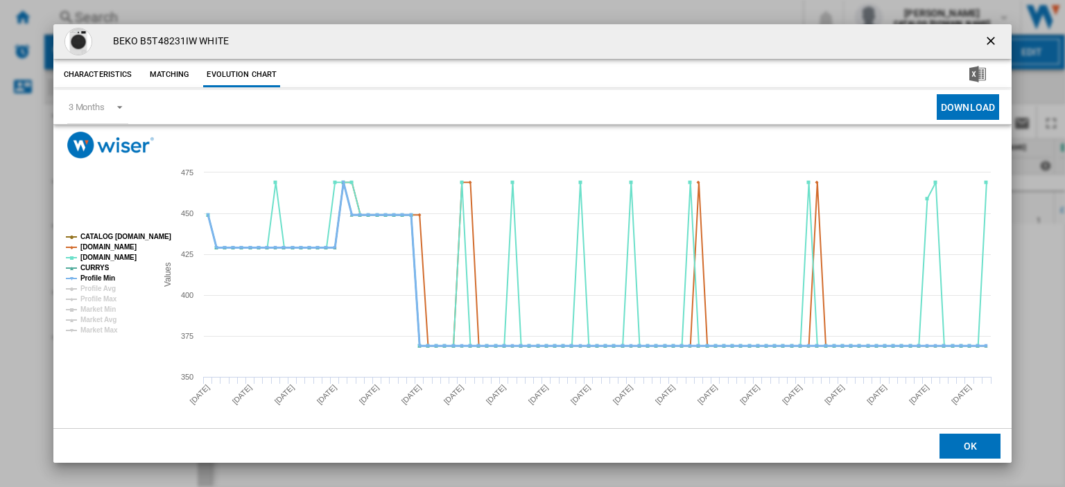
click at [98, 277] on tspan "Profile Min" at bounding box center [97, 279] width 35 height 8
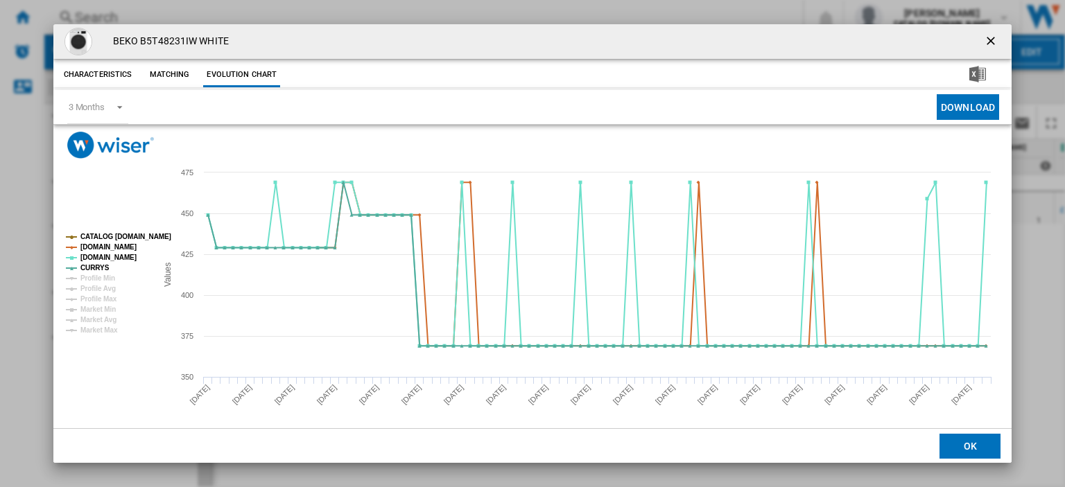
click at [986, 40] on ng-md-icon "getI18NText('BUTTONS.CLOSE_DIALOG')" at bounding box center [992, 42] width 17 height 17
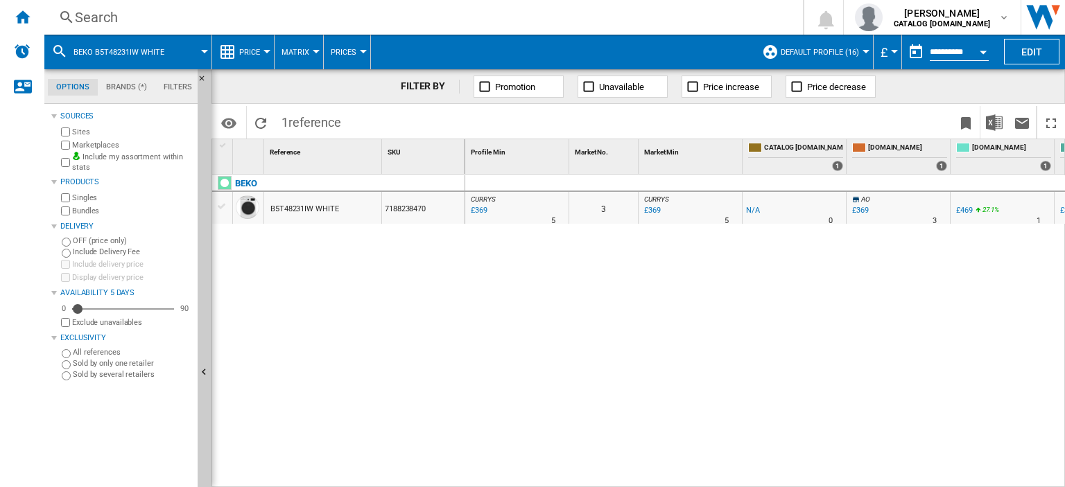
click at [105, 13] on div "Search" at bounding box center [421, 17] width 692 height 19
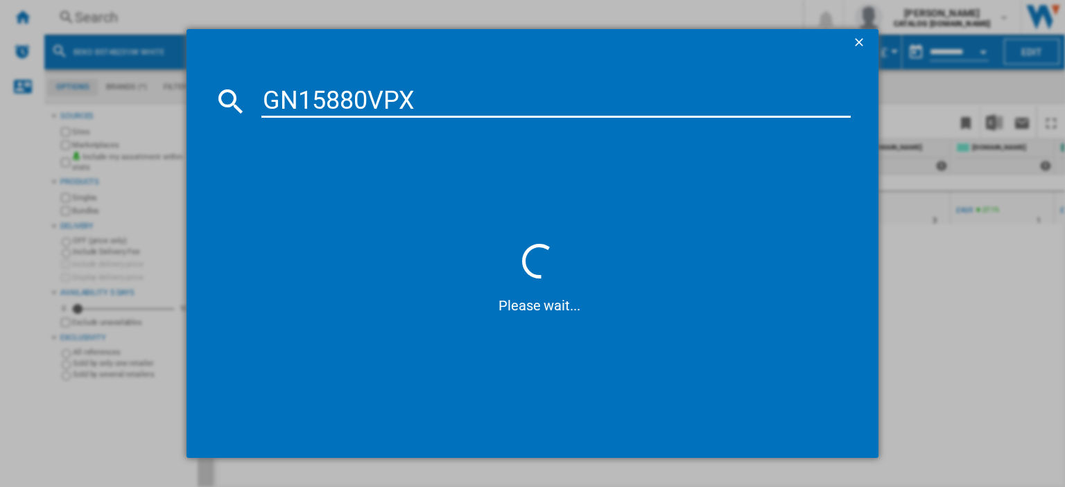
type input "GN15880VPX"
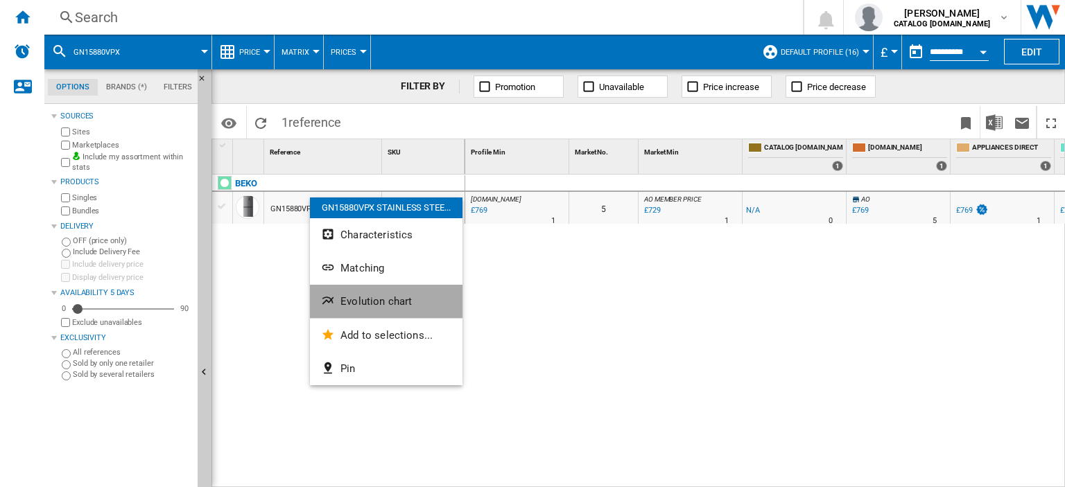
click at [378, 302] on span "Evolution chart" at bounding box center [375, 301] width 71 height 12
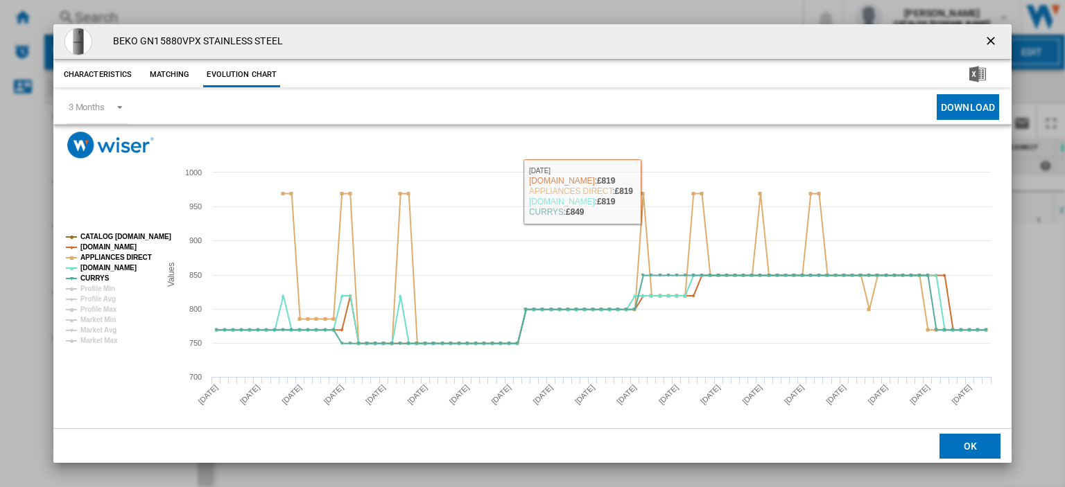
click at [984, 40] on ng-md-icon "getI18NText('BUTTONS.CLOSE_DIALOG')" at bounding box center [992, 42] width 17 height 17
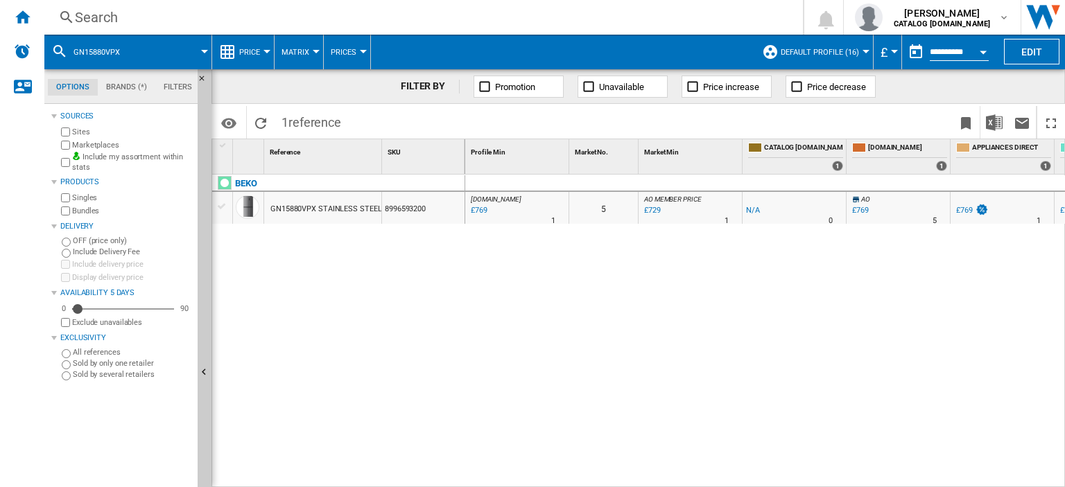
click at [100, 16] on div "Search" at bounding box center [421, 17] width 692 height 19
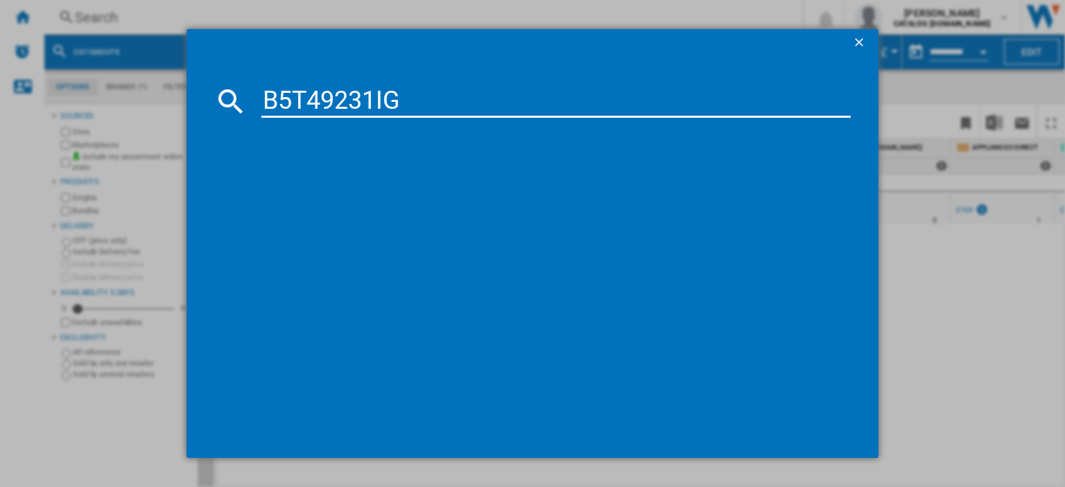
type input "B5T49231IG"
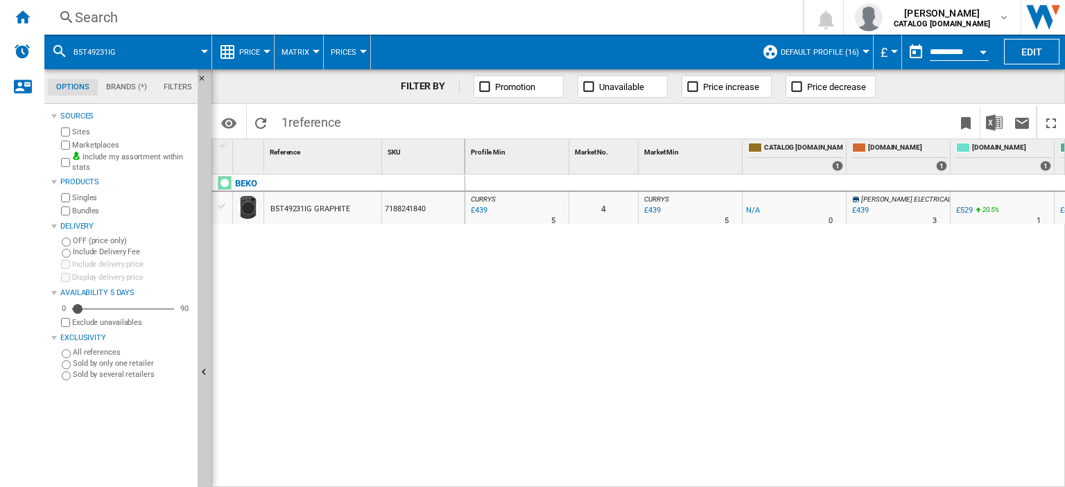
click at [92, 21] on div "Search" at bounding box center [421, 17] width 692 height 19
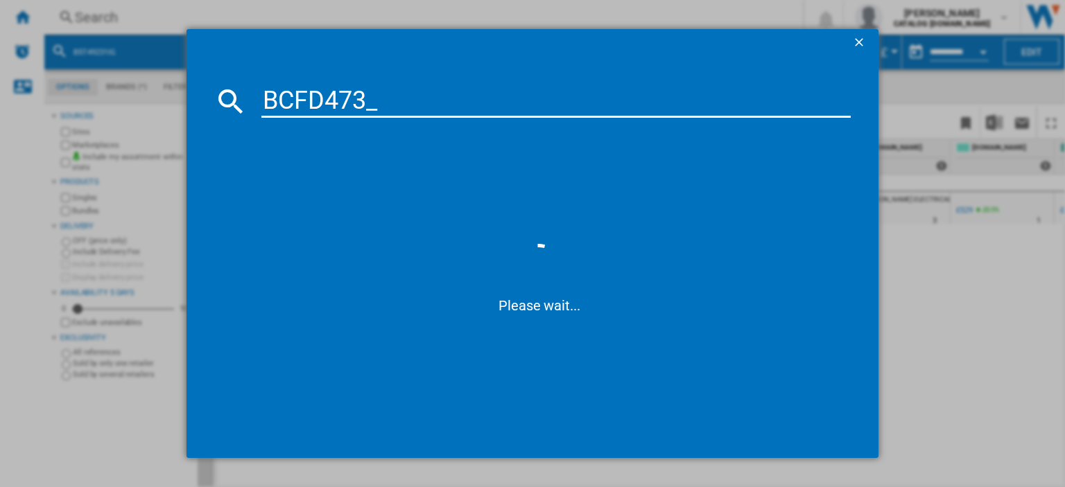
type input "BCFD473"
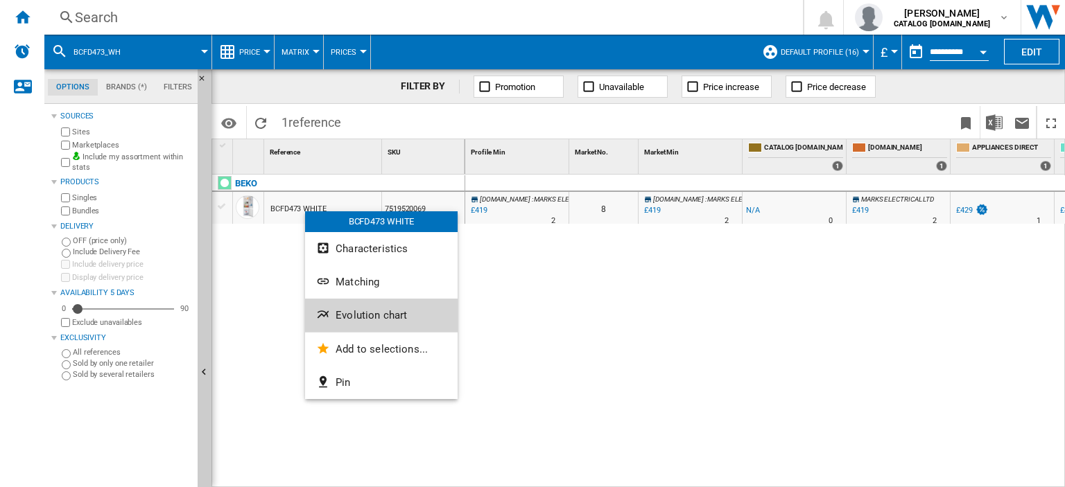
click at [361, 310] on span "Evolution chart" at bounding box center [371, 315] width 71 height 12
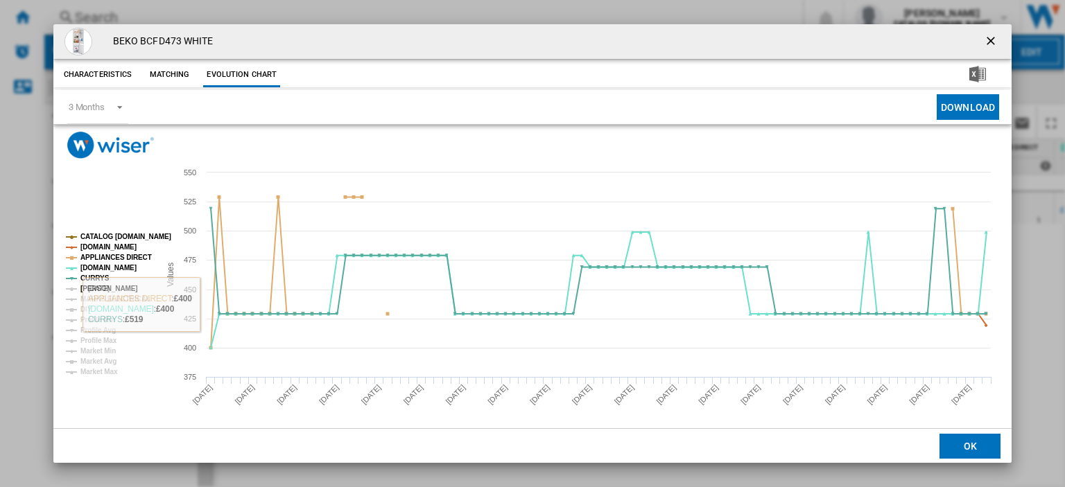
click at [107, 288] on tspan "[PERSON_NAME]" at bounding box center [109, 289] width 58 height 8
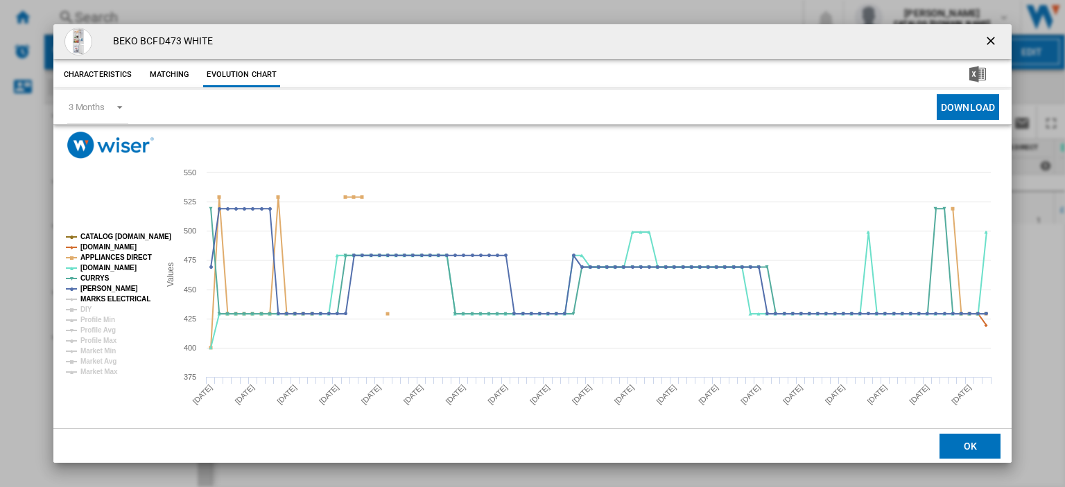
click at [108, 297] on tspan "MARKS ELECTRICAL" at bounding box center [115, 299] width 70 height 8
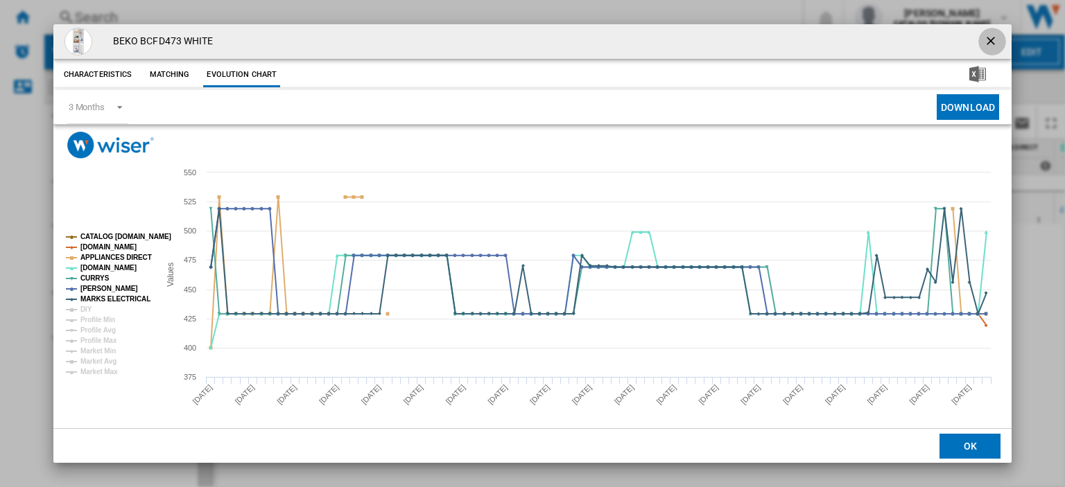
click at [984, 39] on ng-md-icon "getI18NText('BUTTONS.CLOSE_DIALOG')" at bounding box center [992, 42] width 17 height 17
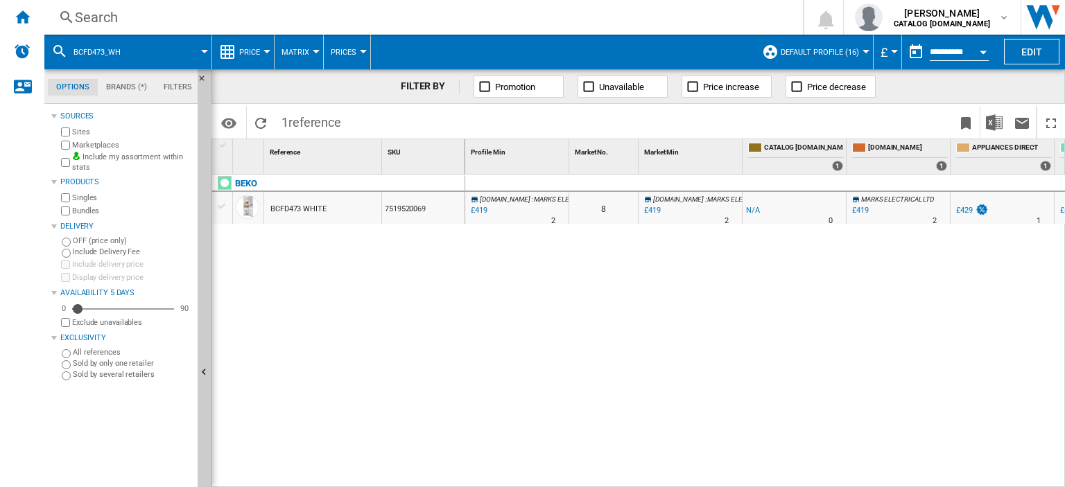
click at [478, 208] on div "£419" at bounding box center [478, 211] width 19 height 14
click at [116, 14] on div "Search" at bounding box center [421, 17] width 692 height 19
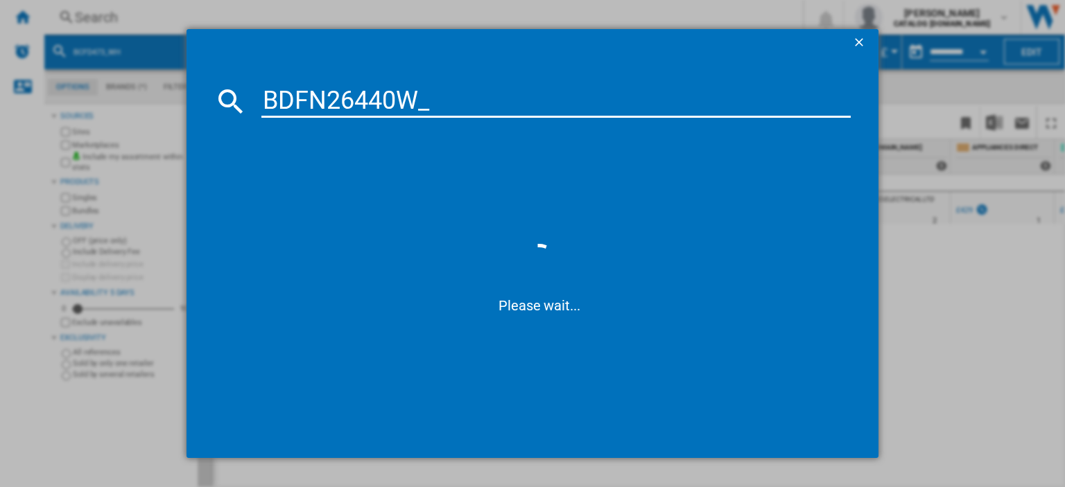
type input "BDFN26440W"
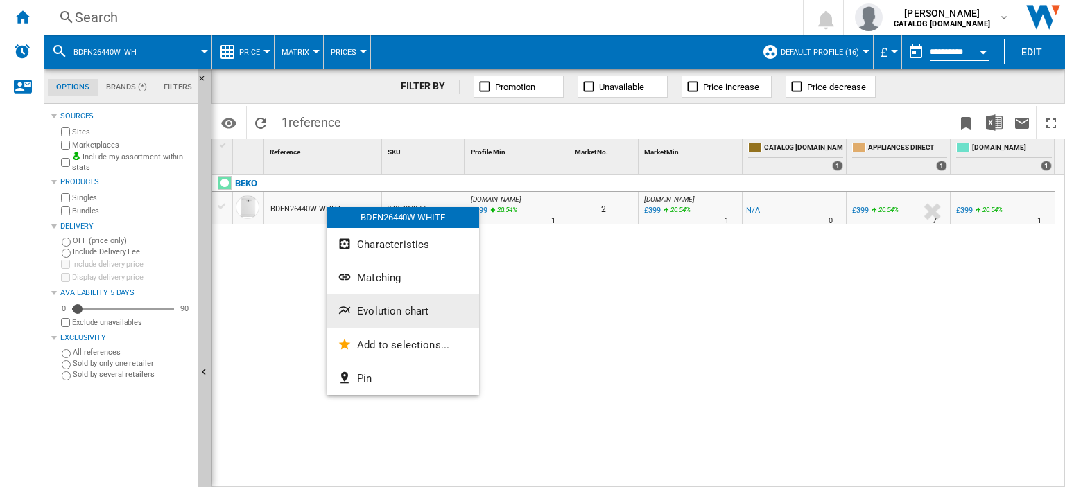
click at [380, 313] on span "Evolution chart" at bounding box center [392, 311] width 71 height 12
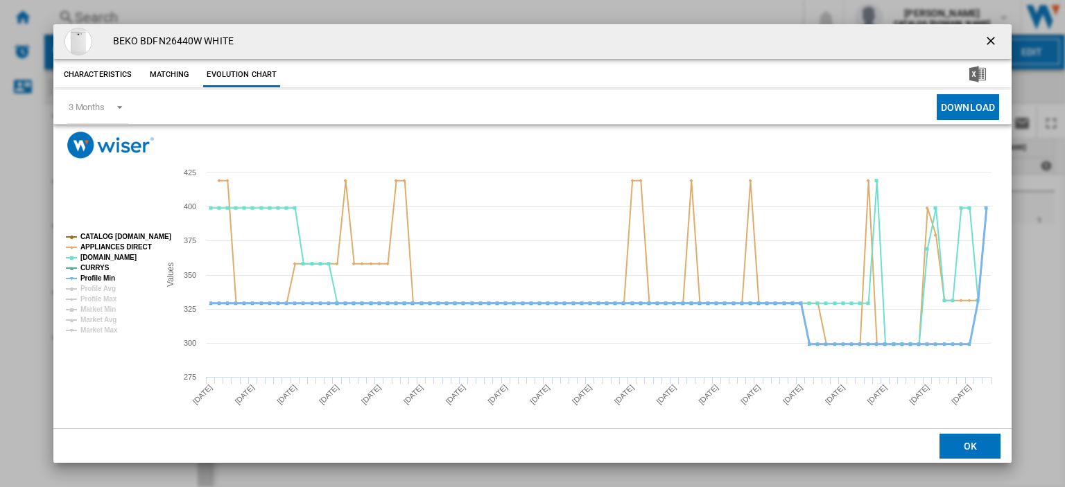
click at [92, 277] on tspan "Profile Min" at bounding box center [97, 279] width 35 height 8
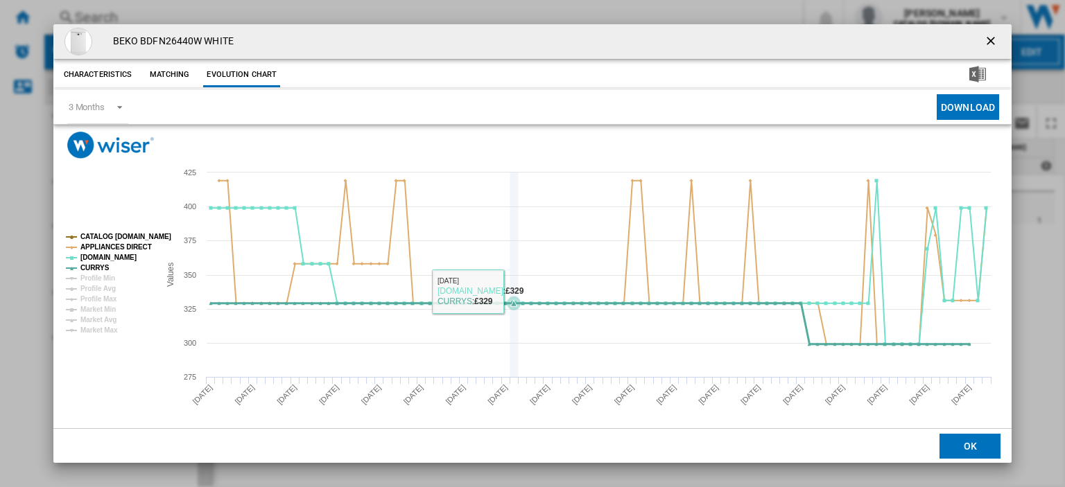
click at [514, 340] on icon "Product popup" at bounding box center [514, 275] width 0 height 205
click at [987, 44] on ng-md-icon "getI18NText('BUTTONS.CLOSE_DIALOG')" at bounding box center [992, 42] width 17 height 17
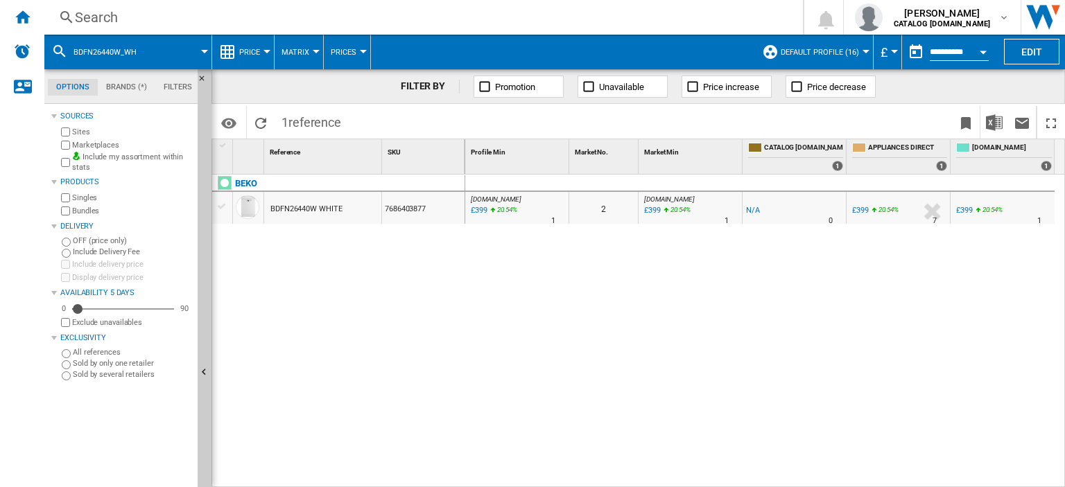
click at [97, 16] on div "Search" at bounding box center [421, 17] width 692 height 19
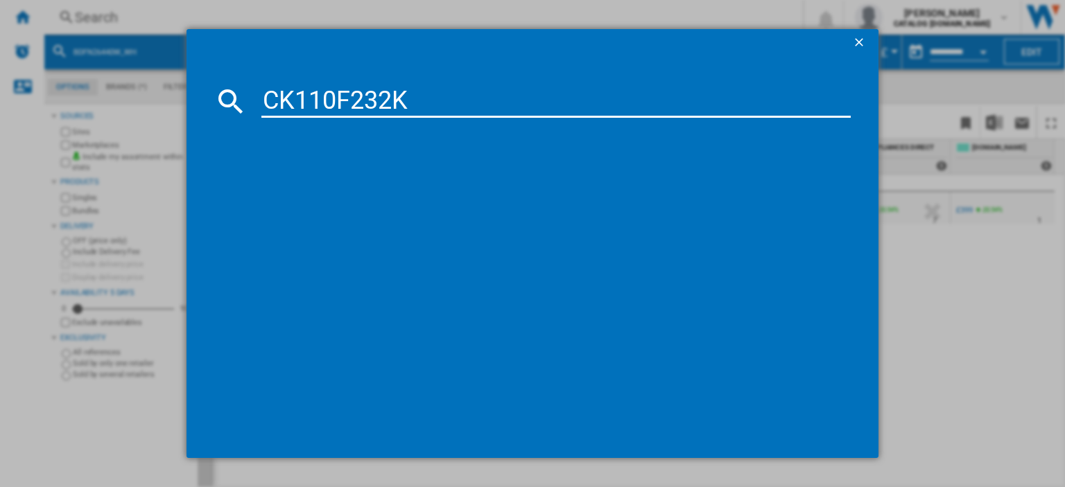
type input "CK110F232K"
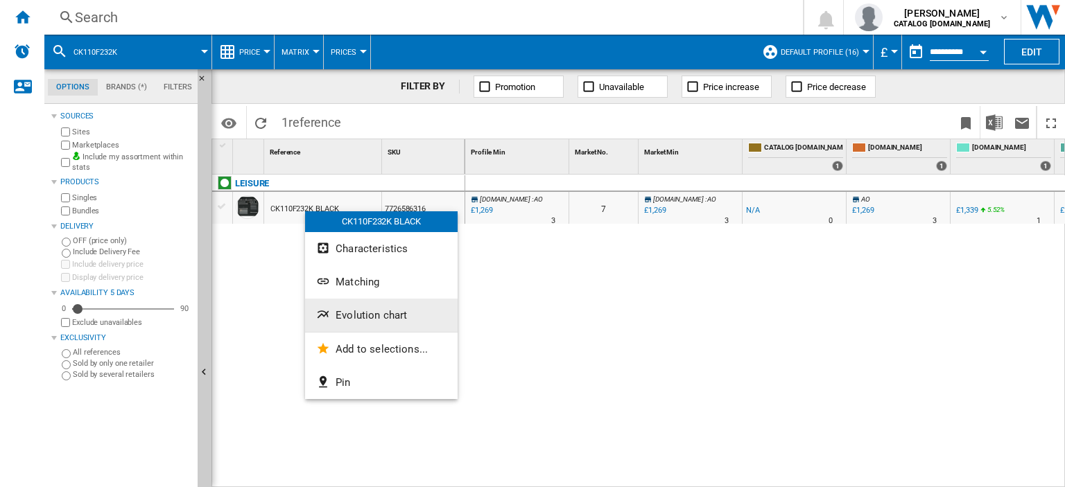
click at [377, 320] on span "Evolution chart" at bounding box center [371, 315] width 71 height 12
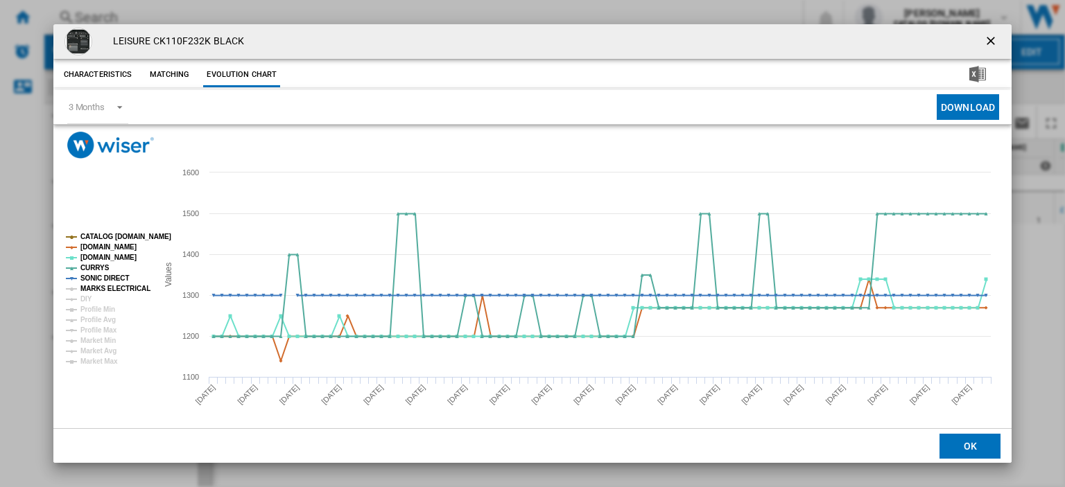
click at [111, 291] on tspan "MARKS ELECTRICAL" at bounding box center [115, 289] width 70 height 8
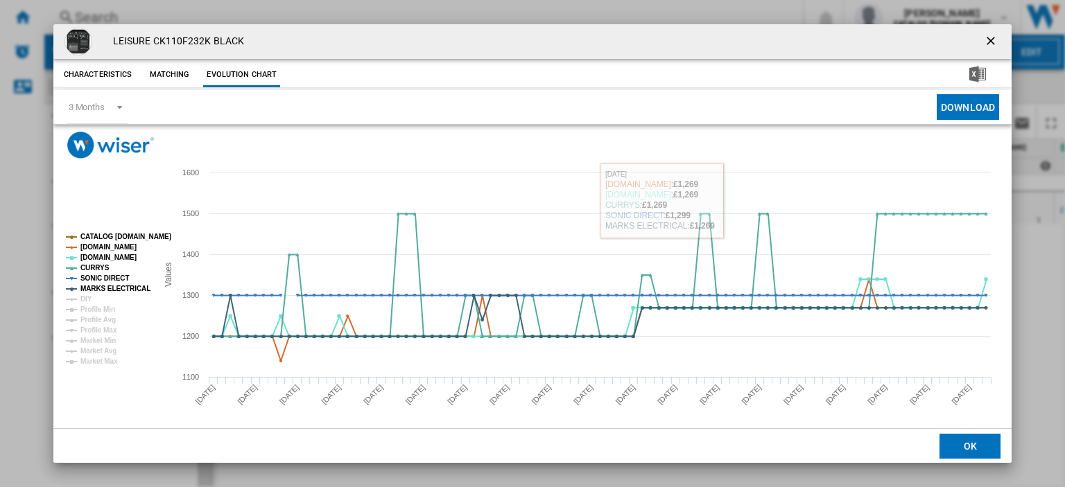
click at [984, 39] on ng-md-icon "getI18NText('BUTTONS.CLOSE_DIALOG')" at bounding box center [992, 42] width 17 height 17
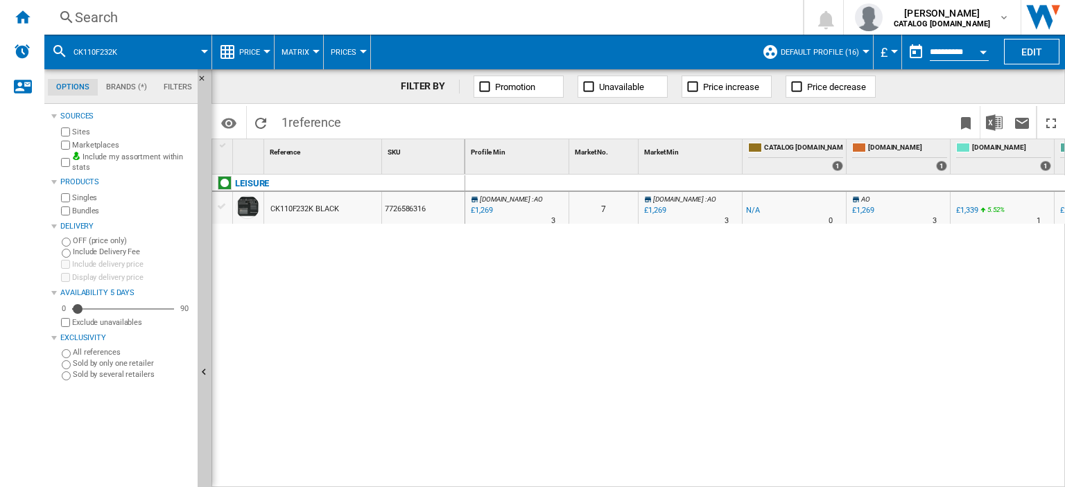
click at [86, 16] on div "Search" at bounding box center [421, 17] width 692 height 19
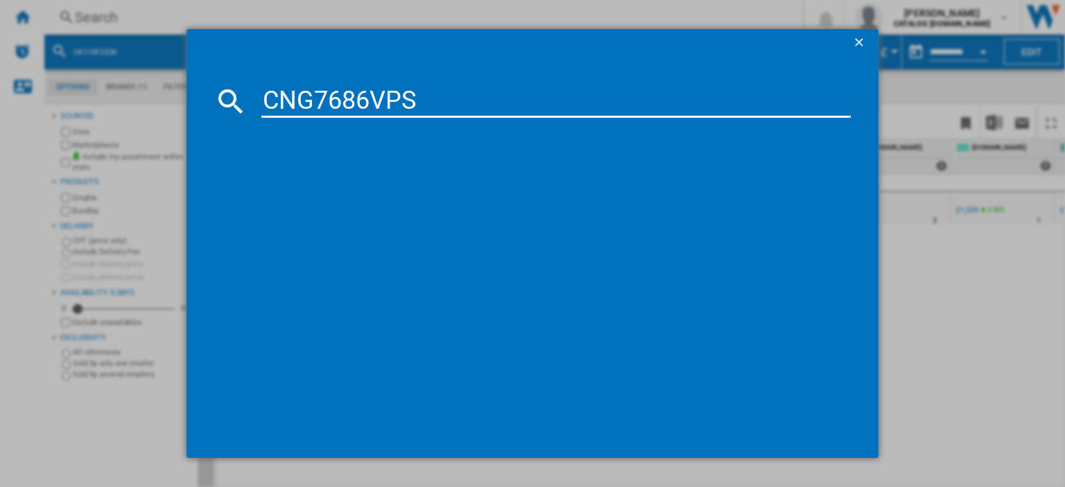
type input "CNG7686VPS"
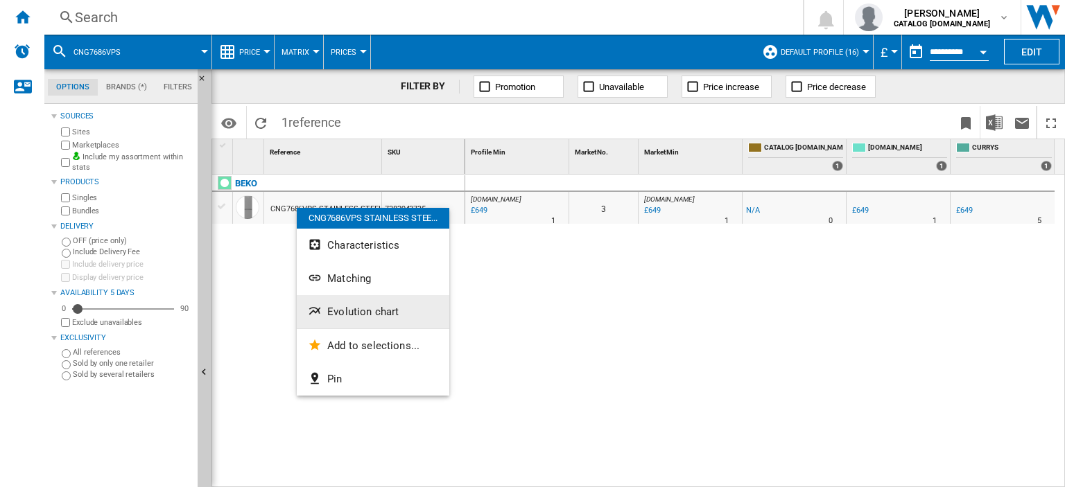
click at [349, 310] on span "Evolution chart" at bounding box center [362, 312] width 71 height 12
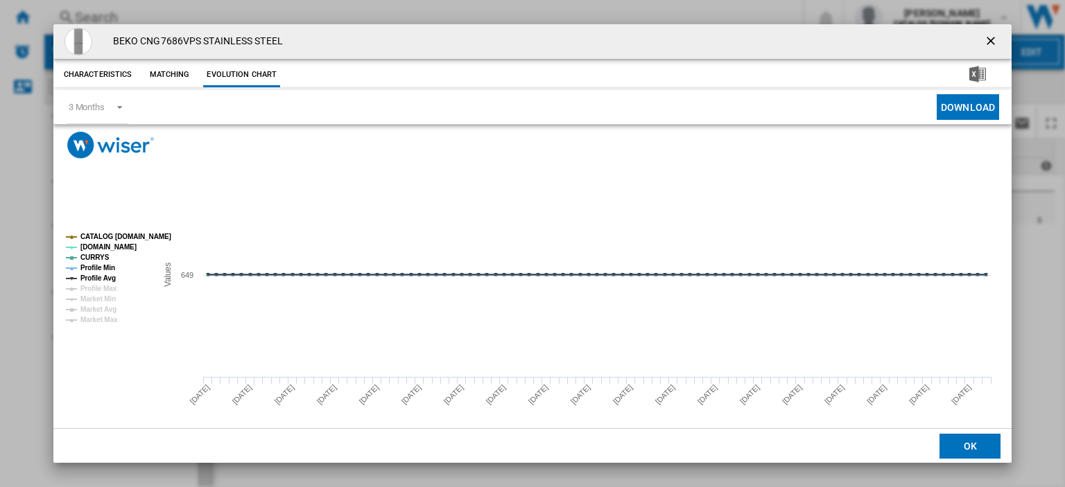
click at [94, 268] on tspan "Profile Min" at bounding box center [97, 268] width 35 height 8
click at [94, 275] on tspan "Profile Avg" at bounding box center [97, 279] width 35 height 8
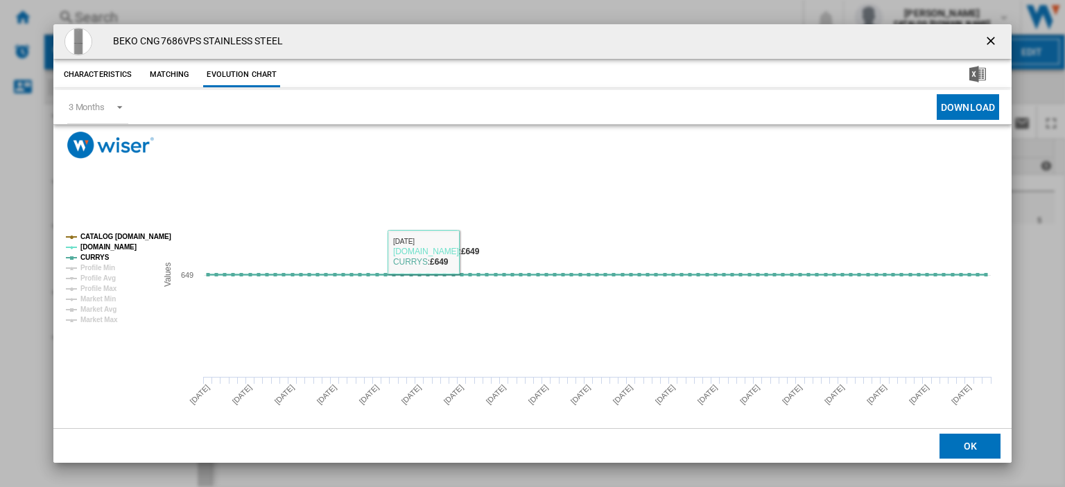
drag, startPoint x: 983, startPoint y: 41, endPoint x: 78, endPoint y: 22, distance: 905.8
click at [984, 41] on ng-md-icon "getI18NText('BUTTONS.CLOSE_DIALOG')" at bounding box center [992, 42] width 17 height 17
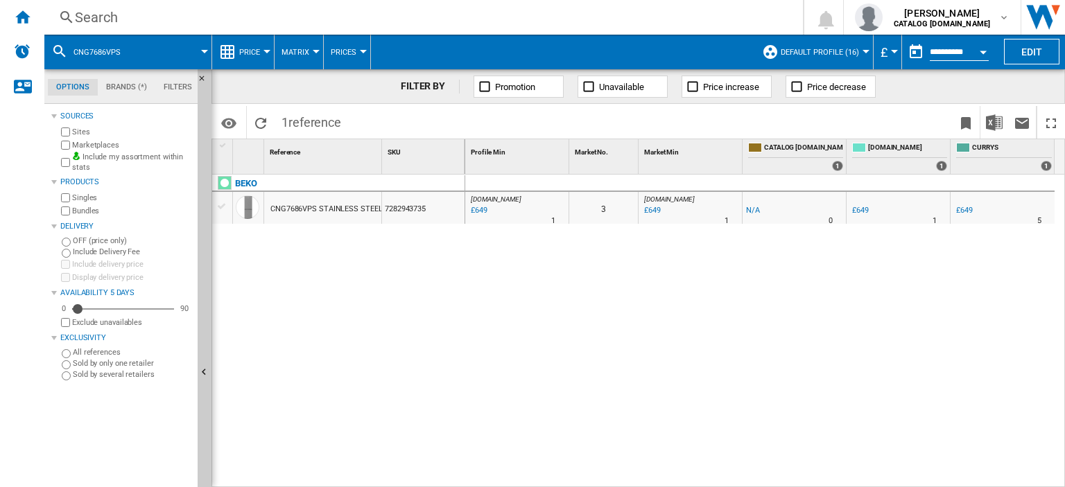
click at [91, 13] on div "Search" at bounding box center [421, 17] width 692 height 19
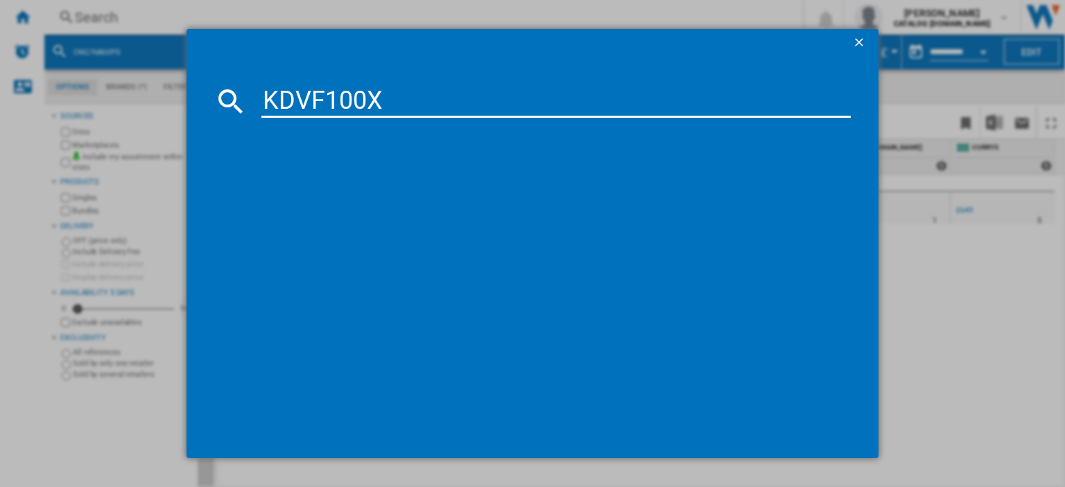
type input "KDVF100X"
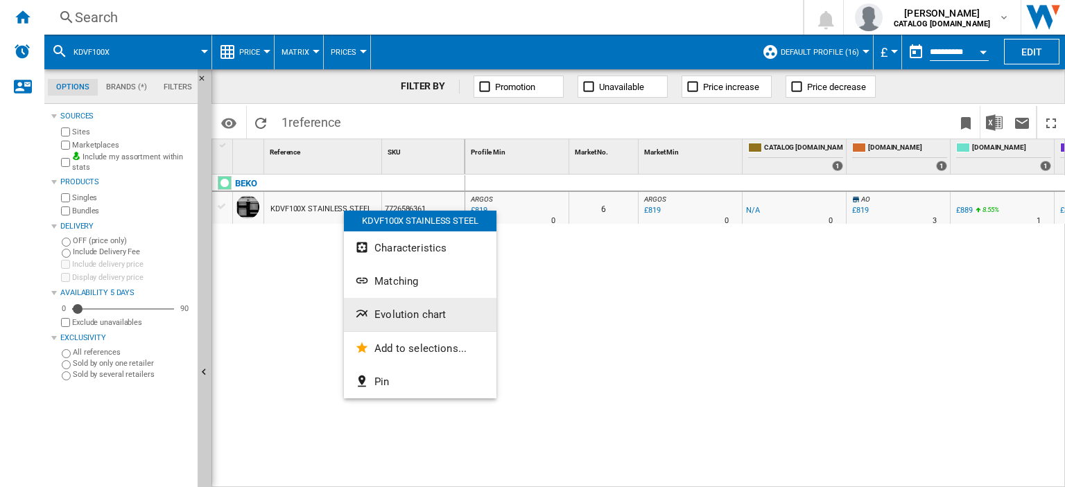
click at [405, 313] on span "Evolution chart" at bounding box center [409, 315] width 71 height 12
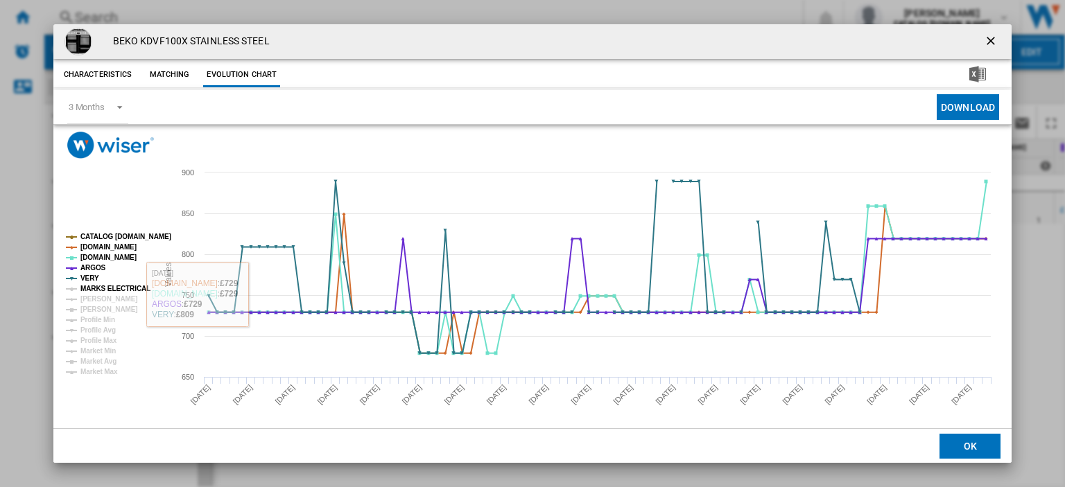
click at [96, 288] on tspan "MARKS ELECTRICAL" at bounding box center [115, 289] width 70 height 8
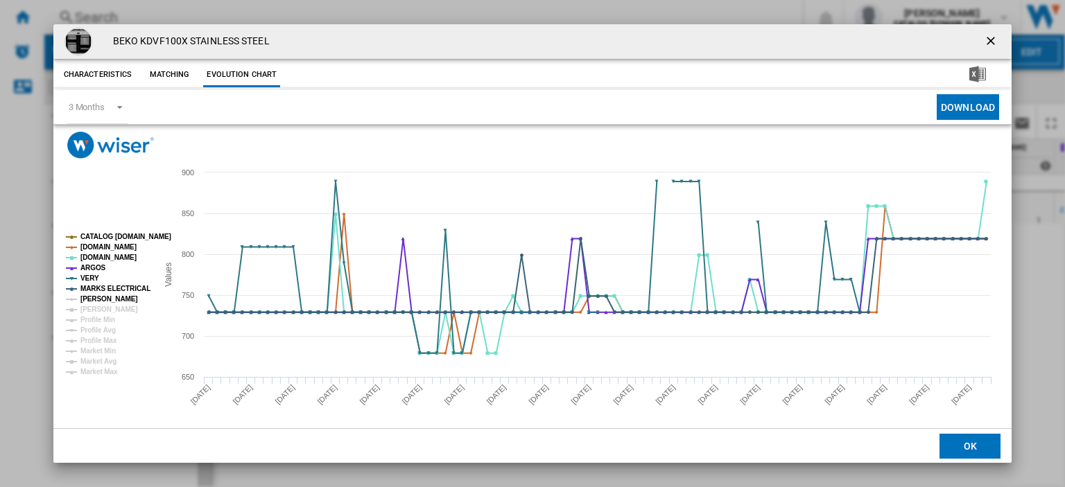
drag, startPoint x: 97, startPoint y: 299, endPoint x: 194, endPoint y: 296, distance: 97.1
click at [97, 300] on tspan "JD WILLIAMS" at bounding box center [109, 299] width 58 height 8
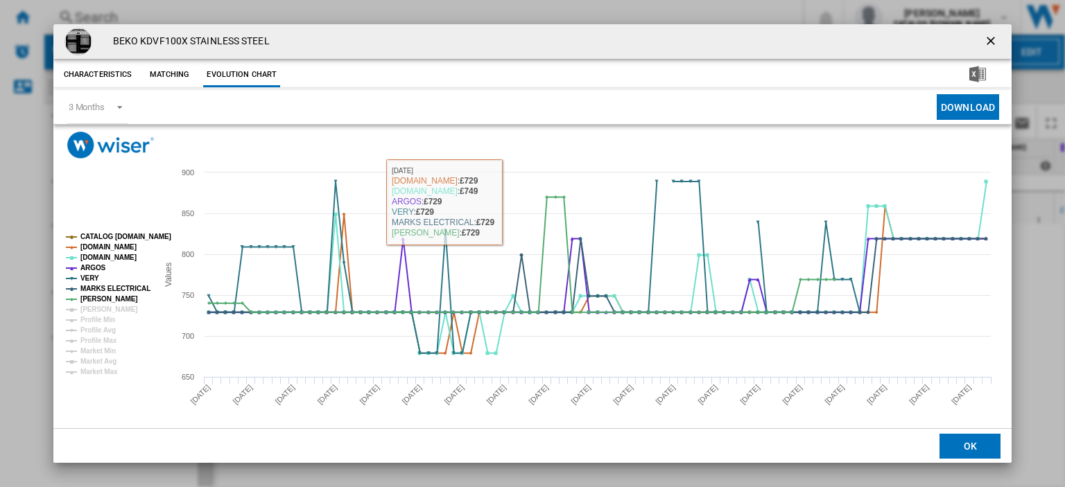
drag, startPoint x: 420, startPoint y: 83, endPoint x: 441, endPoint y: 83, distance: 21.5
click at [417, 83] on div "Characteristics Matching Evolution chart" at bounding box center [532, 74] width 958 height 28
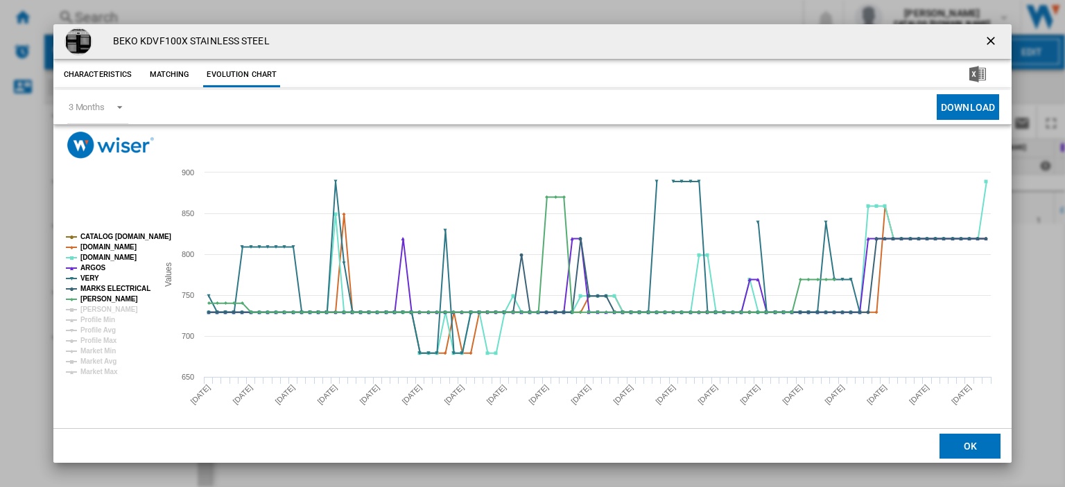
drag, startPoint x: 981, startPoint y: 39, endPoint x: 93, endPoint y: 17, distance: 888.6
click at [984, 38] on ng-md-icon "getI18NText('BUTTONS.CLOSE_DIALOG')" at bounding box center [992, 42] width 17 height 17
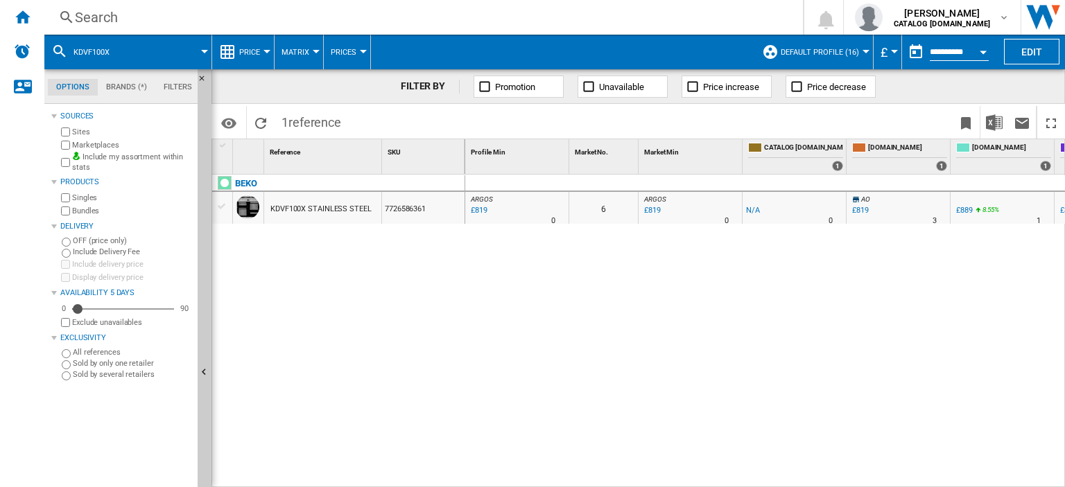
click at [92, 15] on div "Search" at bounding box center [421, 17] width 692 height 19
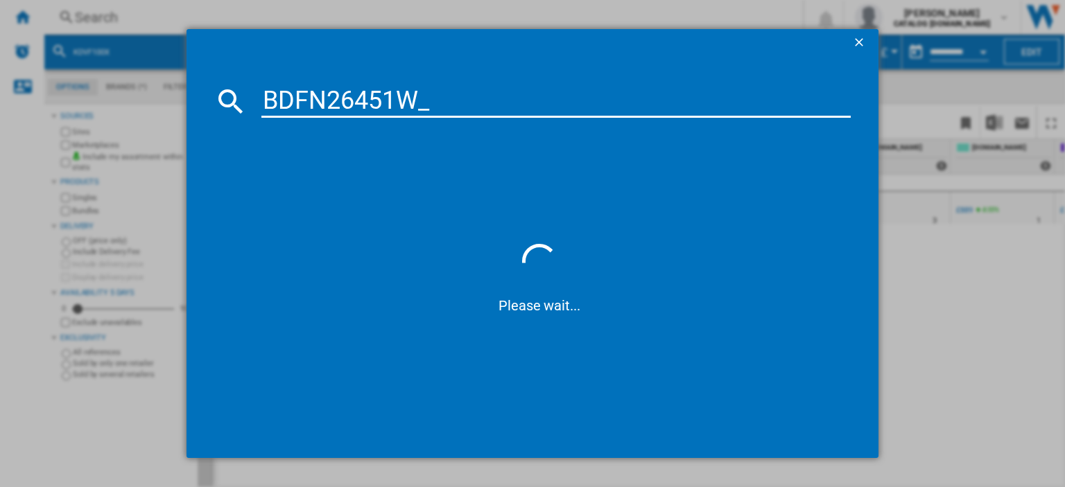
type input "BDFN26451W"
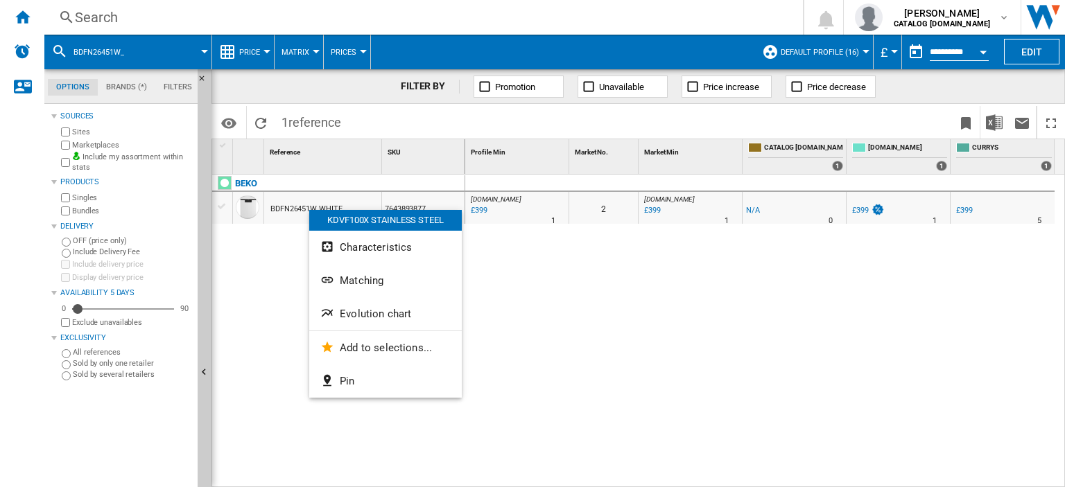
drag, startPoint x: 286, startPoint y: 209, endPoint x: 577, endPoint y: 307, distance: 307.4
click at [606, 325] on div at bounding box center [532, 243] width 1065 height 487
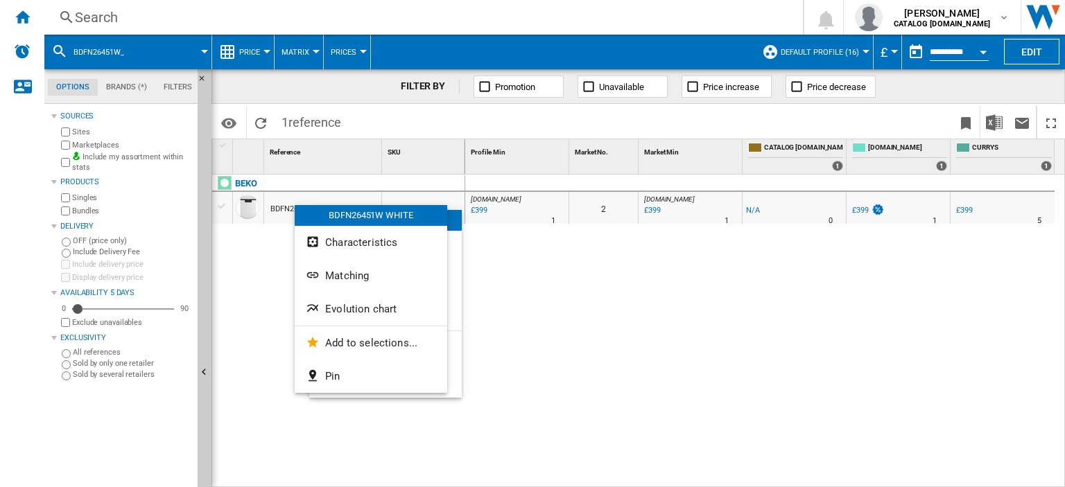
click at [638, 332] on div at bounding box center [532, 243] width 1065 height 487
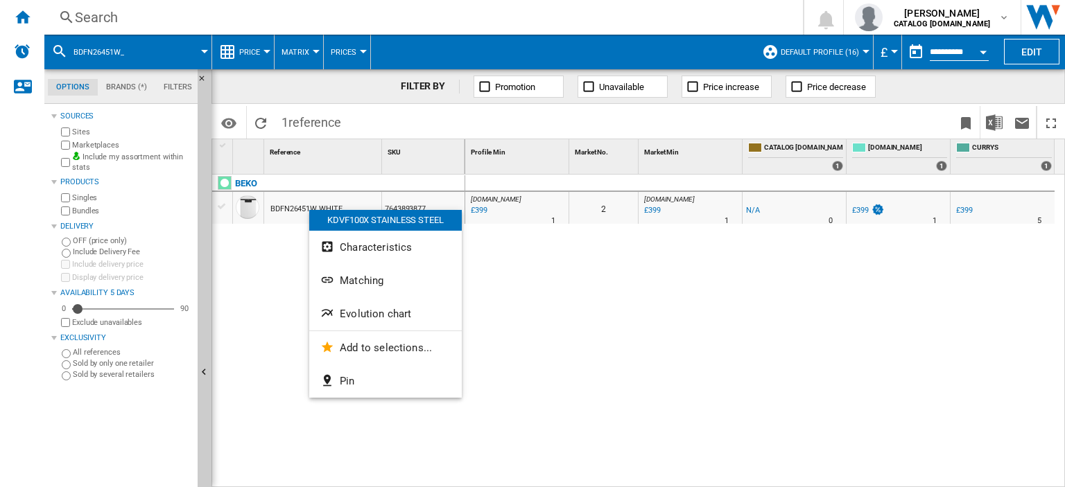
click at [499, 322] on div "0 AO.COM : AO -1.0 % £399 % N/A 1 AO.COM : AO 2 AO.COM : AO -1.0 % £399 % N/A 1…" at bounding box center [765, 332] width 601 height 314
click at [374, 308] on span "Evolution chart" at bounding box center [375, 314] width 71 height 12
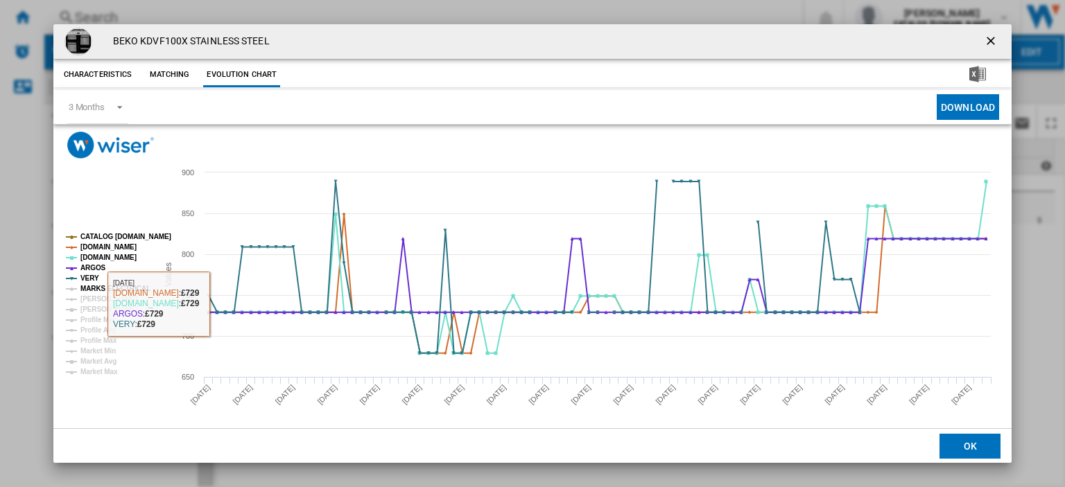
click at [94, 287] on tspan "MARKS ELECTRICAL" at bounding box center [115, 289] width 70 height 8
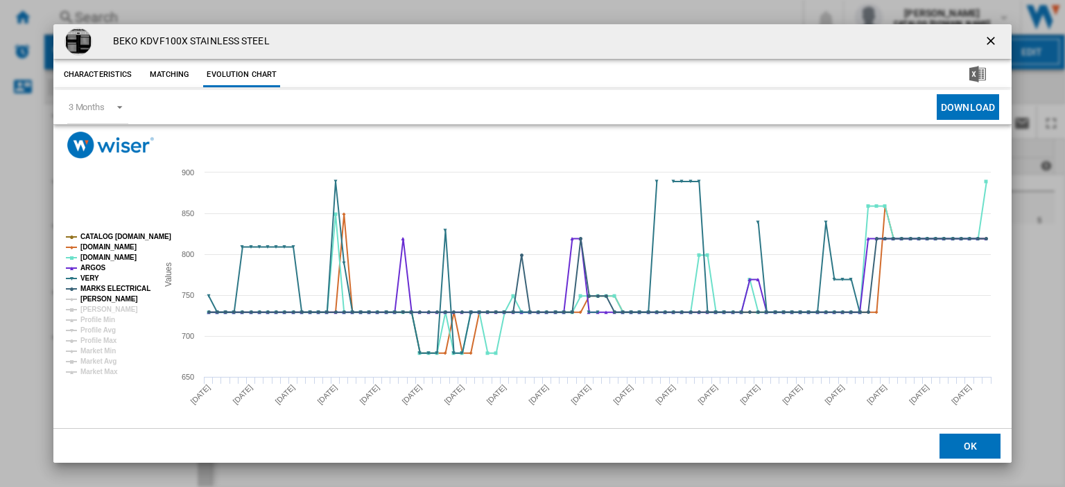
click at [97, 300] on tspan "JD WILLIAMS" at bounding box center [109, 299] width 58 height 8
click at [984, 40] on ng-md-icon "getI18NText('BUTTONS.CLOSE_DIALOG')" at bounding box center [992, 42] width 17 height 17
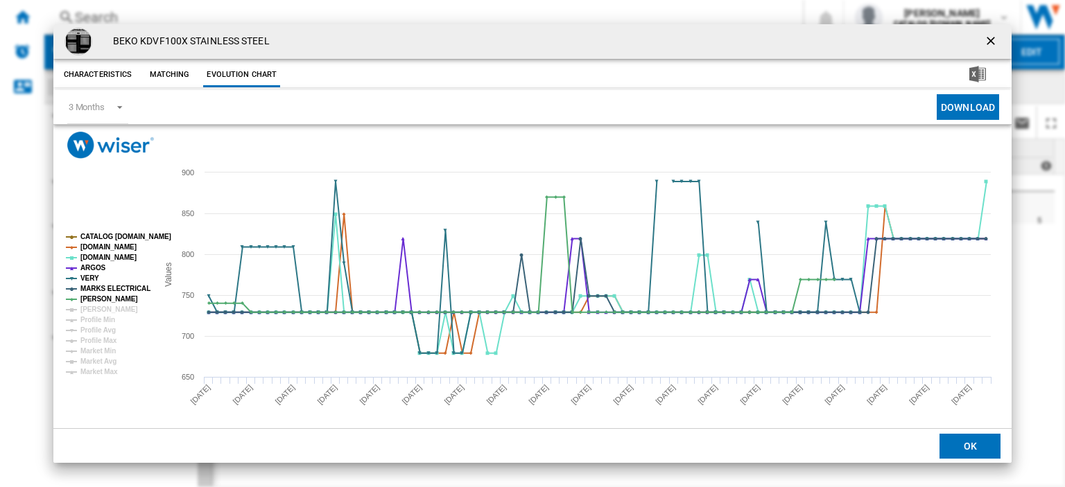
click at [984, 40] on ng-md-icon "getI18NText('BUTTONS.CLOSE_DIALOG')" at bounding box center [992, 42] width 17 height 17
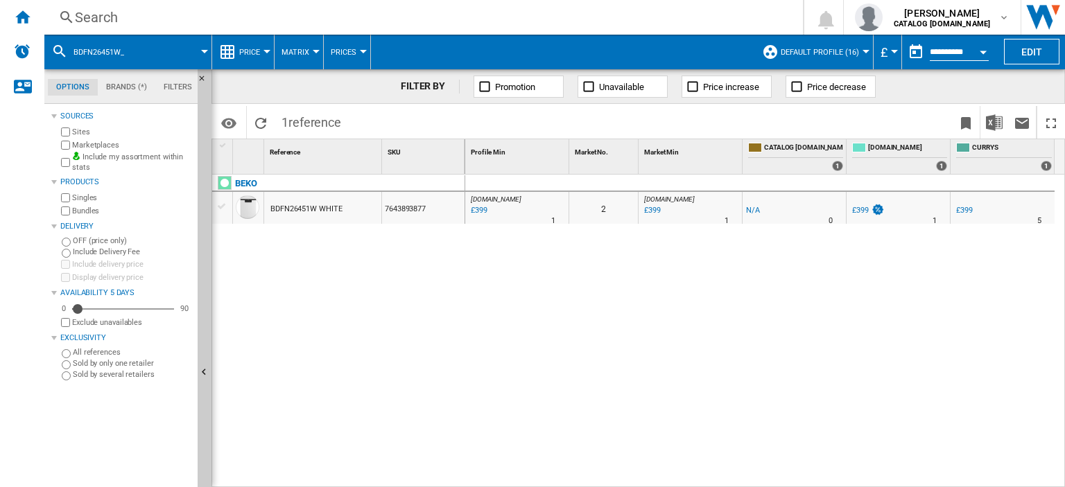
click at [92, 14] on div "Search" at bounding box center [421, 17] width 692 height 19
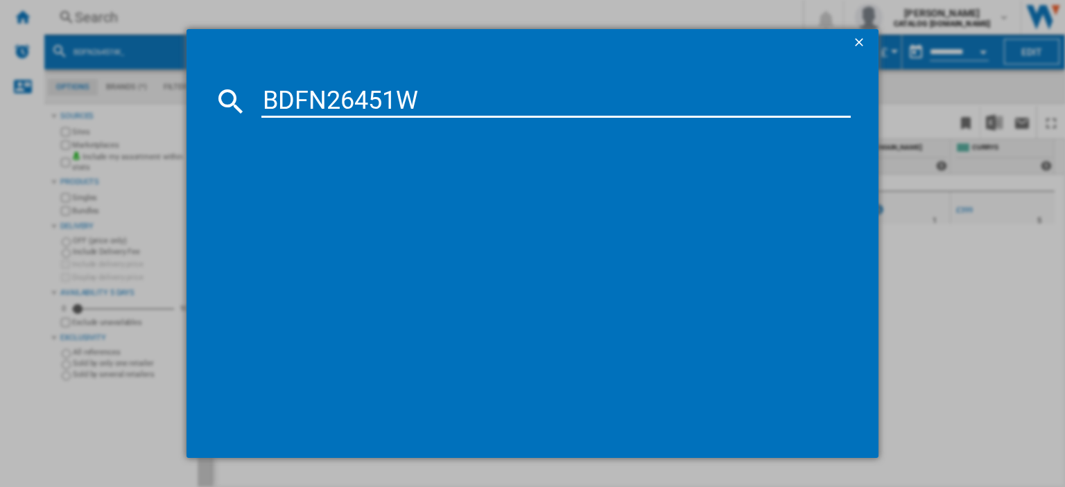
type input "BDFN26451W"
click at [521, 426] on div "references (1) BEKO BDFN26451W WHITE" at bounding box center [539, 278] width 623 height 306
click at [345, 193] on div "BEKO BDFN26451W WHITE" at bounding box center [542, 191] width 576 height 14
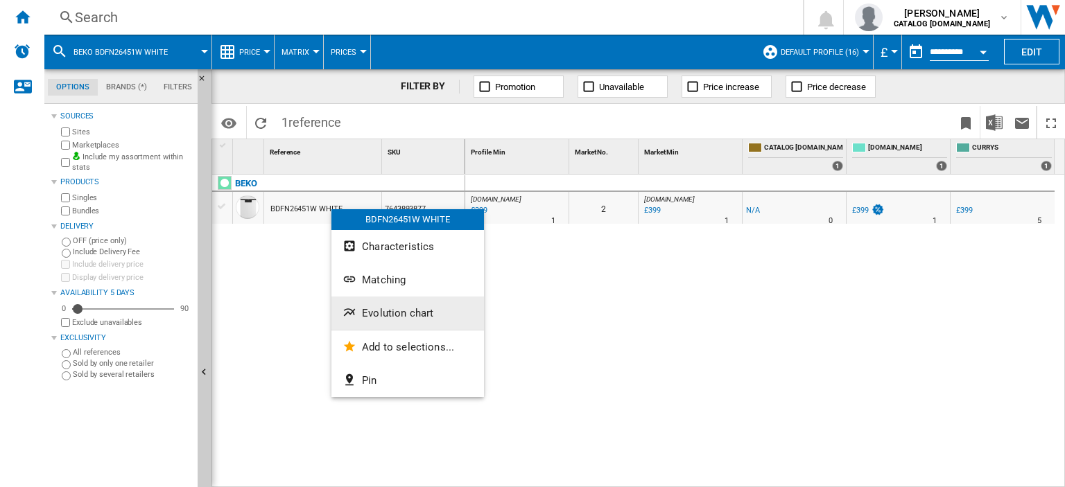
click at [378, 313] on span "Evolution chart" at bounding box center [397, 313] width 71 height 12
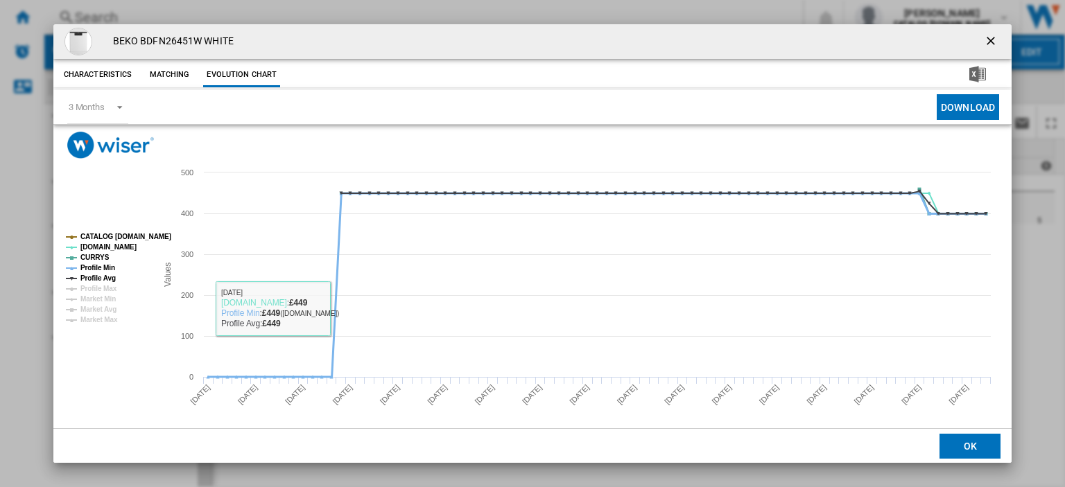
click at [91, 268] on tspan "Profile Min" at bounding box center [97, 268] width 35 height 8
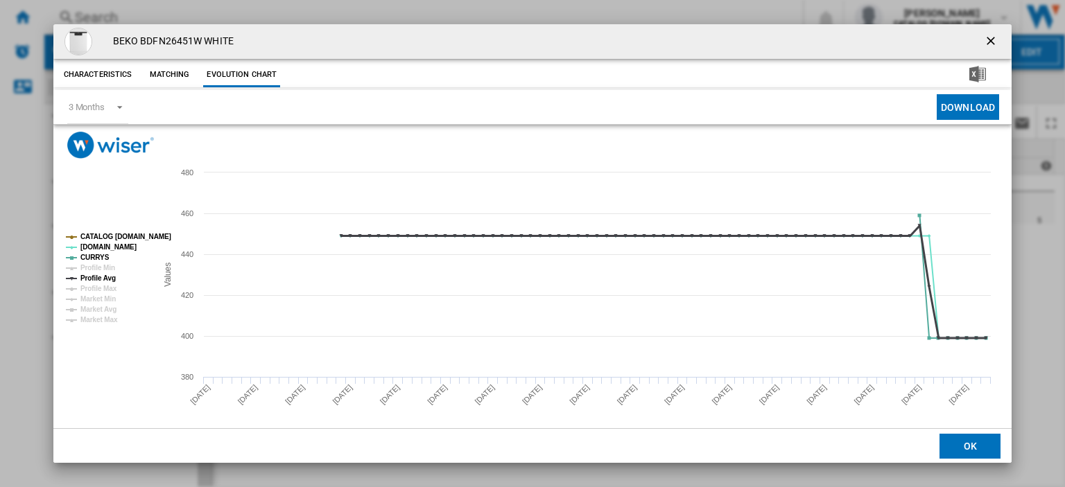
click at [96, 275] on tspan "Profile Avg" at bounding box center [97, 279] width 35 height 8
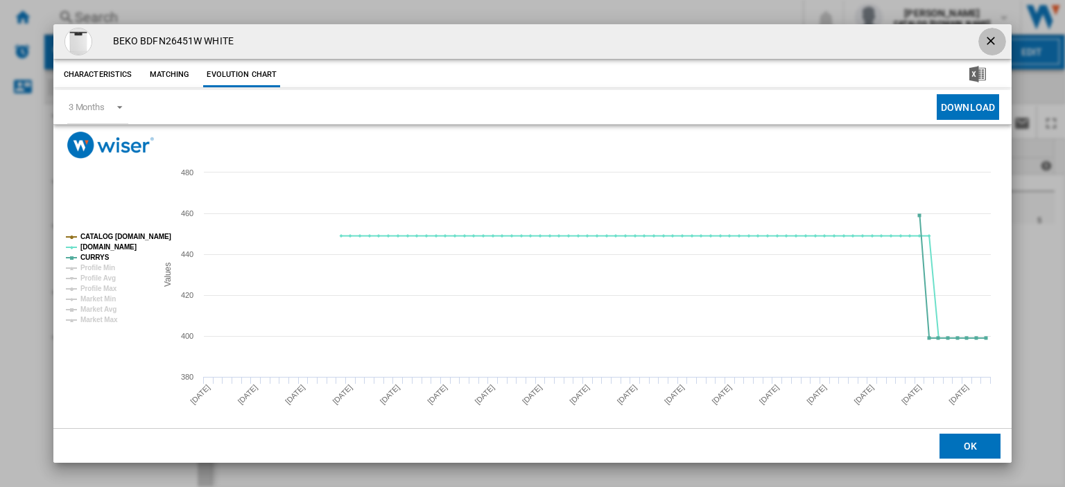
click at [986, 35] on ng-md-icon "getI18NText('BUTTONS.CLOSE_DIALOG')" at bounding box center [992, 42] width 17 height 17
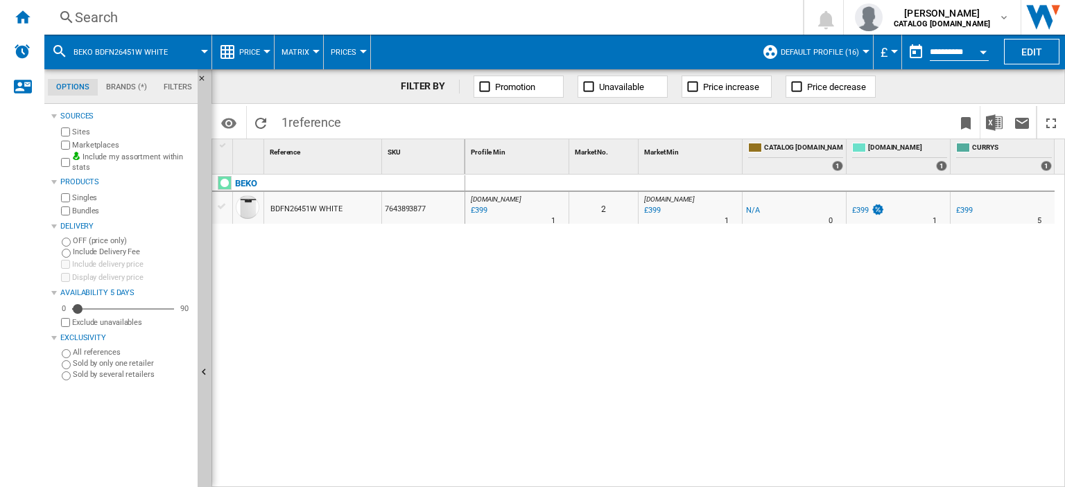
click at [98, 13] on div "Search" at bounding box center [421, 17] width 692 height 19
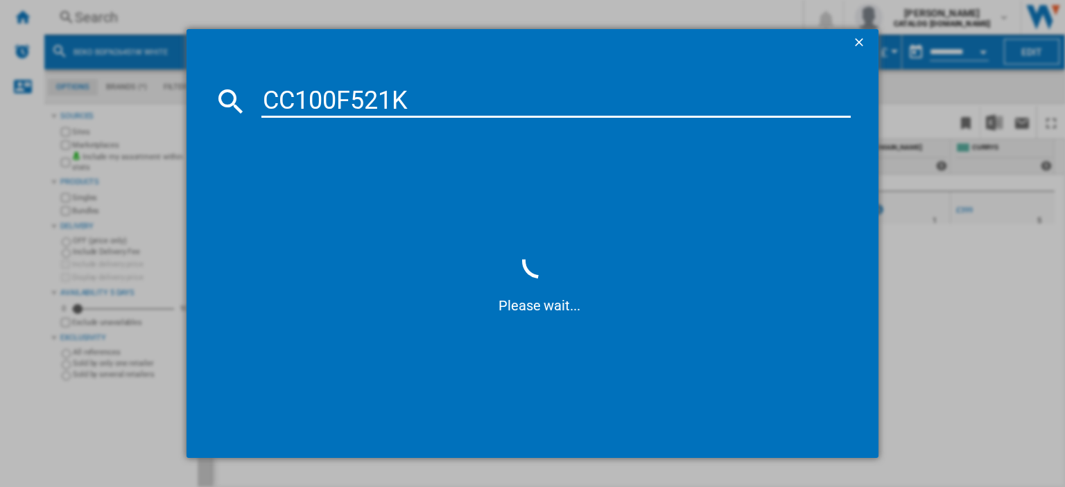
type input "CC100F521K"
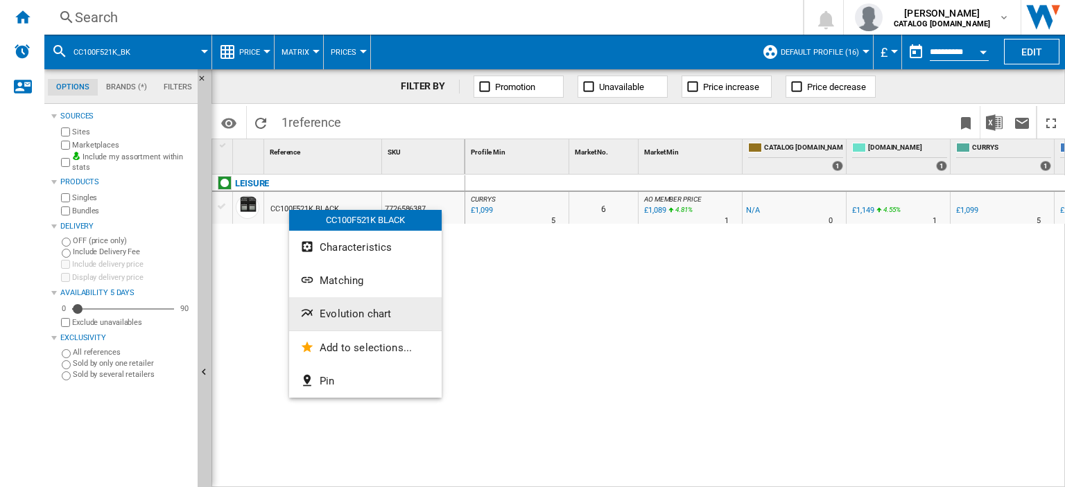
click at [334, 318] on span "Evolution chart" at bounding box center [355, 314] width 71 height 12
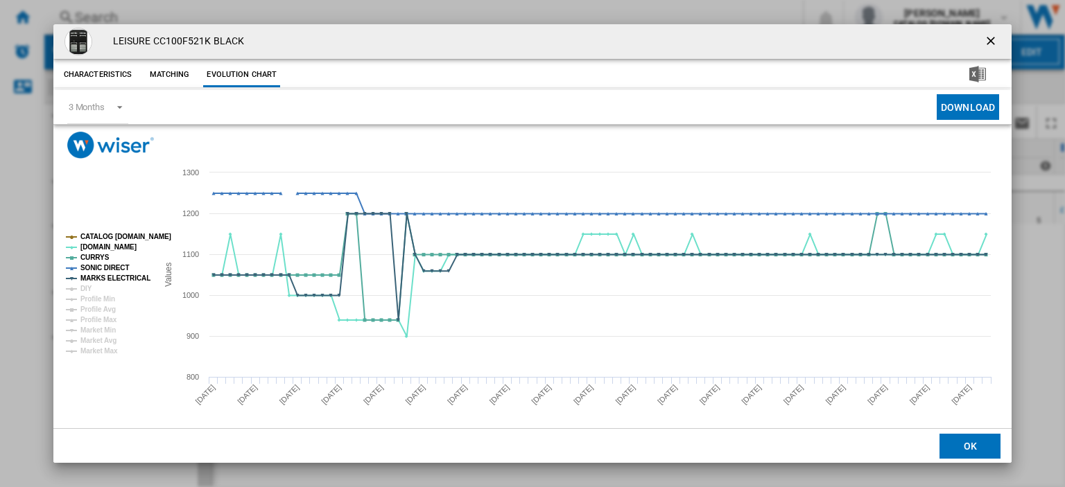
click at [984, 44] on ng-md-icon "getI18NText('BUTTONS.CLOSE_DIALOG')" at bounding box center [992, 42] width 17 height 17
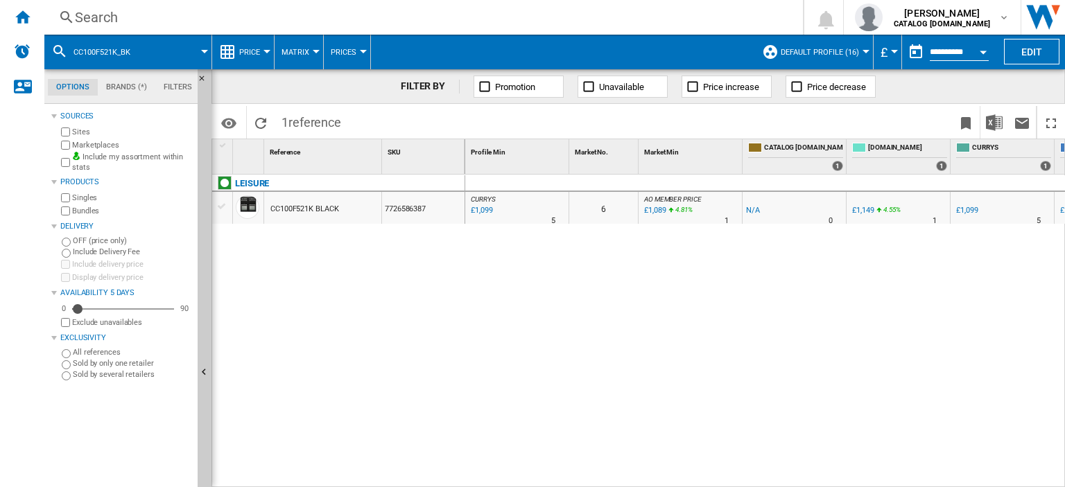
click at [89, 17] on div "Search" at bounding box center [421, 17] width 692 height 19
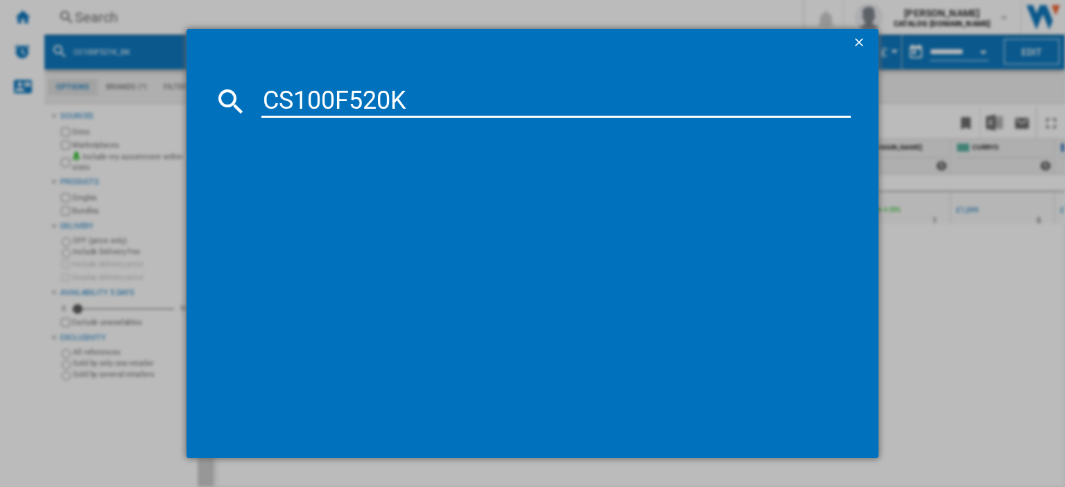
type input "CS100F520K"
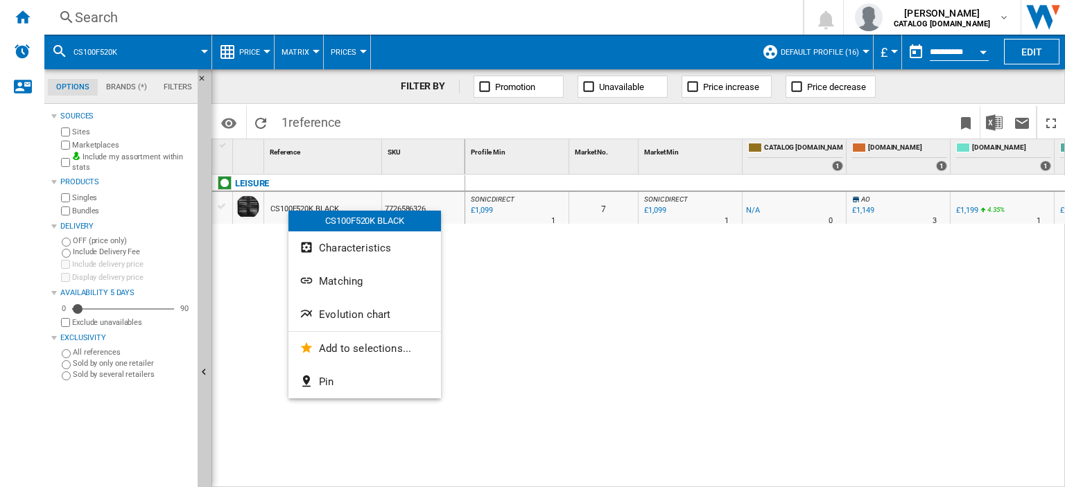
click at [533, 426] on div at bounding box center [532, 243] width 1065 height 487
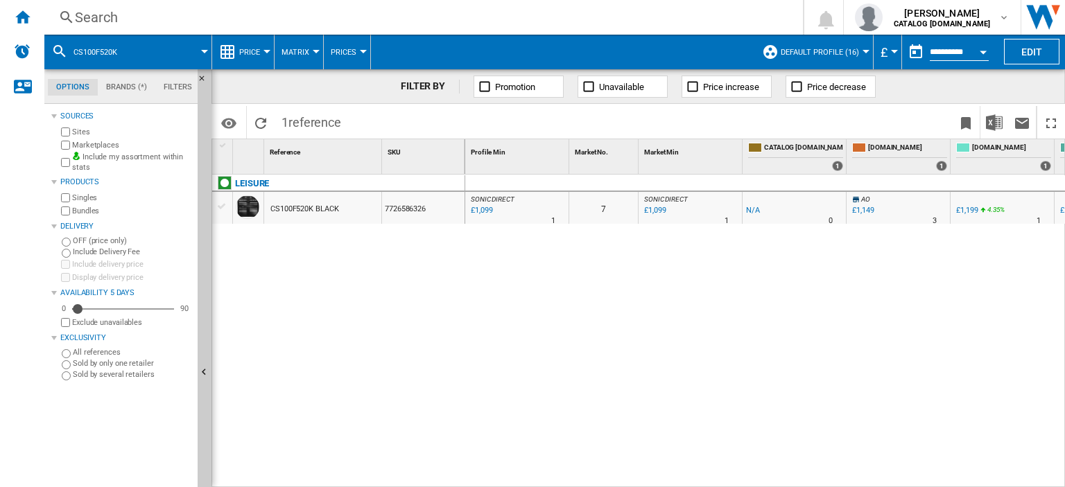
click at [416, 266] on div "LEISURE CS100F520K BLACK 7726586326" at bounding box center [338, 328] width 253 height 307
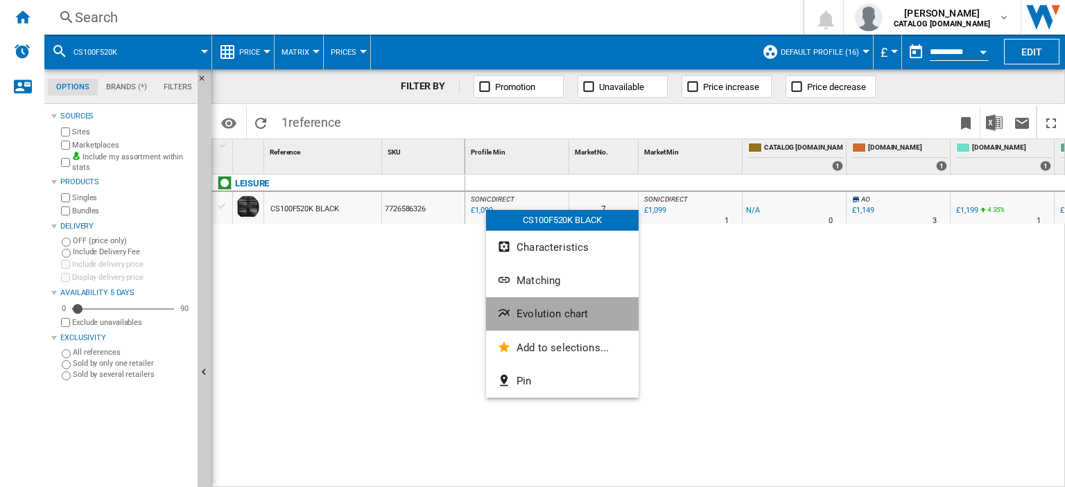
click at [538, 313] on span "Evolution chart" at bounding box center [552, 314] width 71 height 12
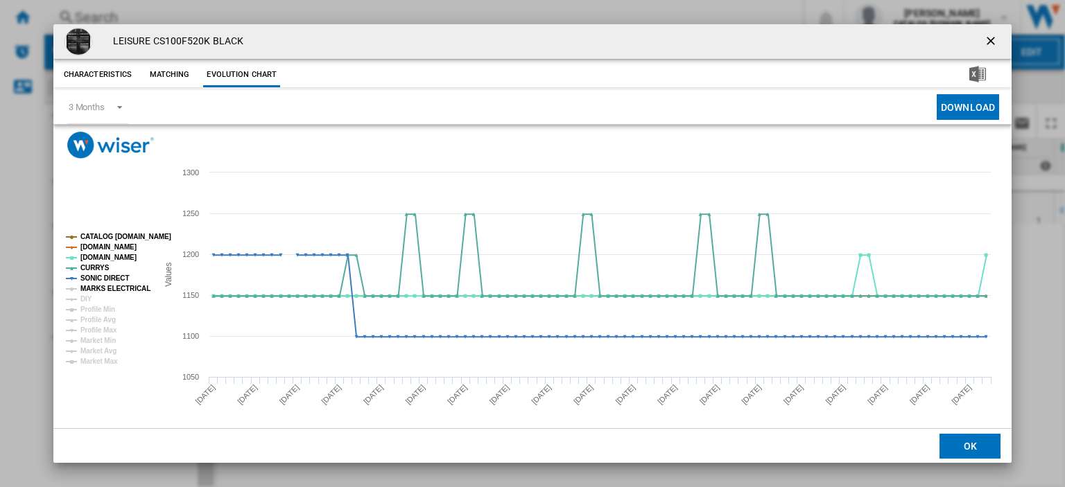
click at [103, 288] on tspan "MARKS ELECTRICAL" at bounding box center [115, 289] width 70 height 8
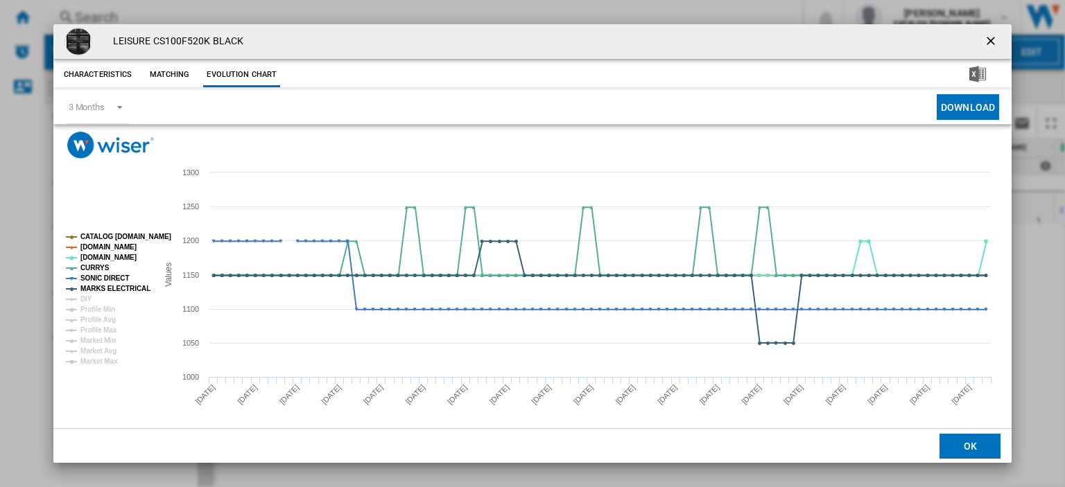
click at [984, 41] on ng-md-icon "getI18NText('BUTTONS.CLOSE_DIALOG')" at bounding box center [992, 42] width 17 height 17
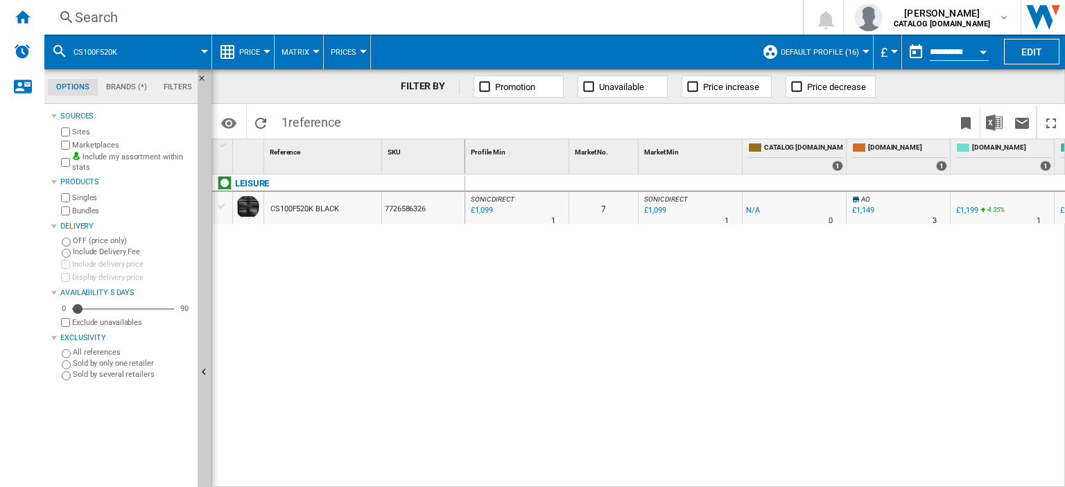
click at [88, 17] on div "Search" at bounding box center [421, 17] width 692 height 19
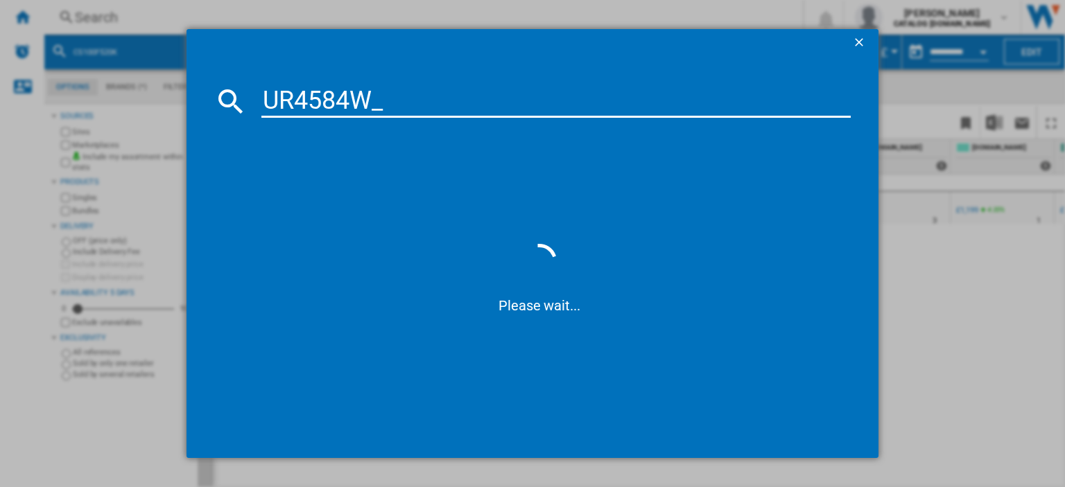
type input "UR4584W"
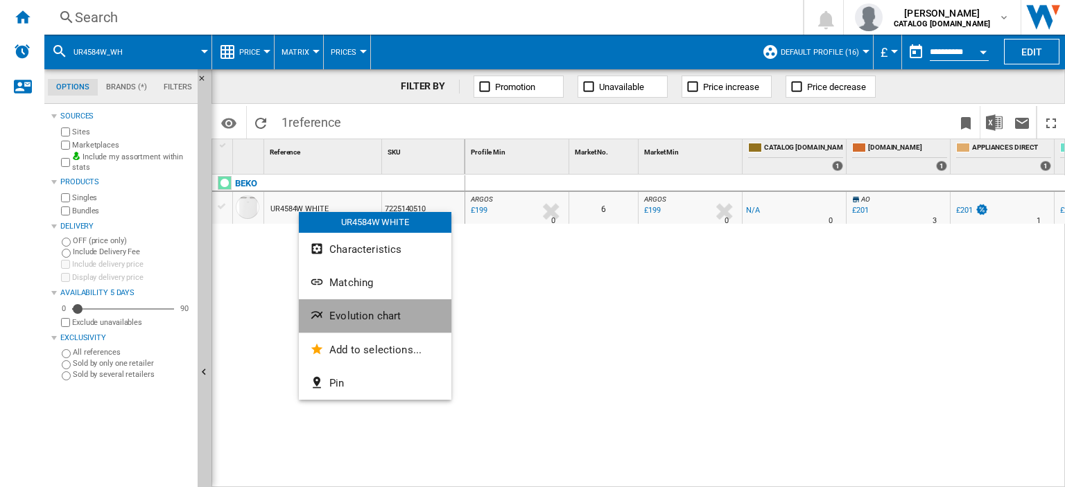
click at [352, 313] on span "Evolution chart" at bounding box center [364, 316] width 71 height 12
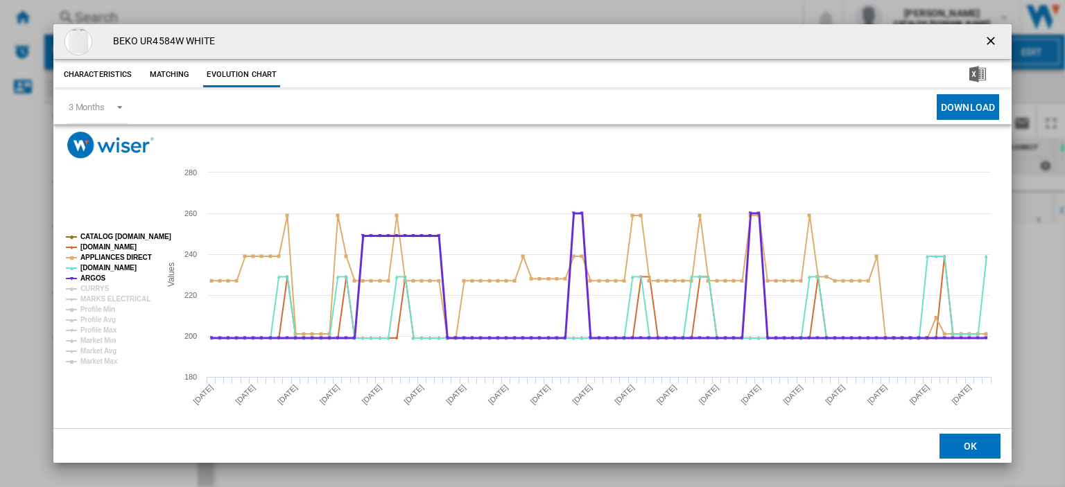
click at [89, 289] on tspan "CURRYS" at bounding box center [94, 289] width 29 height 8
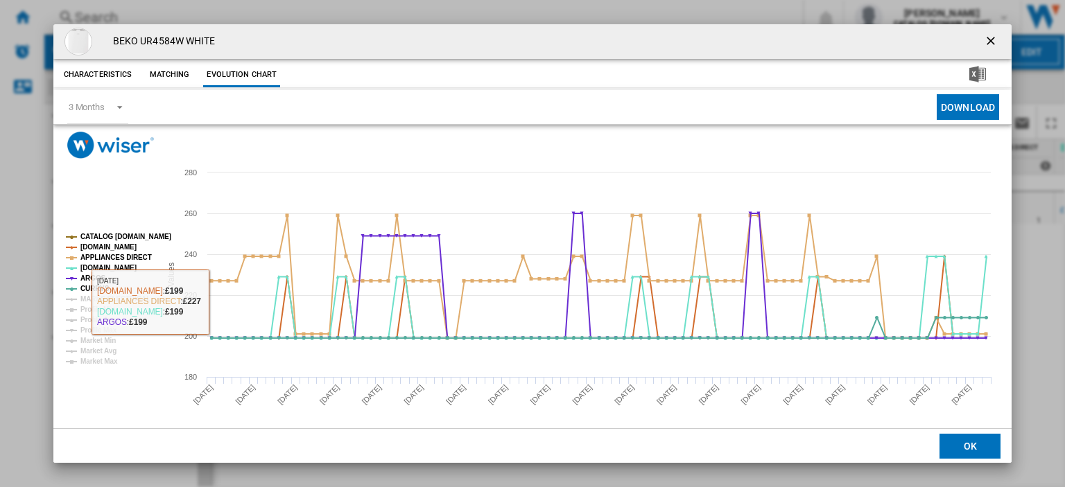
click at [87, 286] on tspan "CURRYS" at bounding box center [94, 289] width 29 height 8
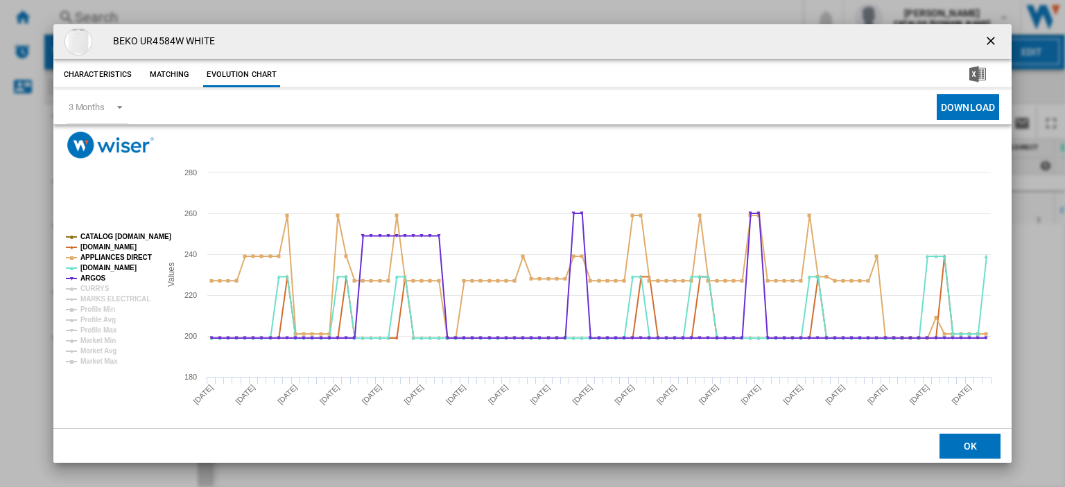
click at [87, 291] on tspan "CURRYS" at bounding box center [94, 289] width 29 height 8
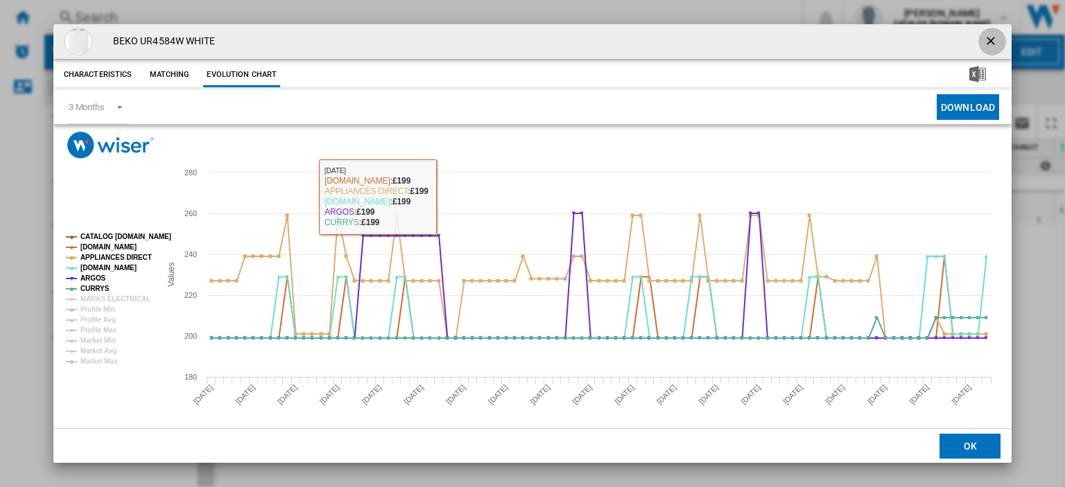
click at [984, 38] on ng-md-icon "getI18NText('BUTTONS.CLOSE_DIALOG')" at bounding box center [992, 42] width 17 height 17
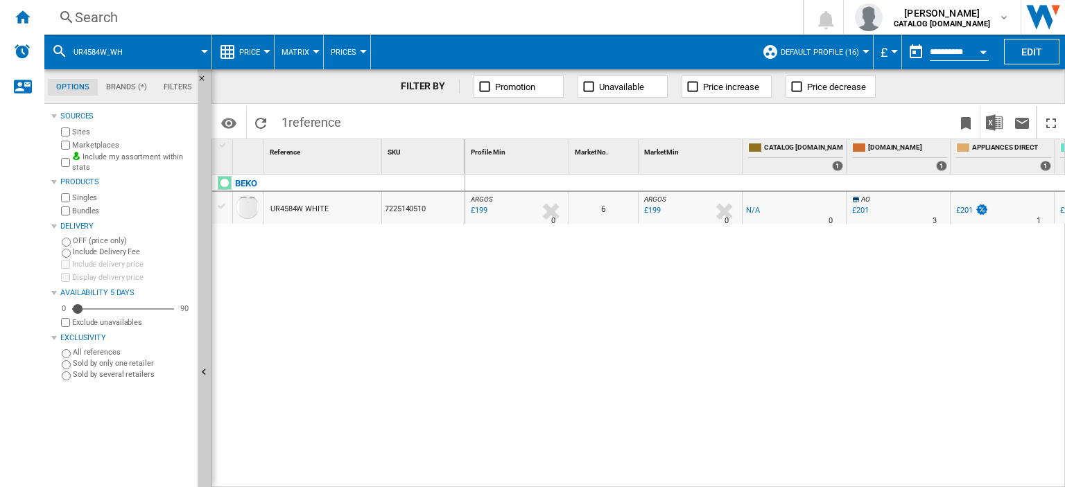
click at [100, 18] on div "Search" at bounding box center [421, 17] width 692 height 19
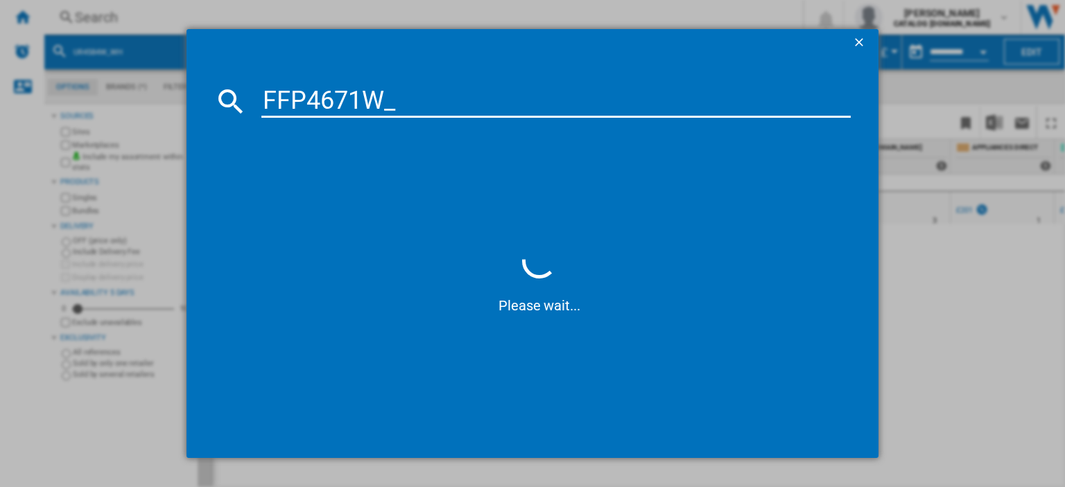
type input "FFP4671W"
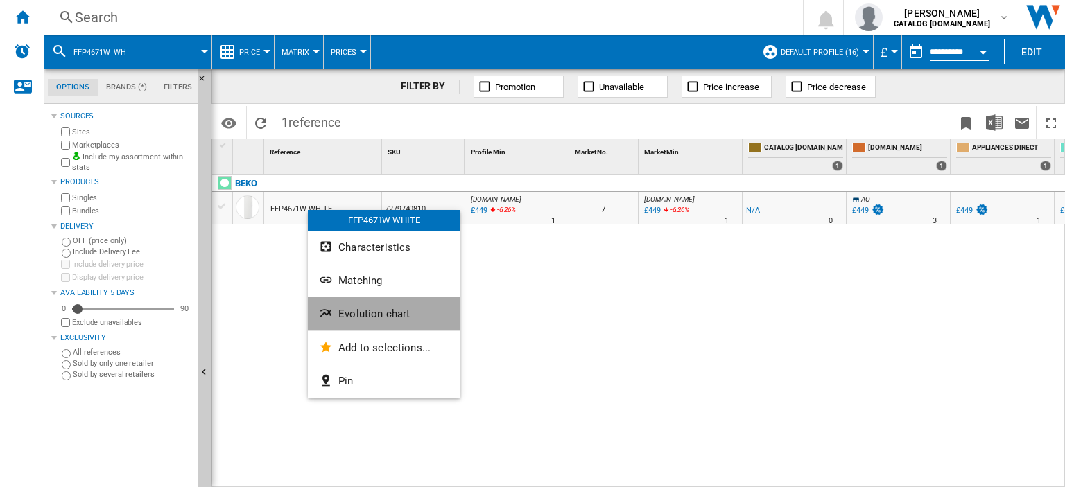
click at [369, 316] on span "Evolution chart" at bounding box center [373, 314] width 71 height 12
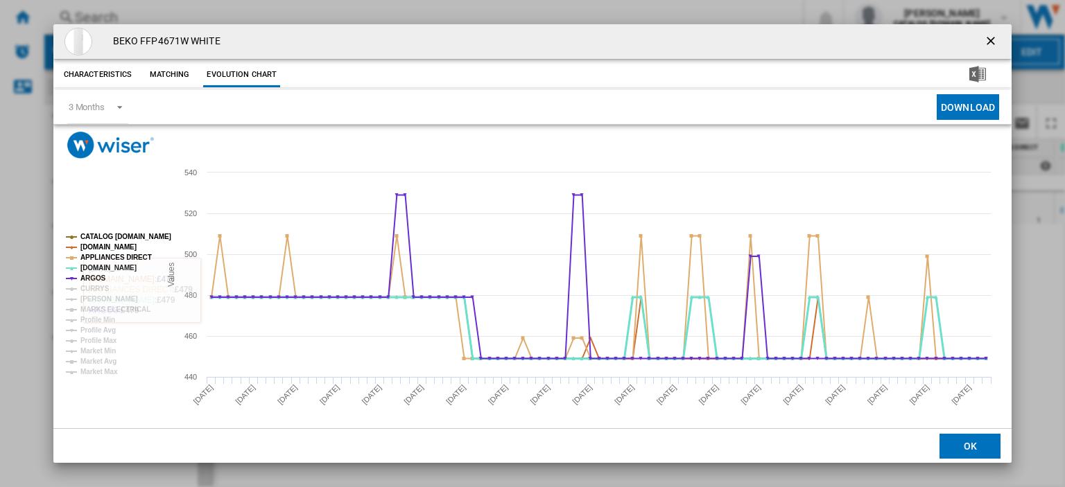
click at [94, 289] on tspan "CURRYS" at bounding box center [94, 289] width 29 height 8
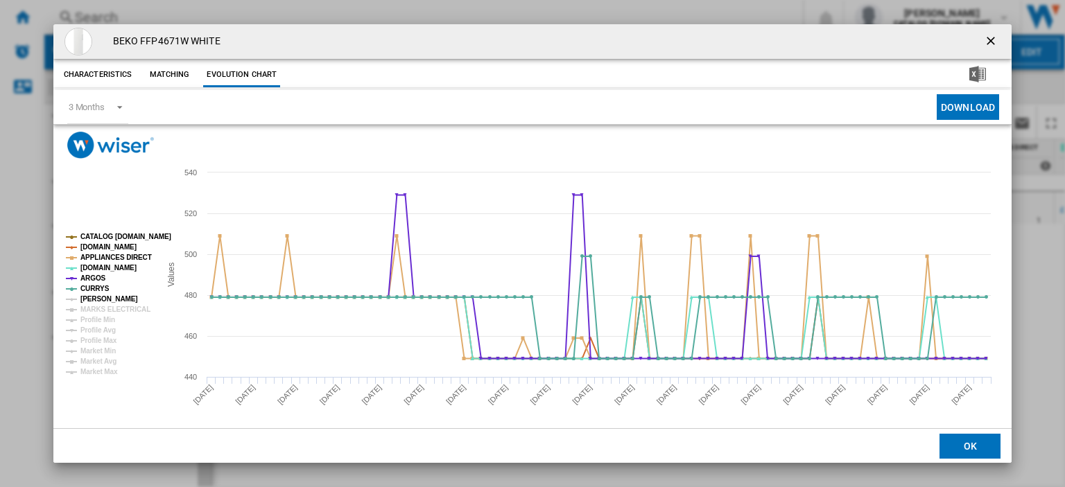
click at [96, 299] on tspan "[PERSON_NAME]" at bounding box center [109, 299] width 58 height 8
click at [100, 310] on tspan "MARKS ELECTRICAL" at bounding box center [115, 310] width 70 height 8
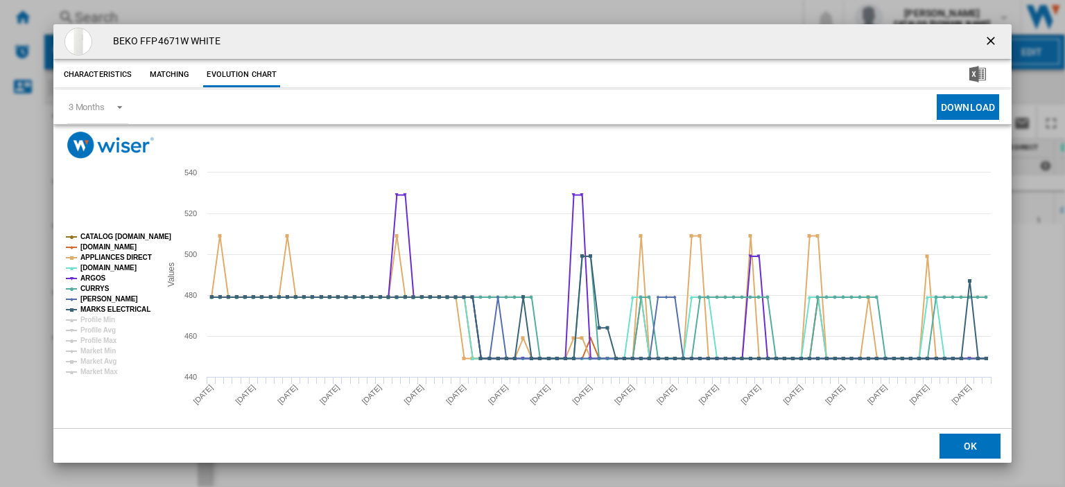
click at [985, 39] on ng-md-icon "getI18NText('BUTTONS.CLOSE_DIALOG')" at bounding box center [992, 42] width 17 height 17
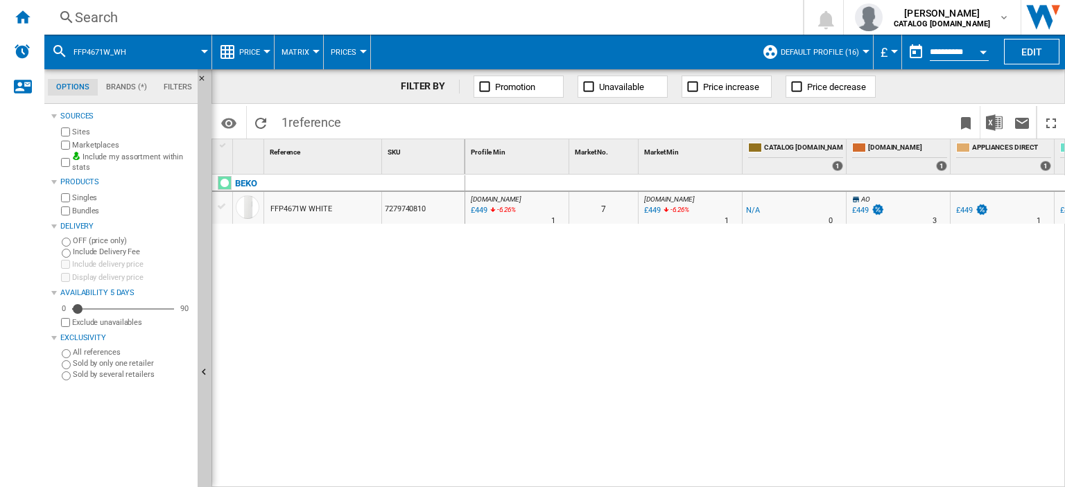
click at [92, 19] on div "Search" at bounding box center [421, 17] width 692 height 19
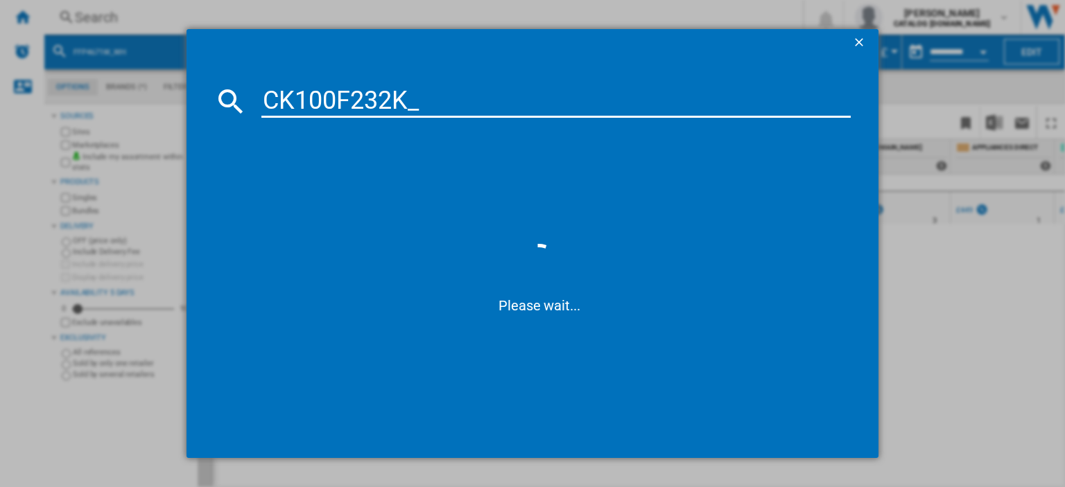
type input "CK100F232K"
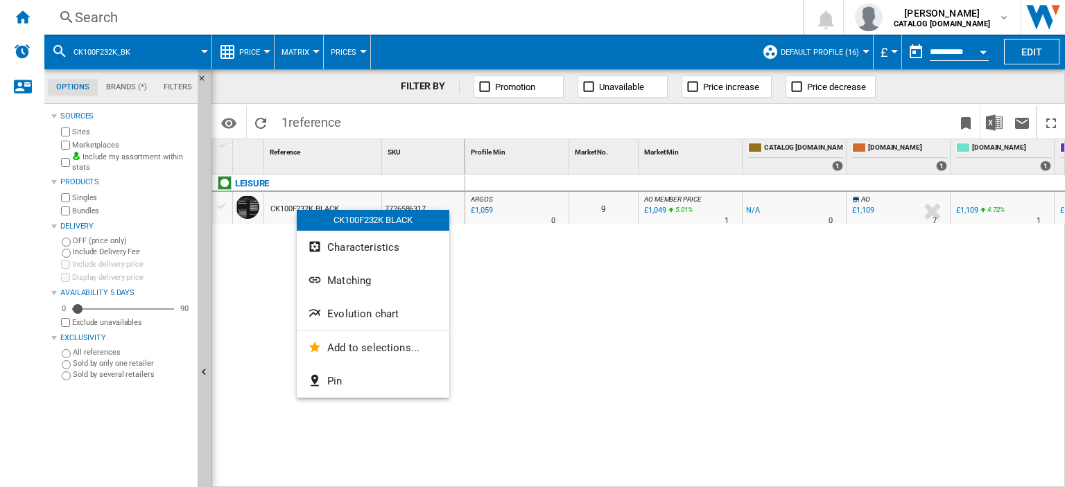
click at [340, 313] on span "Evolution chart" at bounding box center [362, 314] width 71 height 12
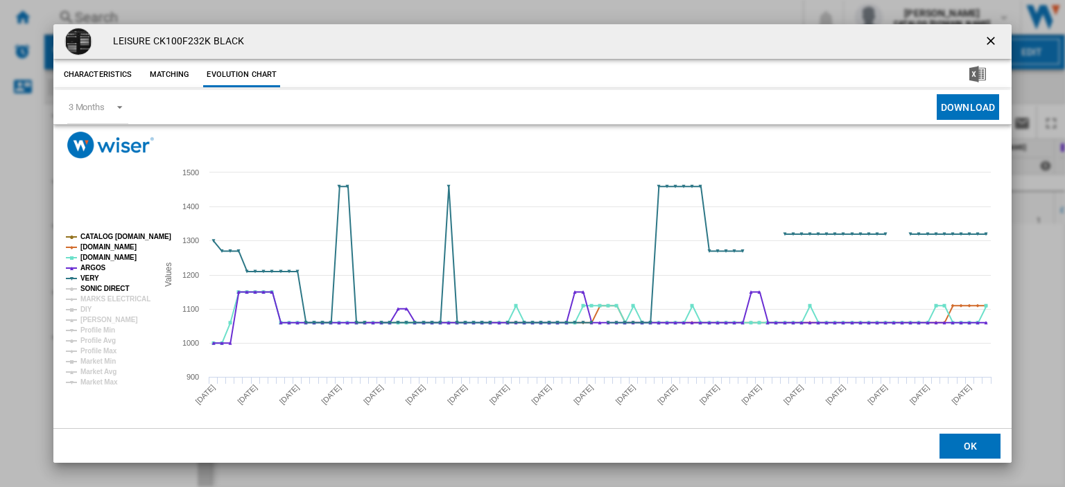
click at [111, 289] on tspan "SONIC DIRECT" at bounding box center [104, 289] width 49 height 8
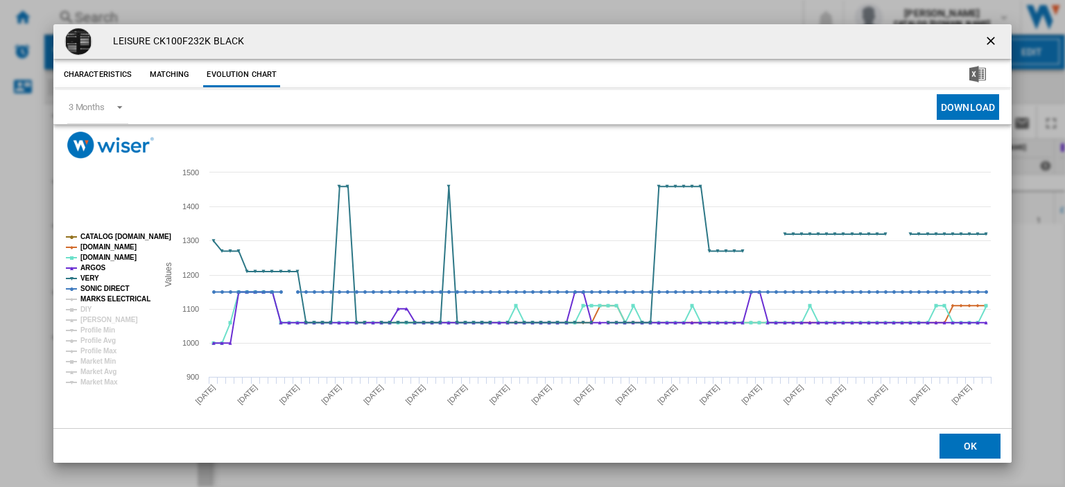
click at [112, 297] on tspan "MARKS ELECTRICAL" at bounding box center [115, 299] width 70 height 8
click at [984, 38] on ng-md-icon "getI18NText('BUTTONS.CLOSE_DIALOG')" at bounding box center [992, 42] width 17 height 17
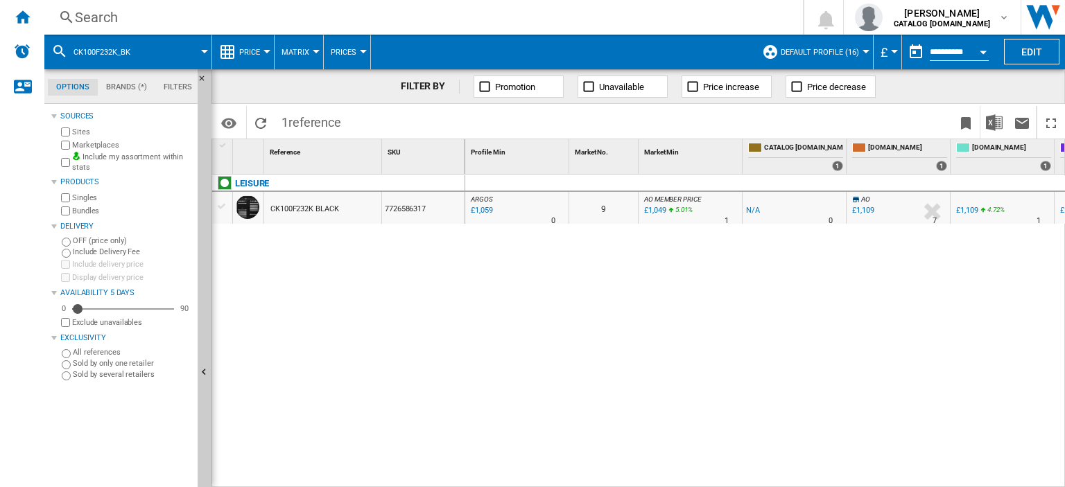
click at [90, 15] on div "Search" at bounding box center [421, 17] width 692 height 19
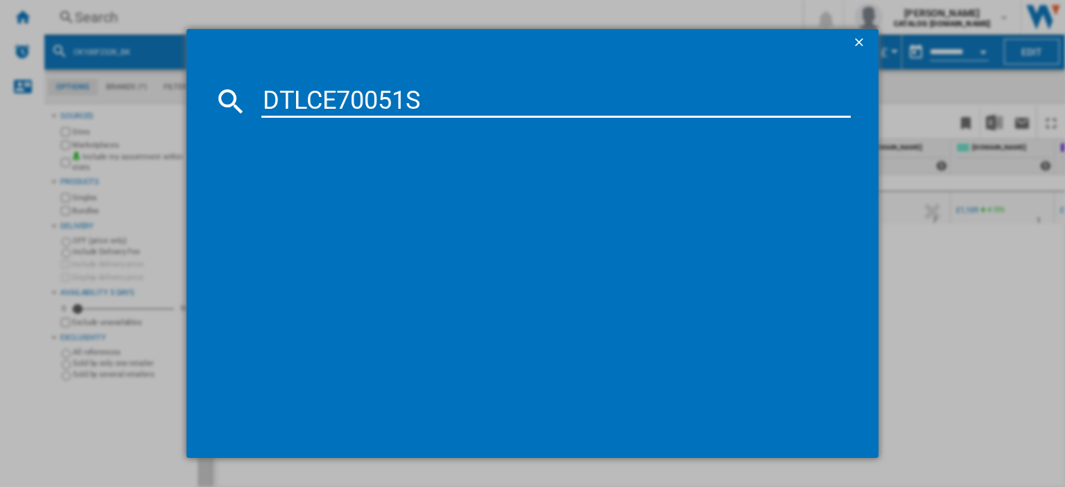
type input "DTLCE70051S"
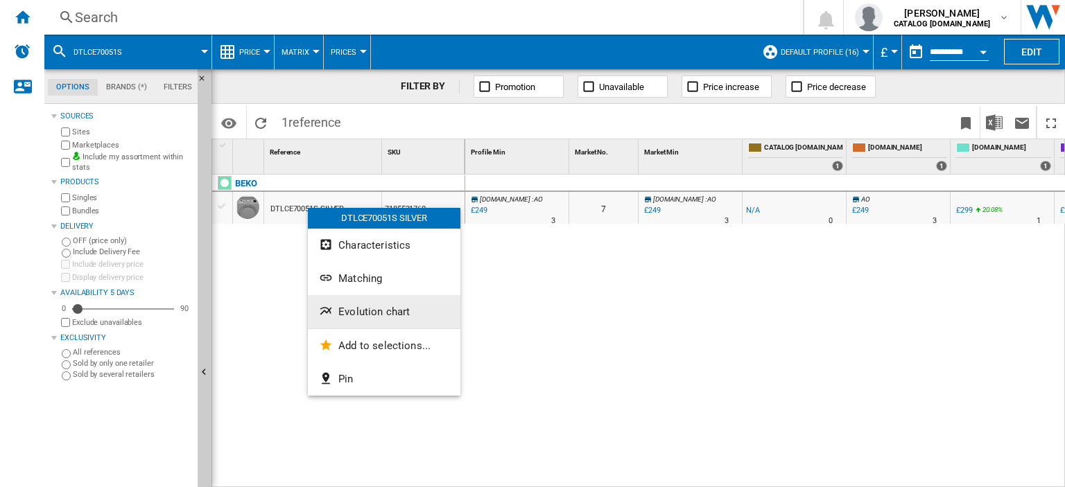
click at [379, 309] on span "Evolution chart" at bounding box center [373, 312] width 71 height 12
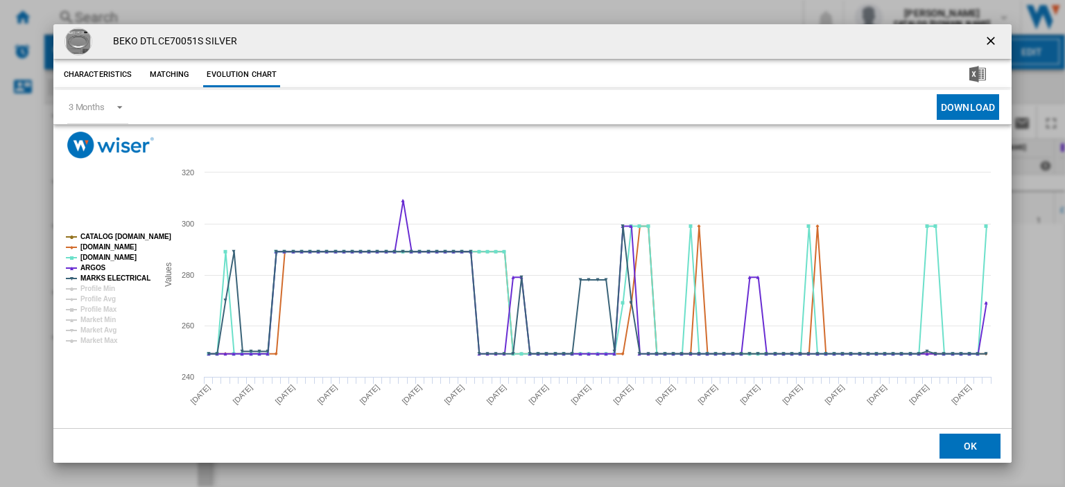
click at [984, 38] on ng-md-icon "getI18NText('BUTTONS.CLOSE_DIALOG')" at bounding box center [992, 42] width 17 height 17
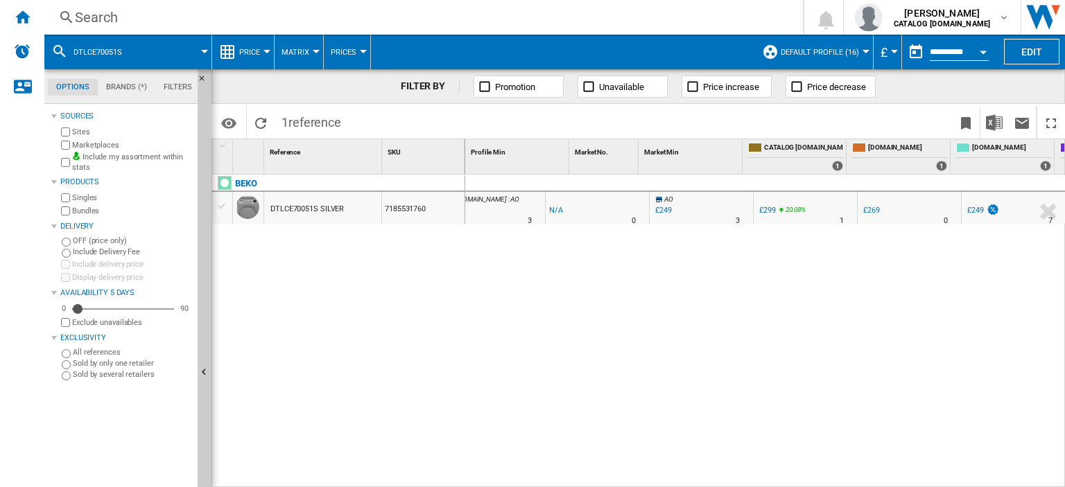
scroll to position [0, 197]
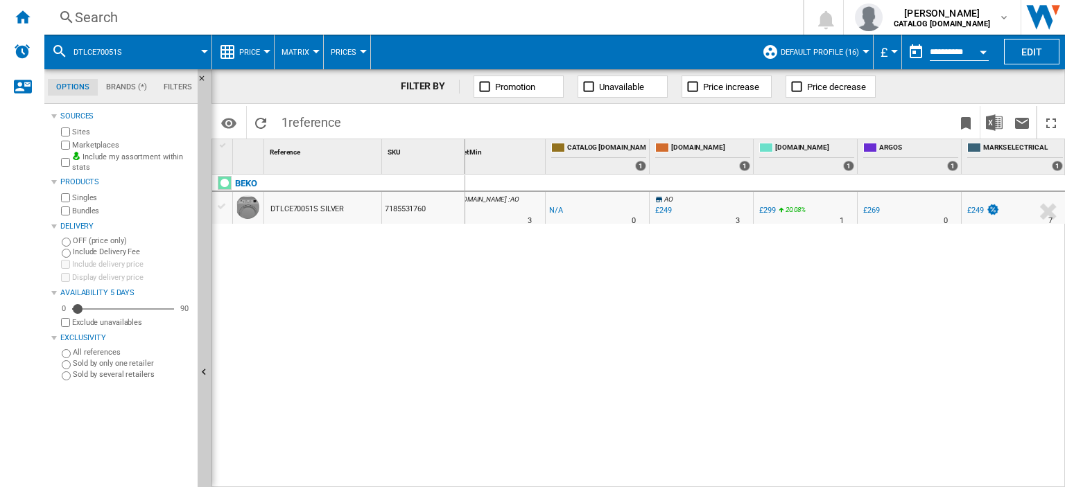
click at [977, 209] on div "£249" at bounding box center [975, 210] width 17 height 9
click at [99, 17] on div "Search" at bounding box center [421, 17] width 692 height 19
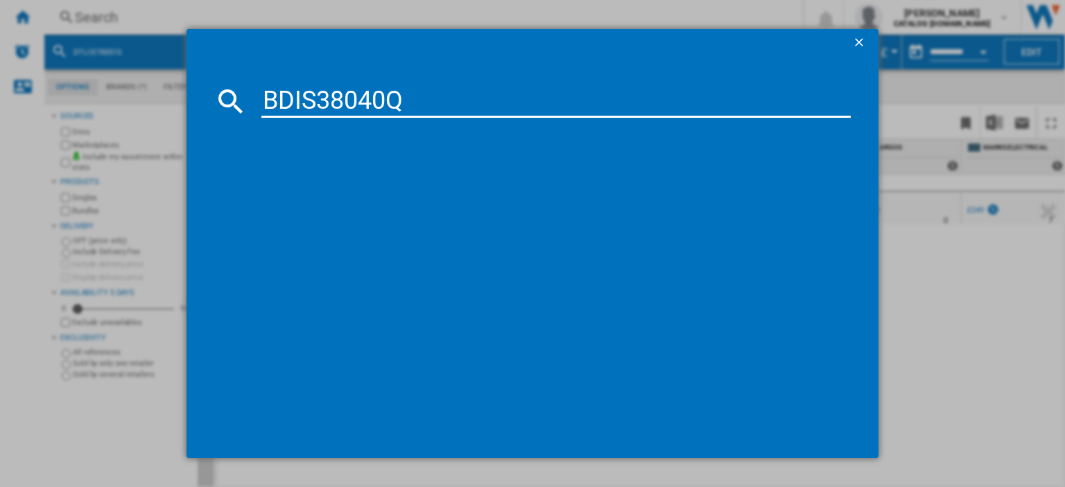
type input "BDIS38040Q"
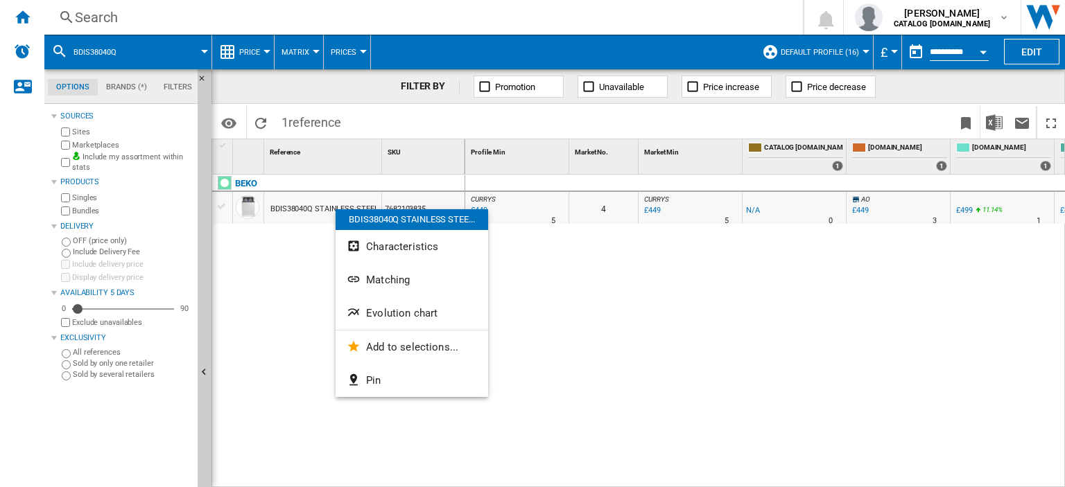
click at [397, 315] on span "Evolution chart" at bounding box center [401, 313] width 71 height 12
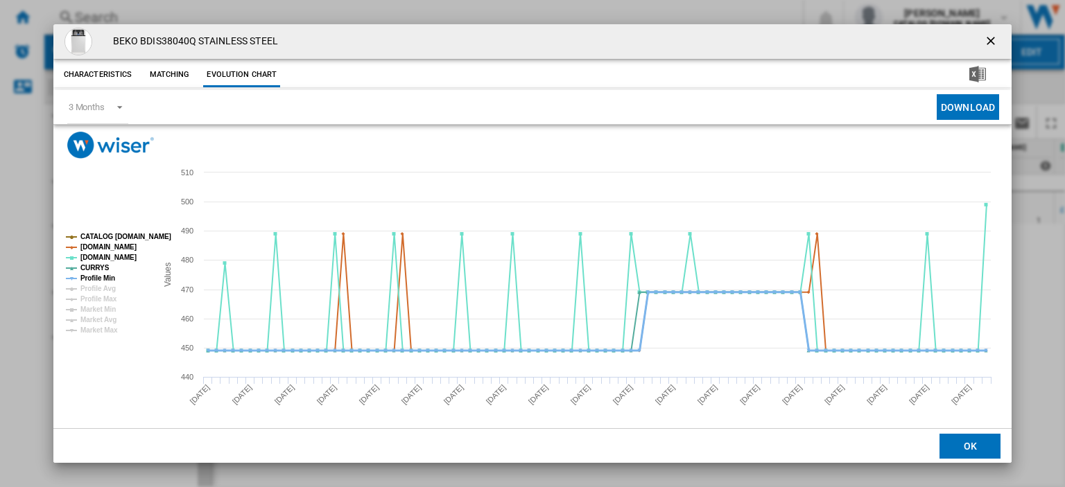
click at [83, 275] on tspan "Profile Min" at bounding box center [97, 279] width 35 height 8
click at [984, 41] on ng-md-icon "getI18NText('BUTTONS.CLOSE_DIALOG')" at bounding box center [992, 42] width 17 height 17
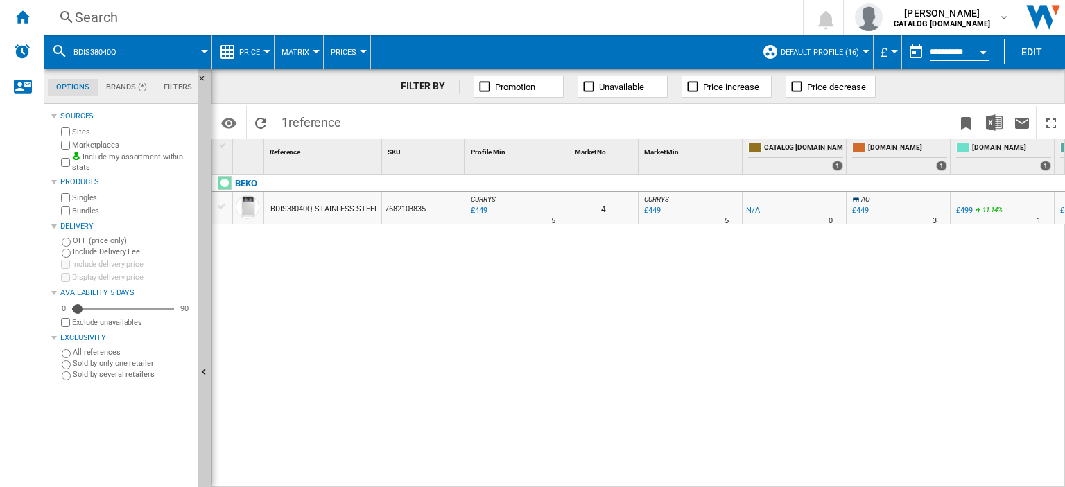
click at [94, 16] on div "Search" at bounding box center [421, 17] width 692 height 19
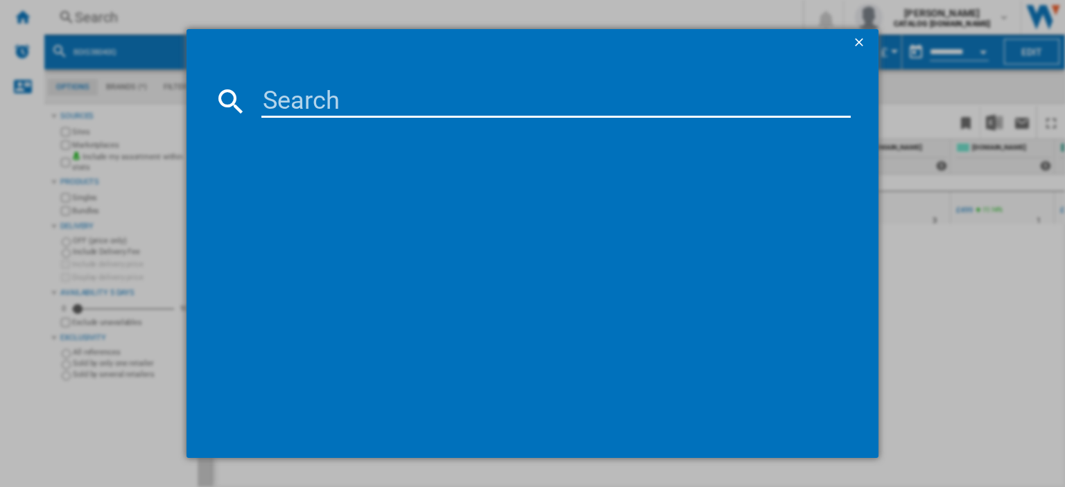
paste input "CNG5603VG_GH"
type input "CNG5603VG"
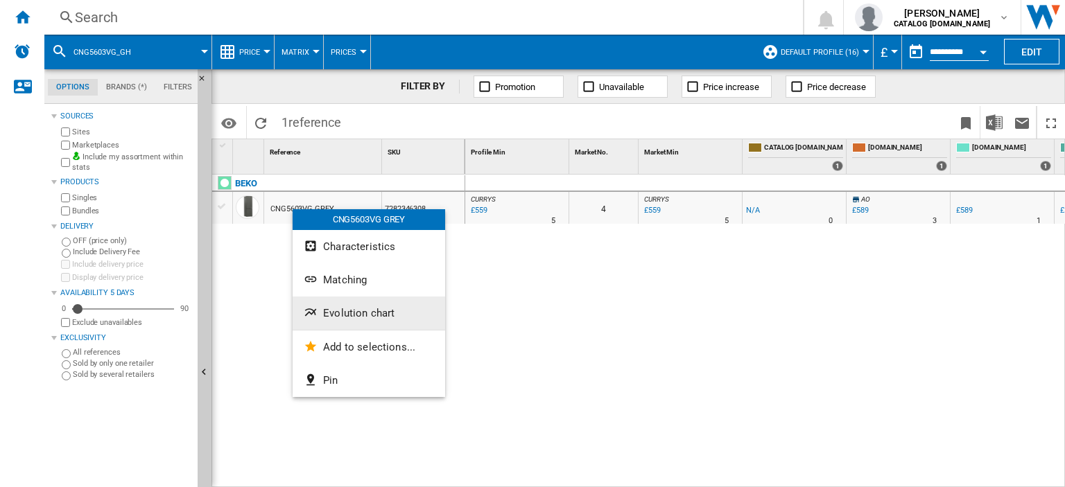
click at [343, 316] on span "Evolution chart" at bounding box center [358, 313] width 71 height 12
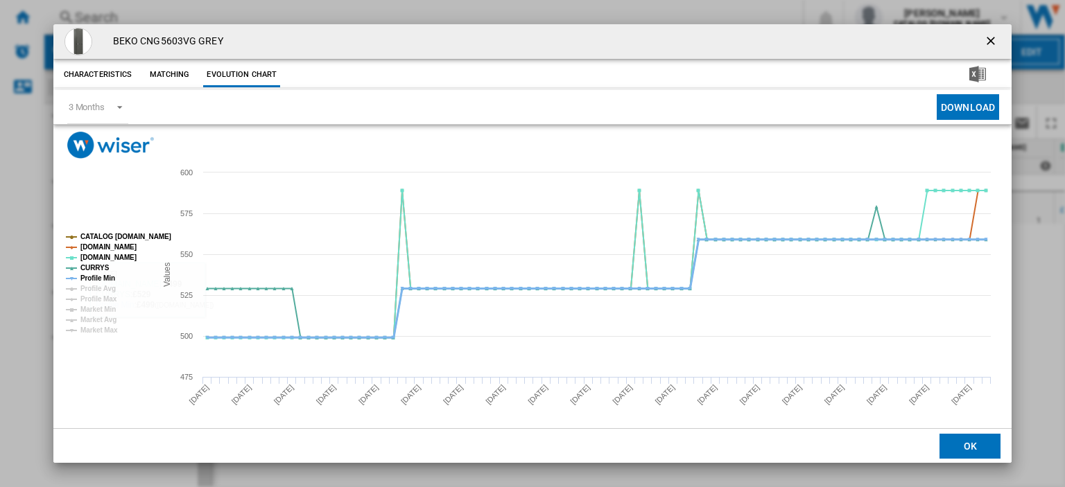
click at [95, 277] on tspan "Profile Min" at bounding box center [97, 279] width 35 height 8
click at [984, 38] on ng-md-icon "getI18NText('BUTTONS.CLOSE_DIALOG')" at bounding box center [992, 42] width 17 height 17
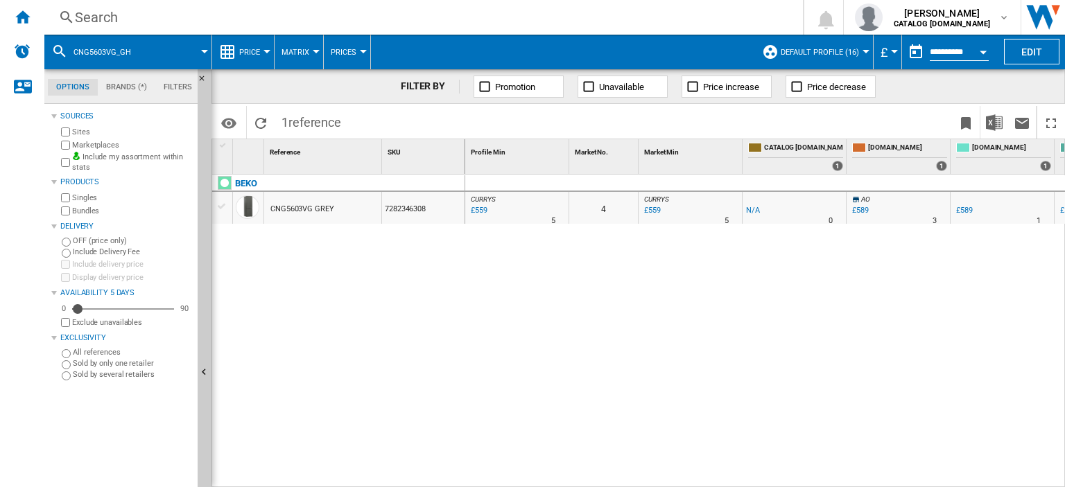
click at [92, 16] on div "Search" at bounding box center [421, 17] width 692 height 19
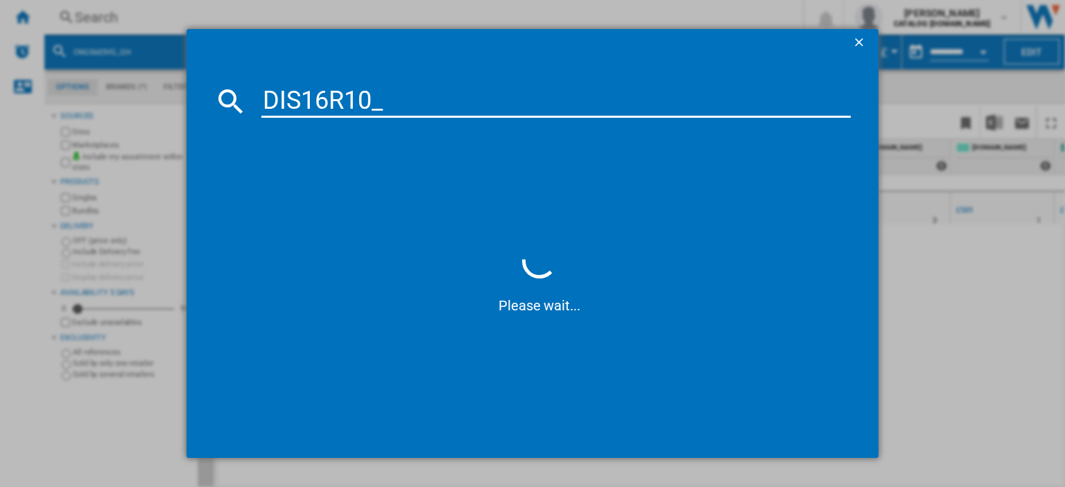
type input "DIS16R10"
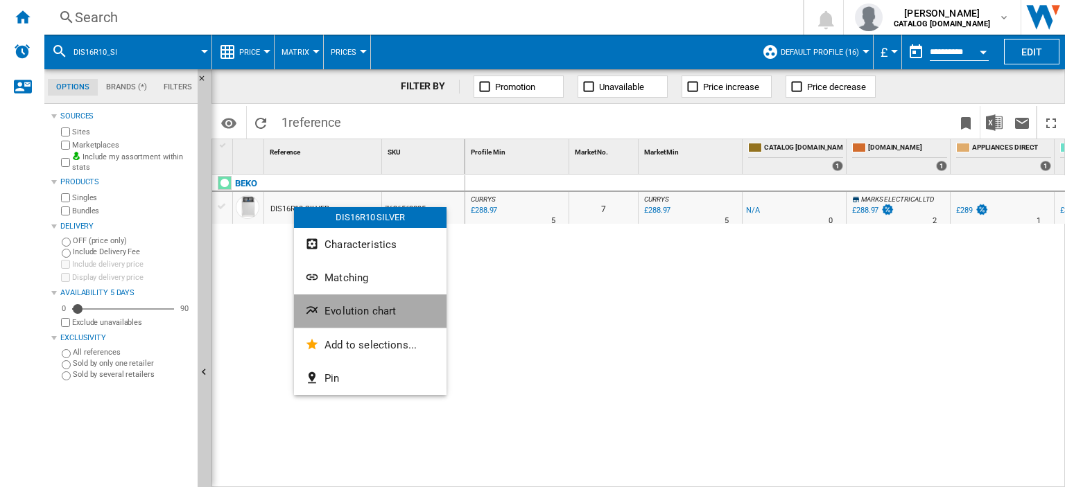
click at [354, 312] on span "Evolution chart" at bounding box center [360, 311] width 71 height 12
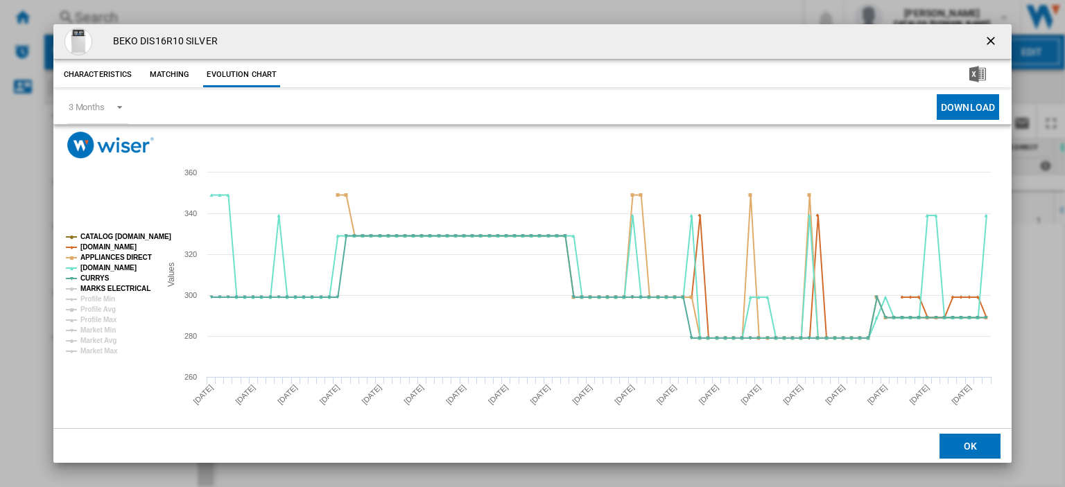
click at [100, 288] on tspan "MARKS ELECTRICAL" at bounding box center [115, 289] width 70 height 8
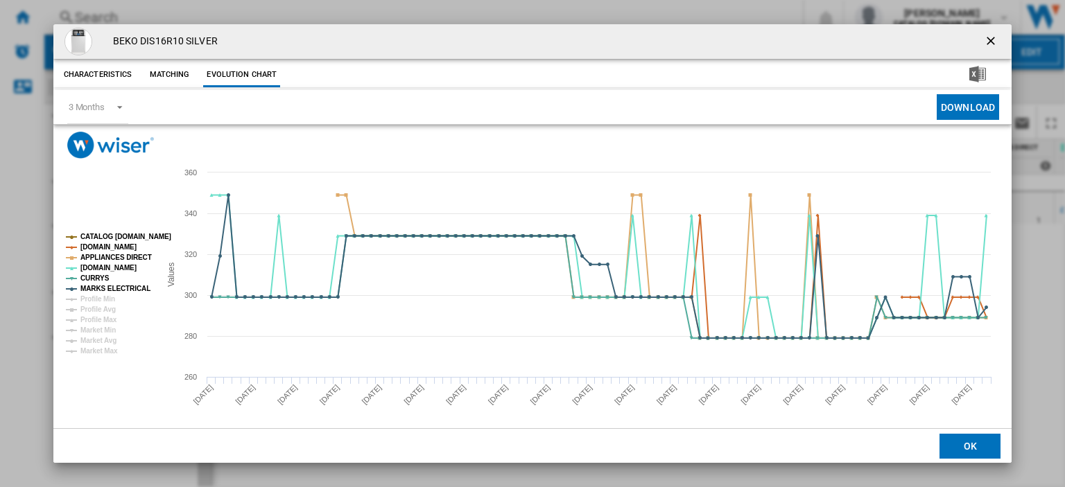
click at [135, 318] on rect "Product popup" at bounding box center [107, 294] width 94 height 132
click at [984, 38] on ng-md-icon "getI18NText('BUTTONS.CLOSE_DIALOG')" at bounding box center [992, 42] width 17 height 17
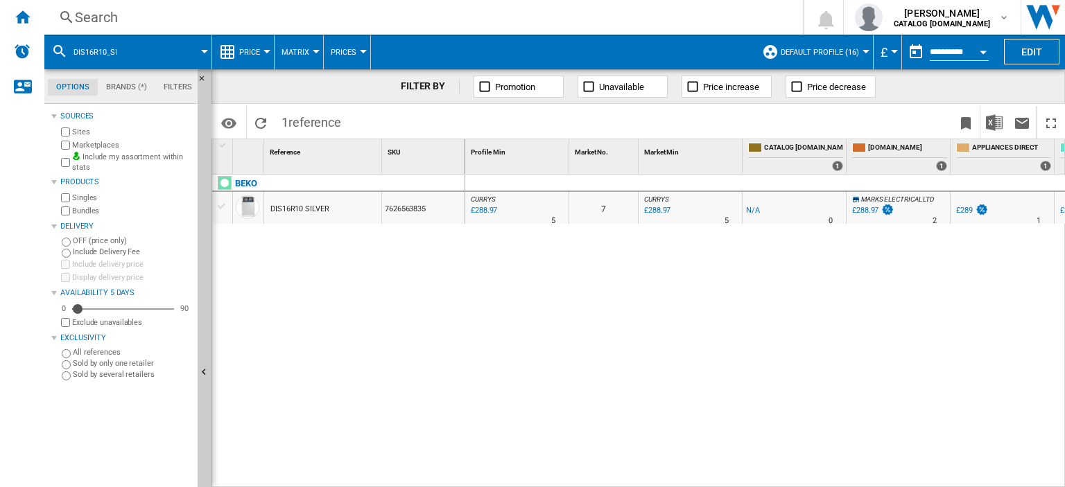
click at [89, 16] on div "Search" at bounding box center [421, 17] width 692 height 19
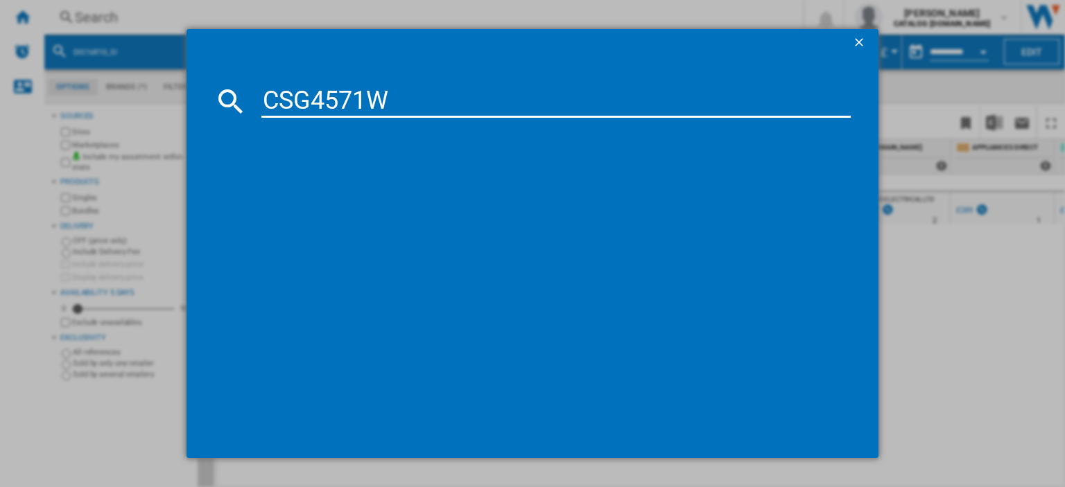
type input "CSG4571W"
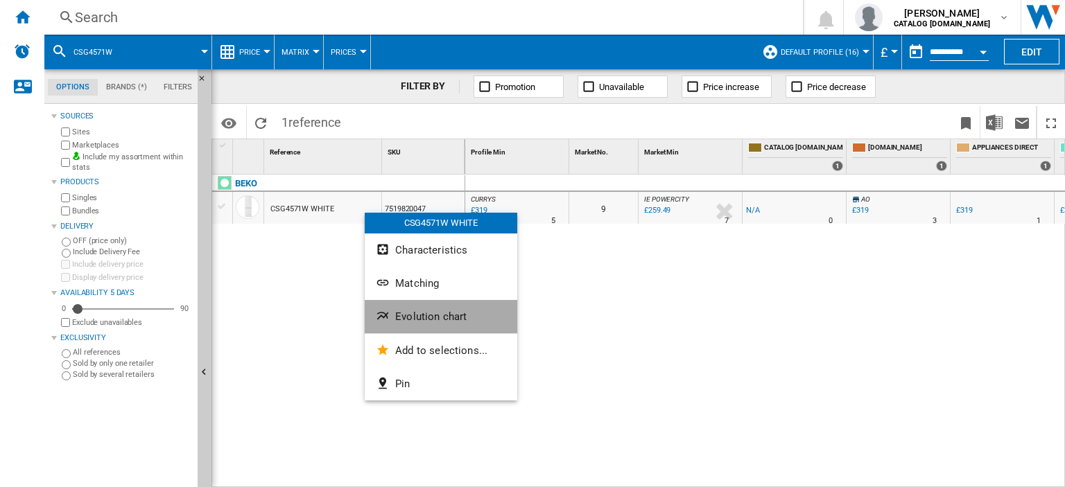
click at [427, 308] on button "Evolution chart" at bounding box center [441, 316] width 153 height 33
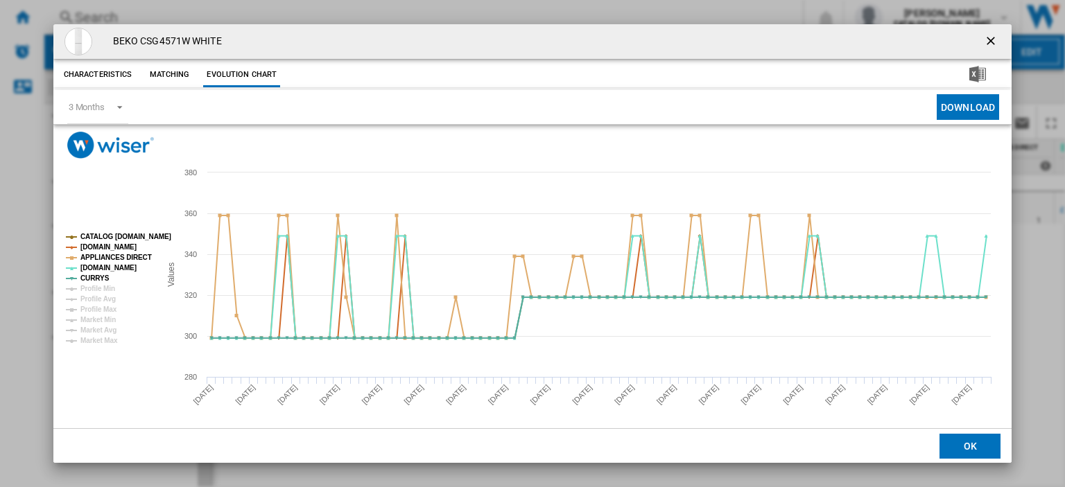
click at [984, 40] on ng-md-icon "getI18NText('BUTTONS.CLOSE_DIALOG')" at bounding box center [992, 42] width 17 height 17
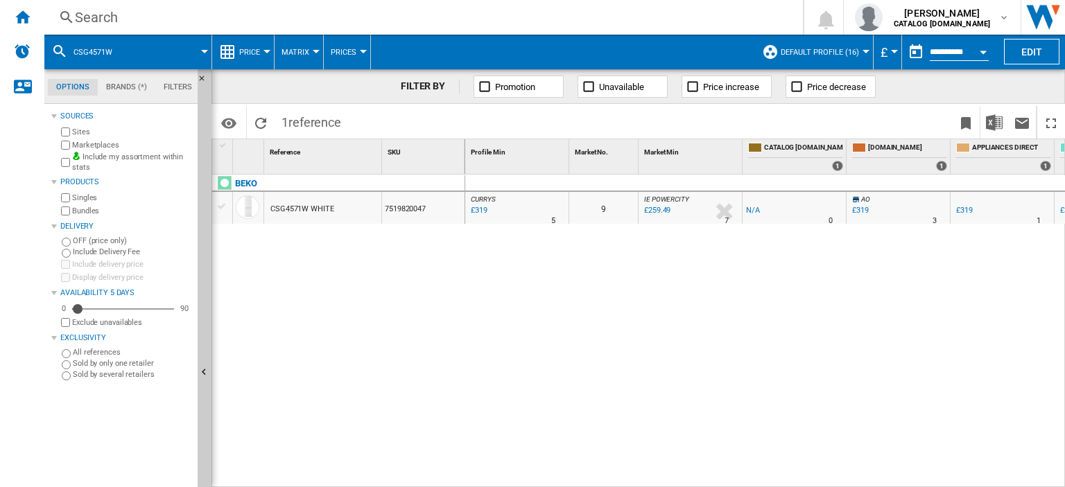
click at [85, 15] on div "Search" at bounding box center [421, 17] width 692 height 19
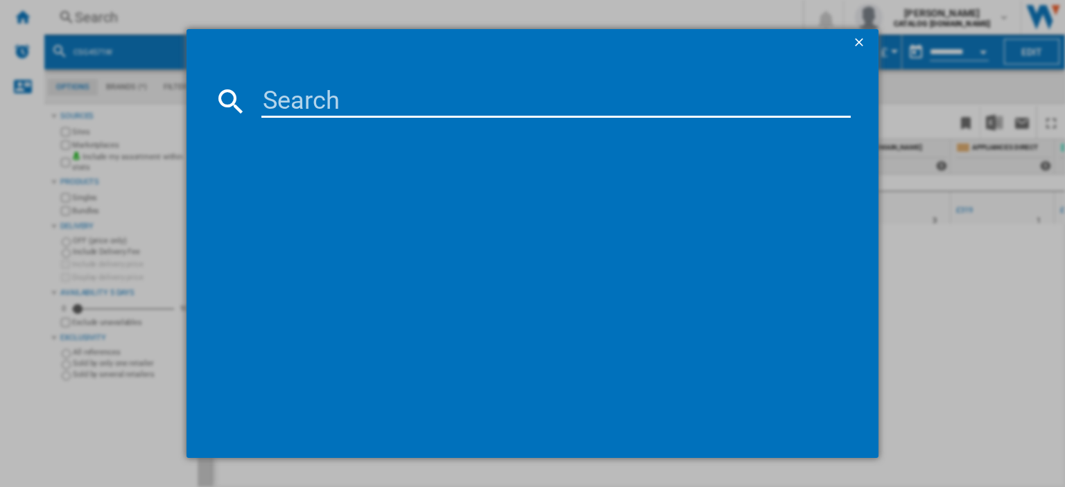
paste input "BDFN26442W_WH"
type input "BDFN26442W"
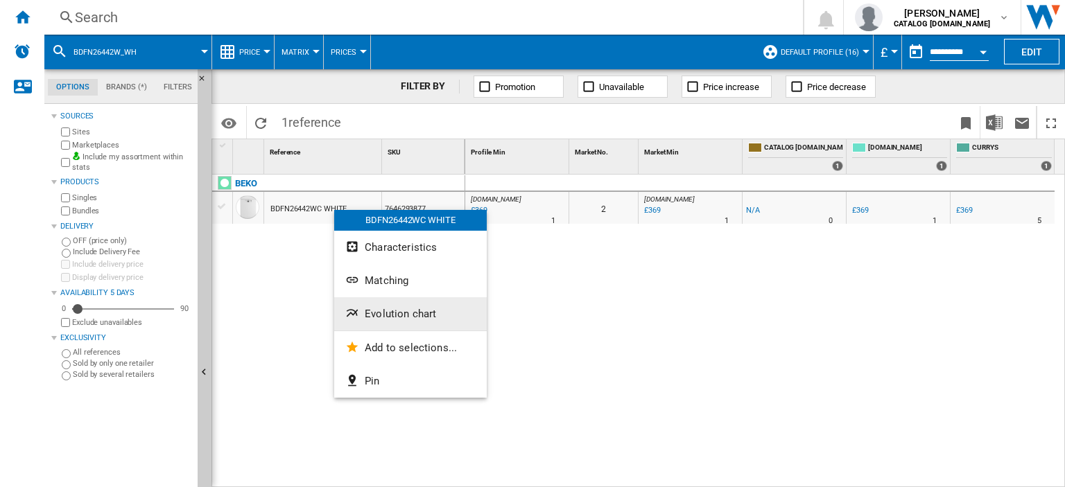
click at [370, 308] on span "Evolution chart" at bounding box center [400, 314] width 71 height 12
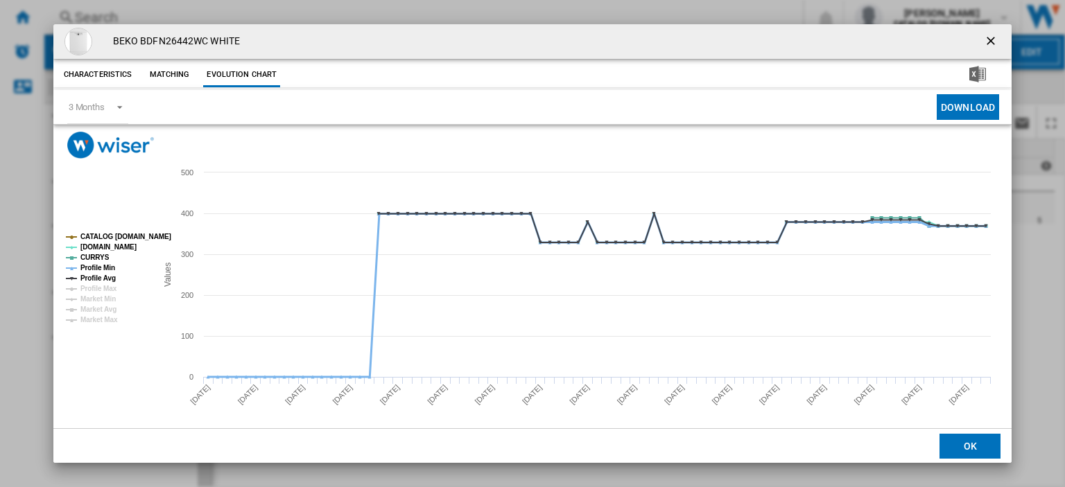
click at [103, 266] on tspan "Profile Min" at bounding box center [97, 268] width 35 height 8
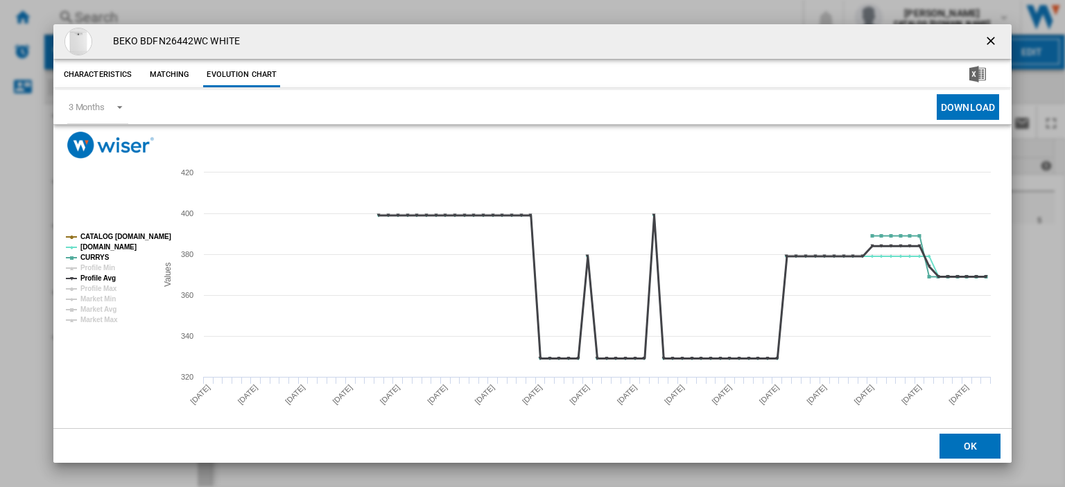
click at [102, 277] on tspan "Profile Avg" at bounding box center [97, 279] width 35 height 8
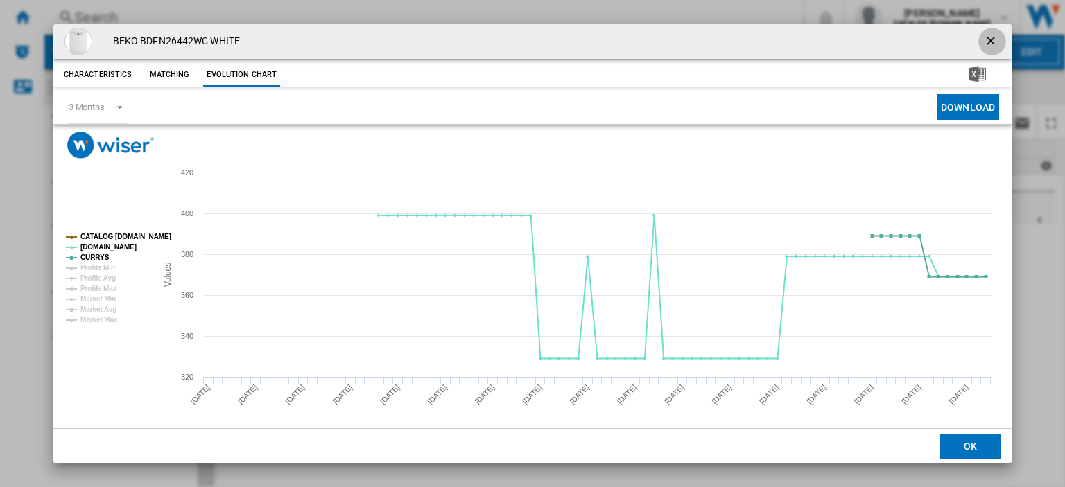
click at [991, 40] on ng-md-icon "getI18NText('BUTTONS.CLOSE_DIALOG')" at bounding box center [992, 42] width 17 height 17
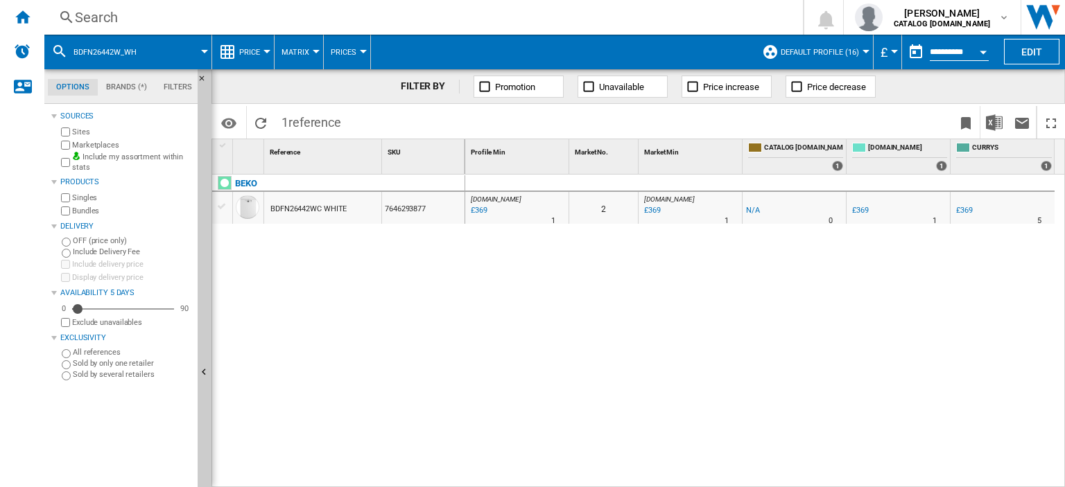
click at [103, 6] on div "Search Search 0 rhianon lucas CATALOG BEKO.UK CATALOG BEKO.UK My settings Logout" at bounding box center [554, 17] width 1021 height 35
click at [108, 19] on div "Search" at bounding box center [421, 17] width 692 height 19
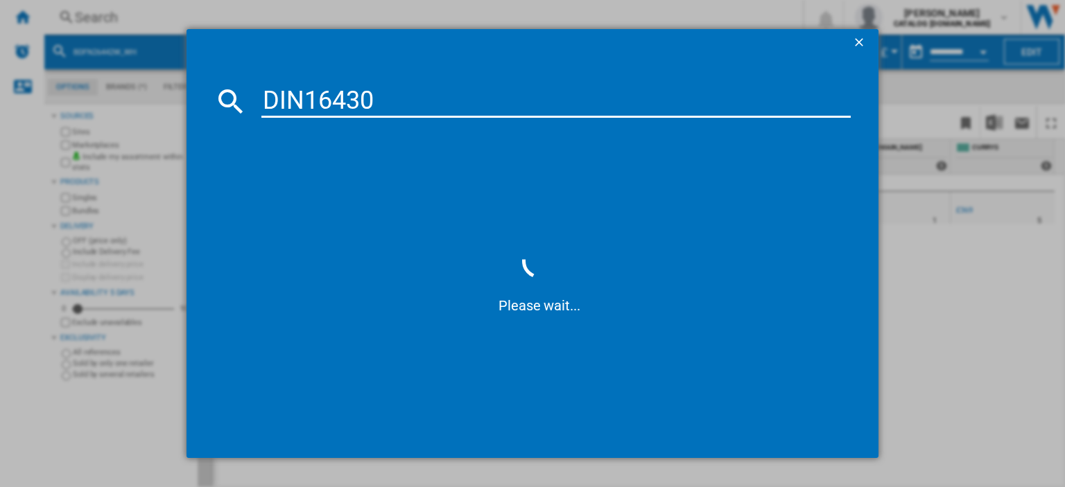
type input "DIN16430"
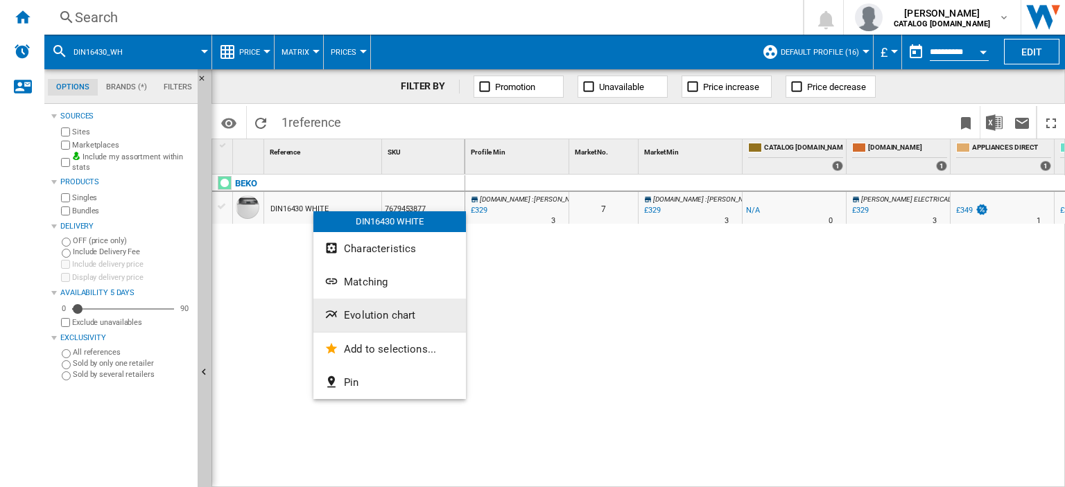
click at [386, 320] on span "Evolution chart" at bounding box center [379, 315] width 71 height 12
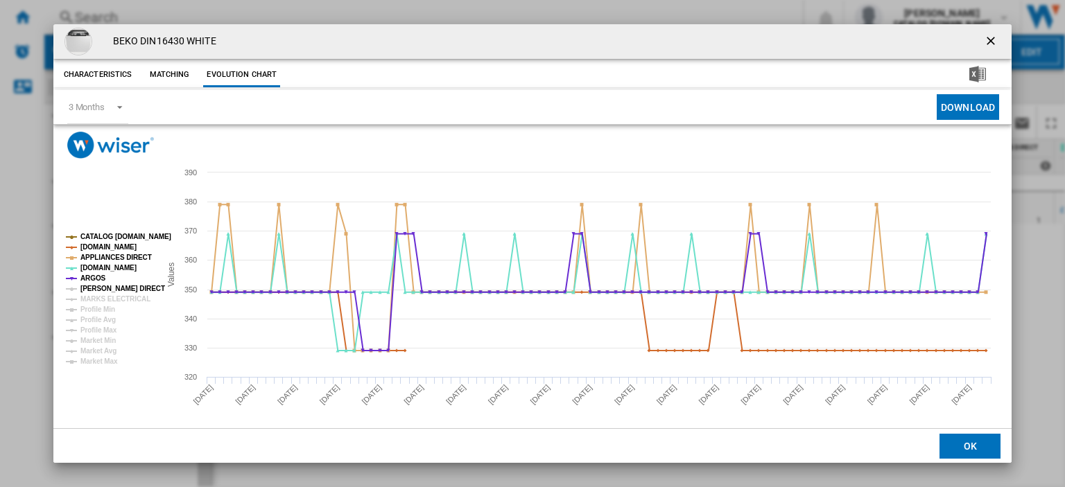
click at [92, 291] on tspan "[PERSON_NAME] DIRECT" at bounding box center [122, 289] width 85 height 8
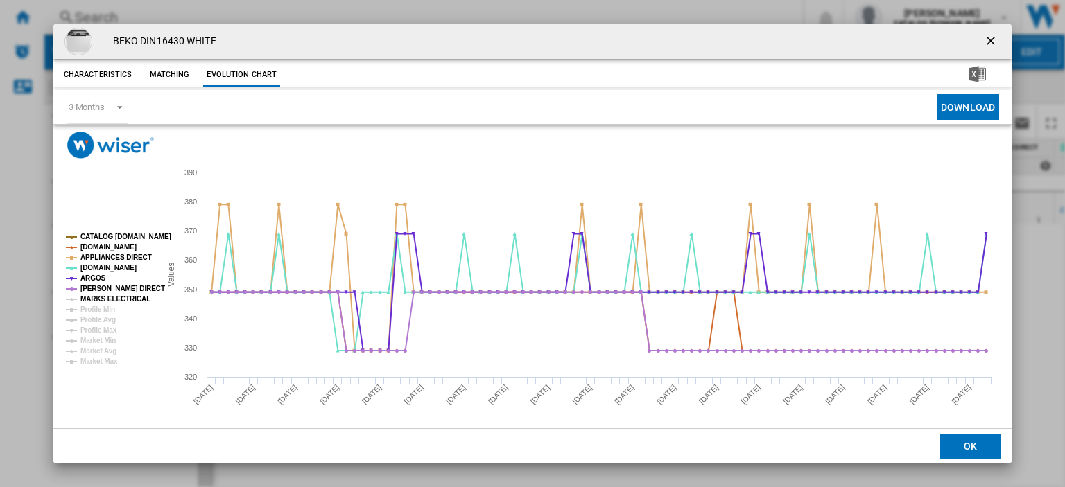
click at [97, 297] on tspan "MARKS ELECTRICAL" at bounding box center [115, 299] width 70 height 8
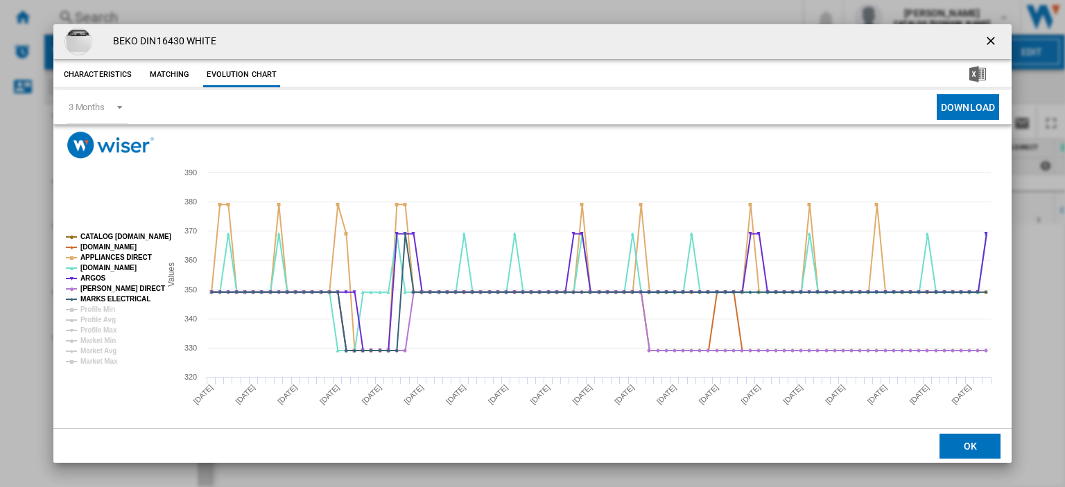
drag, startPoint x: 987, startPoint y: 39, endPoint x: 973, endPoint y: 44, distance: 14.7
click at [986, 40] on ng-md-icon "getI18NText('BUTTONS.CLOSE_DIALOG')" at bounding box center [992, 42] width 17 height 17
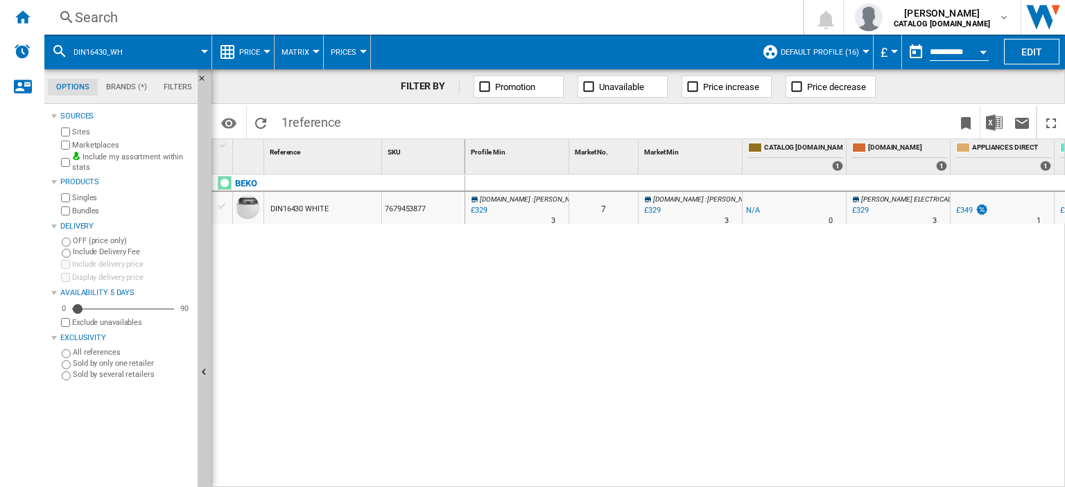
click at [96, 17] on div "Search" at bounding box center [421, 17] width 692 height 19
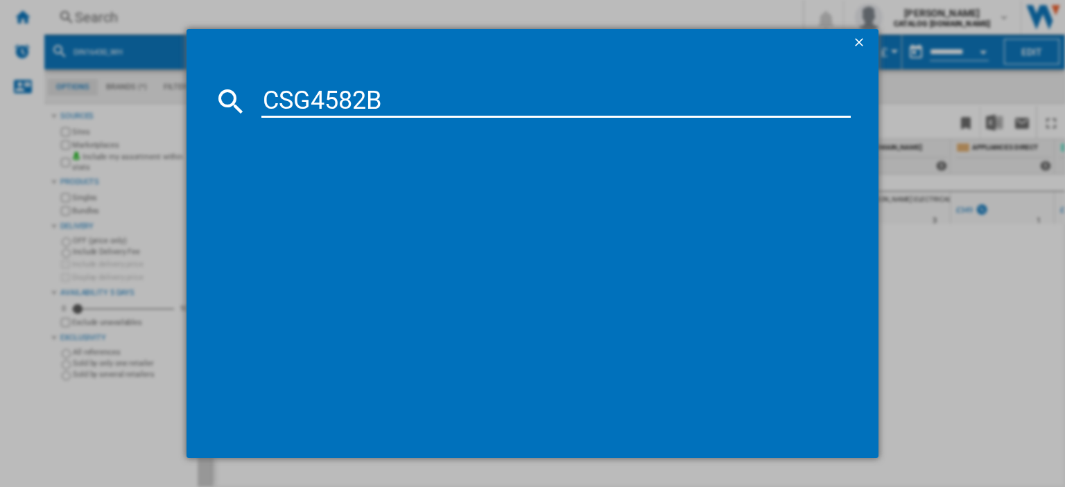
type input "CSG4582B"
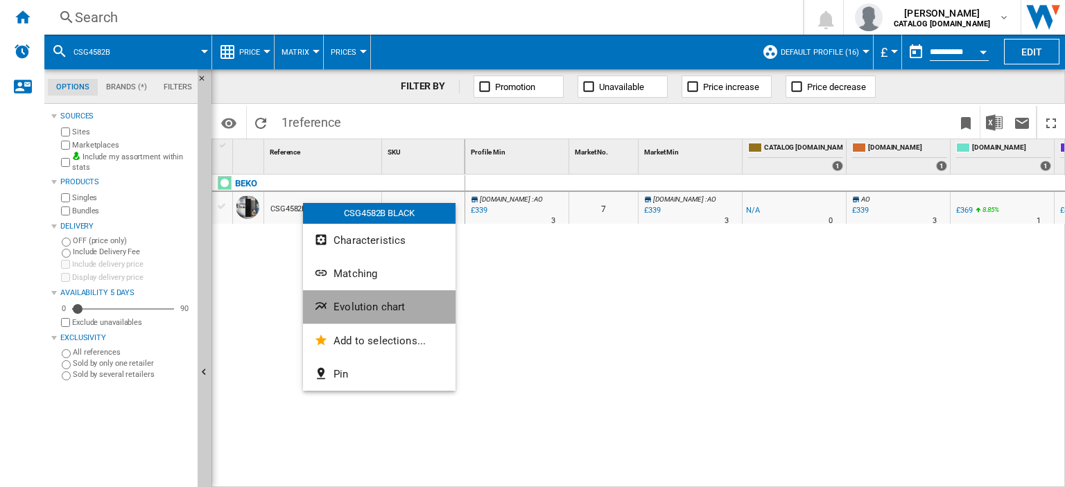
click at [369, 306] on span "Evolution chart" at bounding box center [369, 307] width 71 height 12
